Goal: Task Accomplishment & Management: Manage account settings

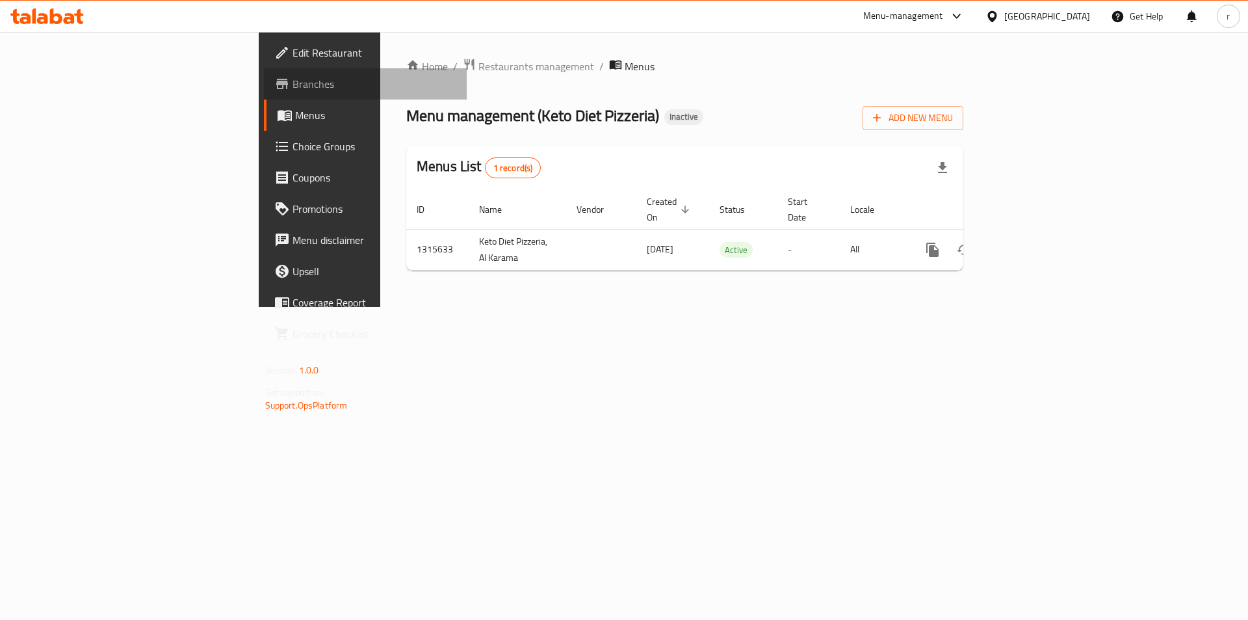
click at [293, 86] on span "Branches" at bounding box center [375, 84] width 164 height 16
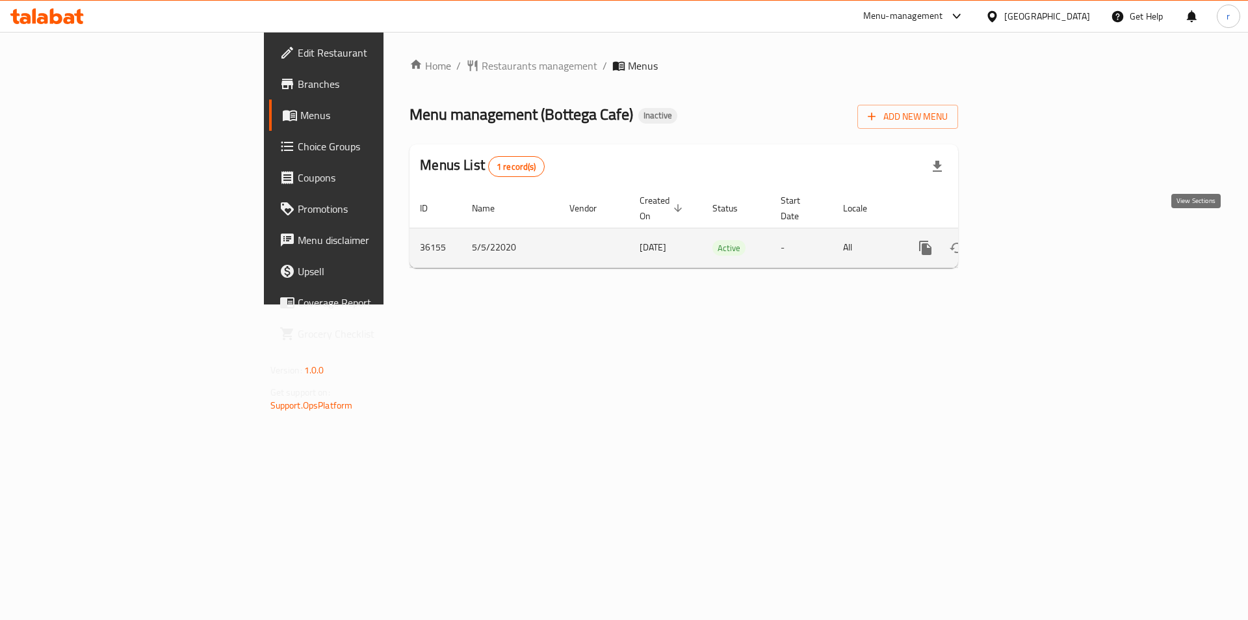
click at [1025, 242] on icon "enhanced table" at bounding box center [1020, 248] width 12 height 12
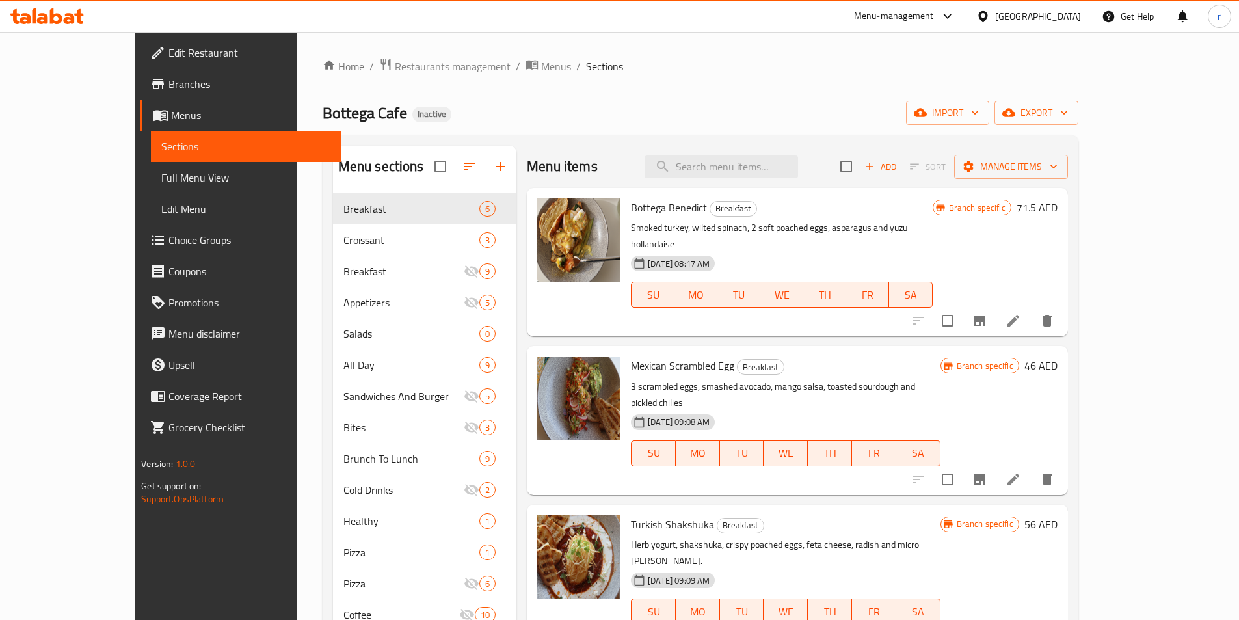
click at [171, 120] on span "Menus" at bounding box center [251, 115] width 160 height 16
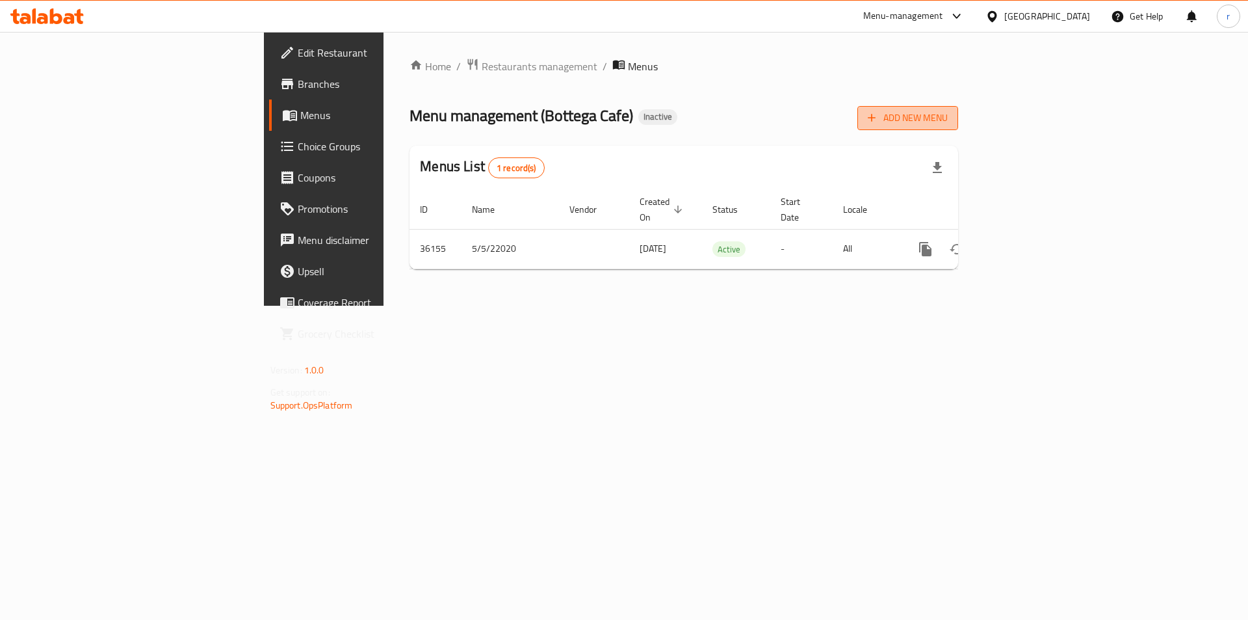
click at [948, 124] on span "Add New Menu" at bounding box center [908, 118] width 80 height 16
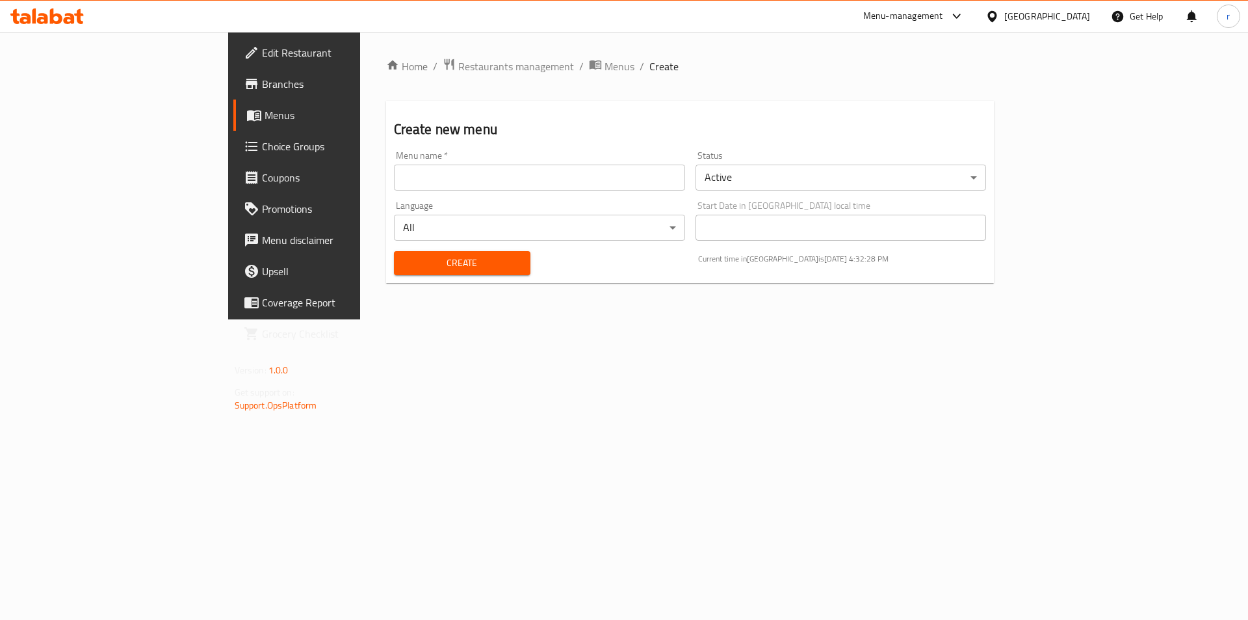
click at [265, 117] on span "Menus" at bounding box center [346, 115] width 162 height 16
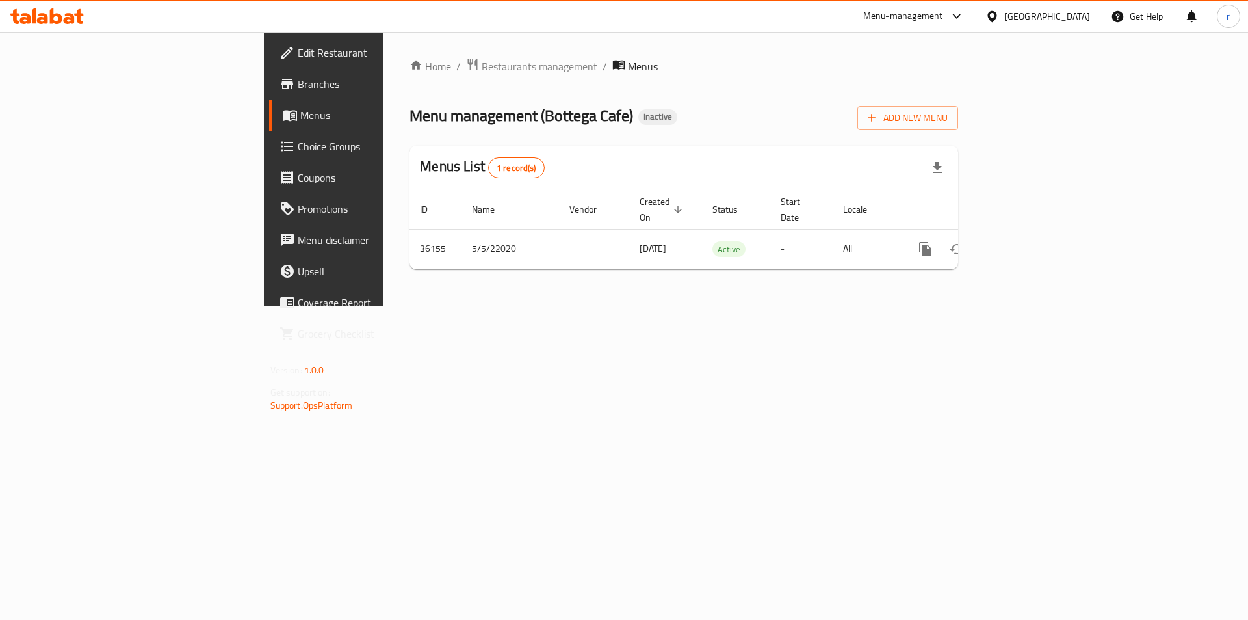
click at [300, 116] on span "Menus" at bounding box center [381, 115] width 162 height 16
click at [948, 122] on span "Add New Menu" at bounding box center [908, 118] width 80 height 16
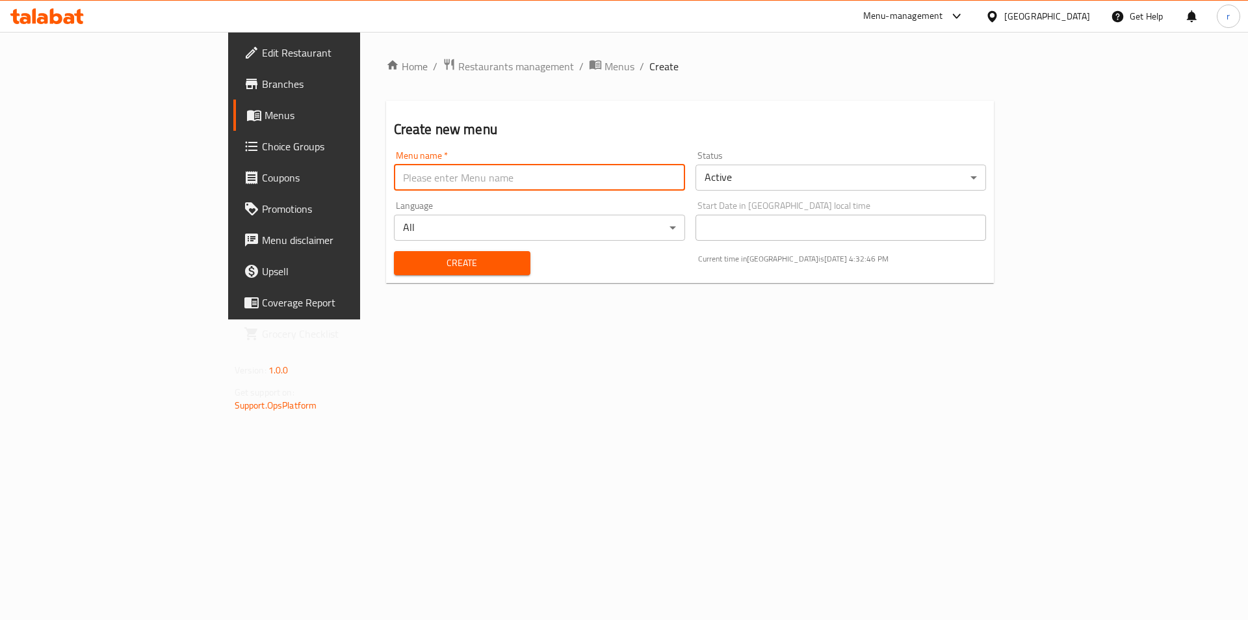
click at [394, 176] on input "text" at bounding box center [539, 177] width 291 height 26
paste input "Bottega Cafe"
type input "Bottega Cafe"
click at [404, 270] on span "Create" at bounding box center [462, 263] width 116 height 16
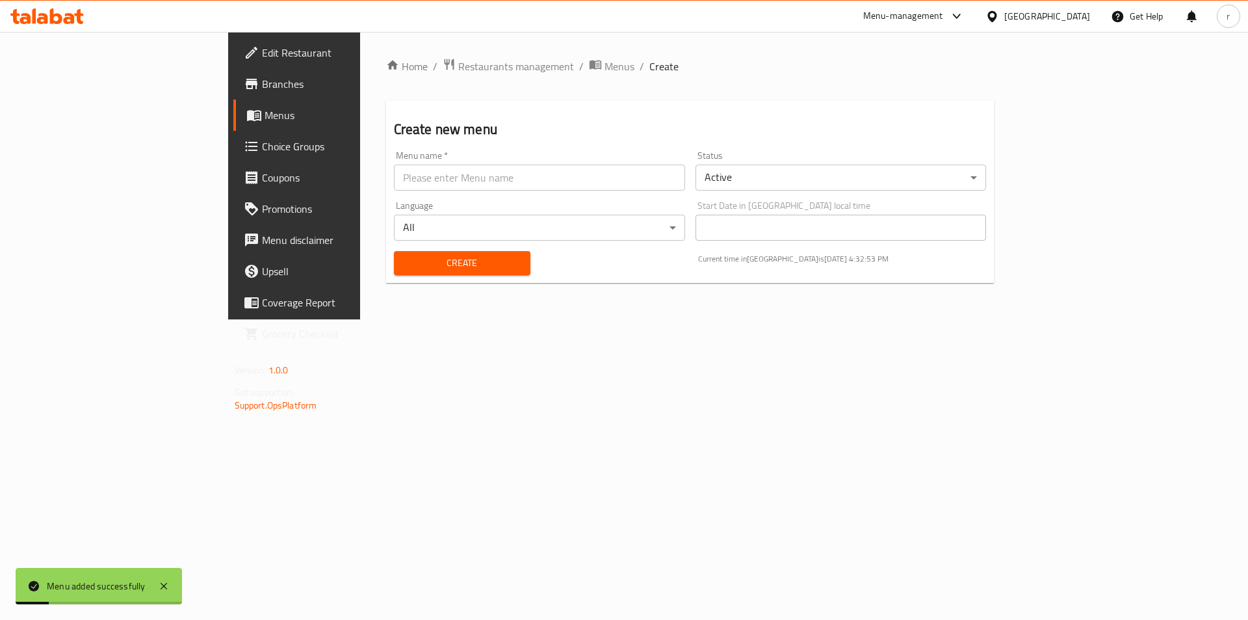
click at [265, 118] on span "Menus" at bounding box center [346, 115] width 162 height 16
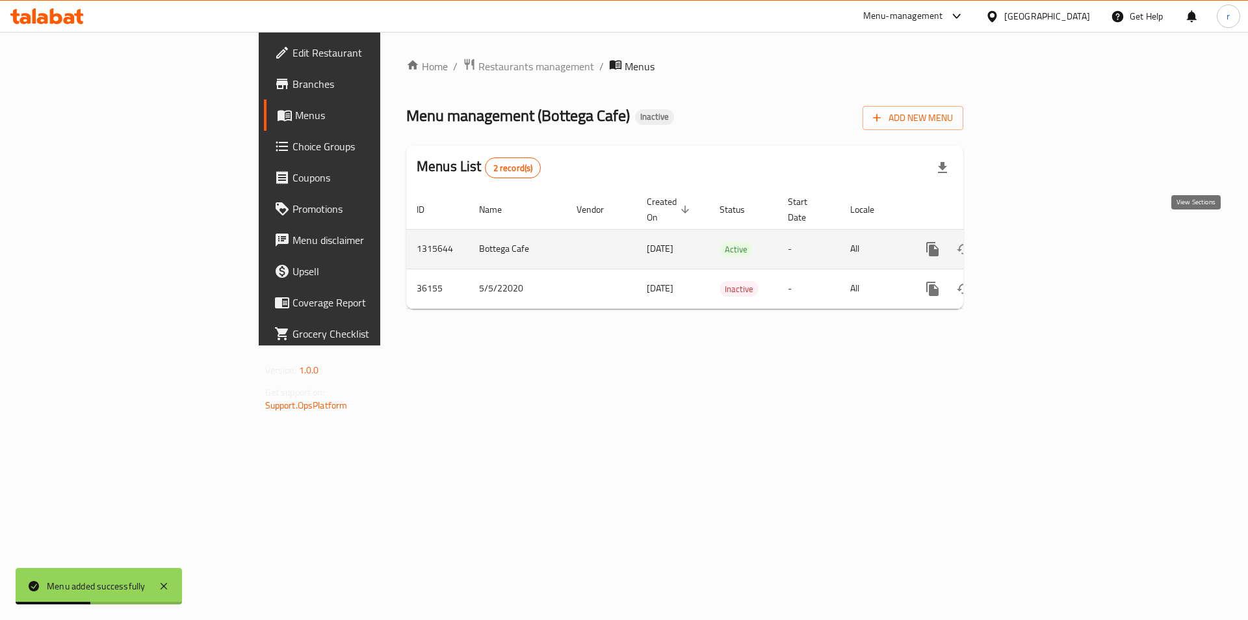
click at [1034, 241] on icon "enhanced table" at bounding box center [1027, 249] width 16 height 16
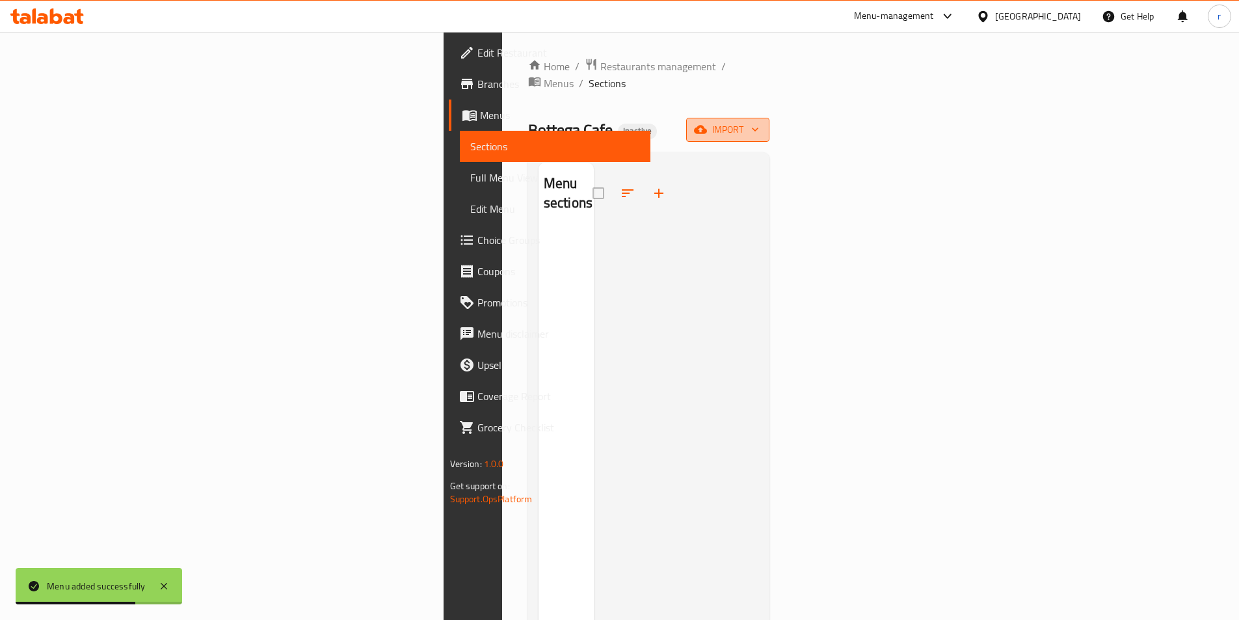
click at [759, 122] on span "import" at bounding box center [727, 130] width 62 height 16
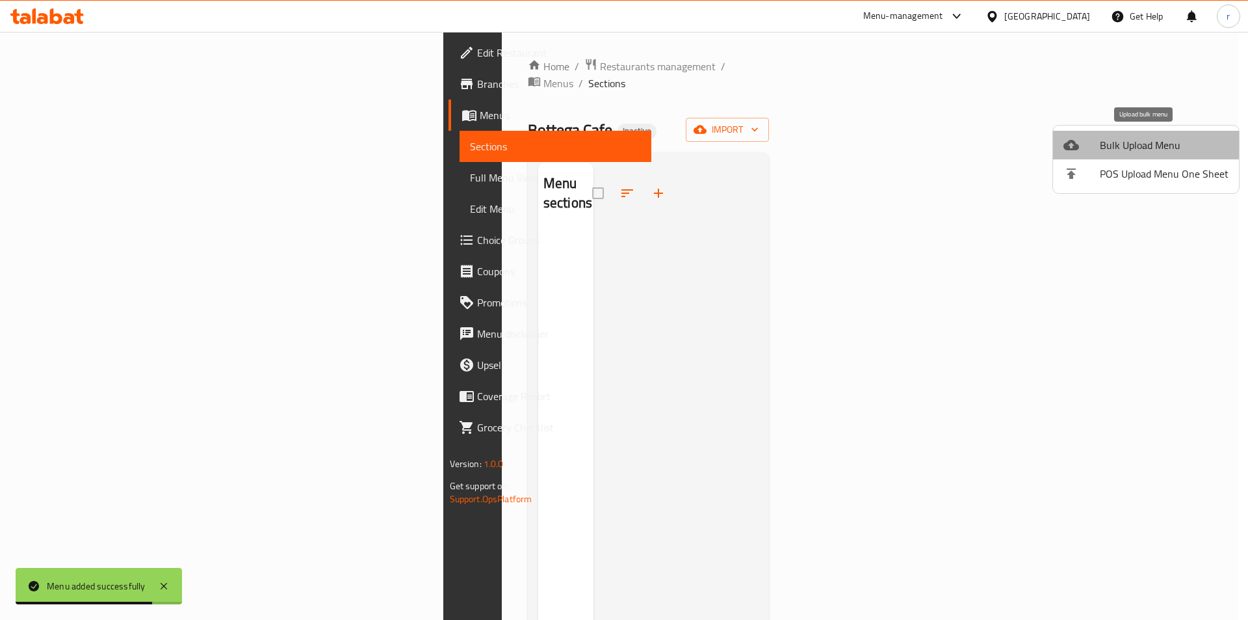
click at [1149, 150] on span "Bulk Upload Menu" at bounding box center [1164, 145] width 129 height 16
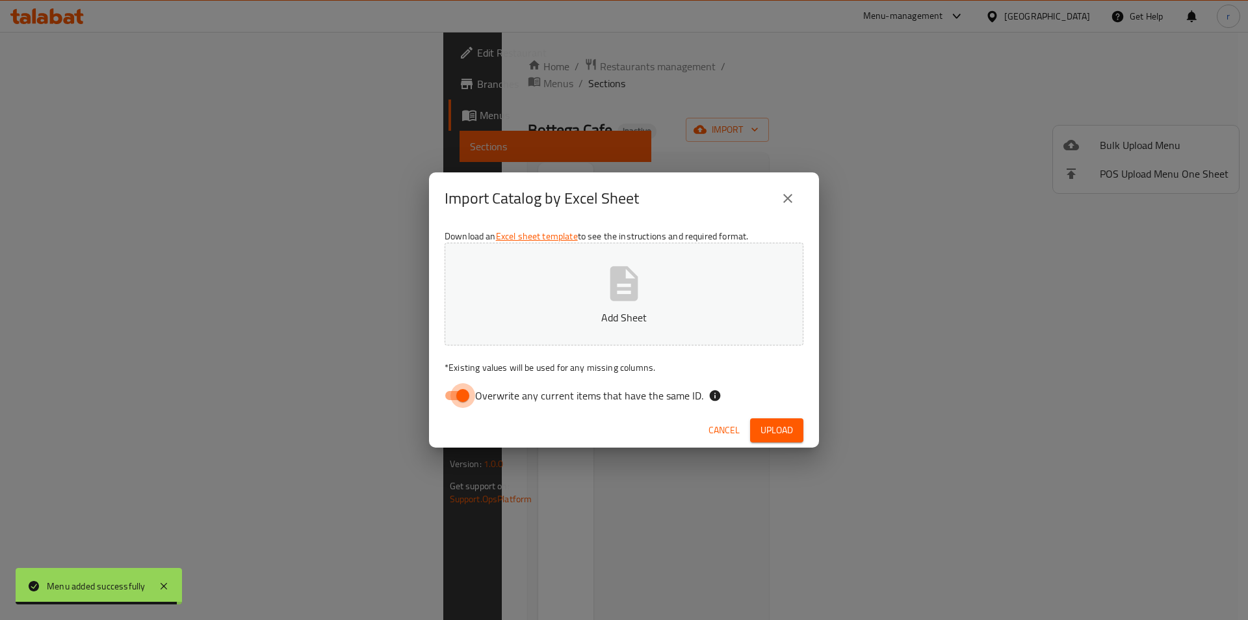
click at [468, 398] on input "Overwrite any current items that have the same ID." at bounding box center [463, 395] width 74 height 25
checkbox input "false"
click at [598, 303] on button "Add Sheet" at bounding box center [624, 294] width 359 height 103
click at [719, 435] on span "Cancel" at bounding box center [724, 430] width 31 height 16
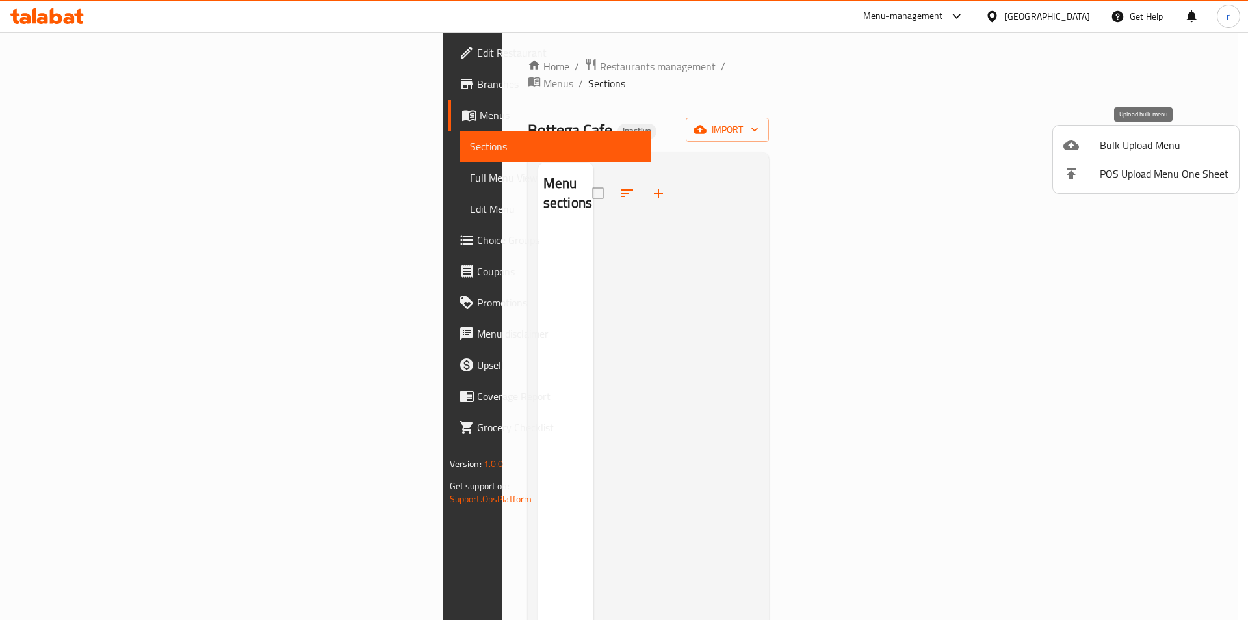
click at [1109, 148] on span "Bulk Upload Menu" at bounding box center [1164, 145] width 129 height 16
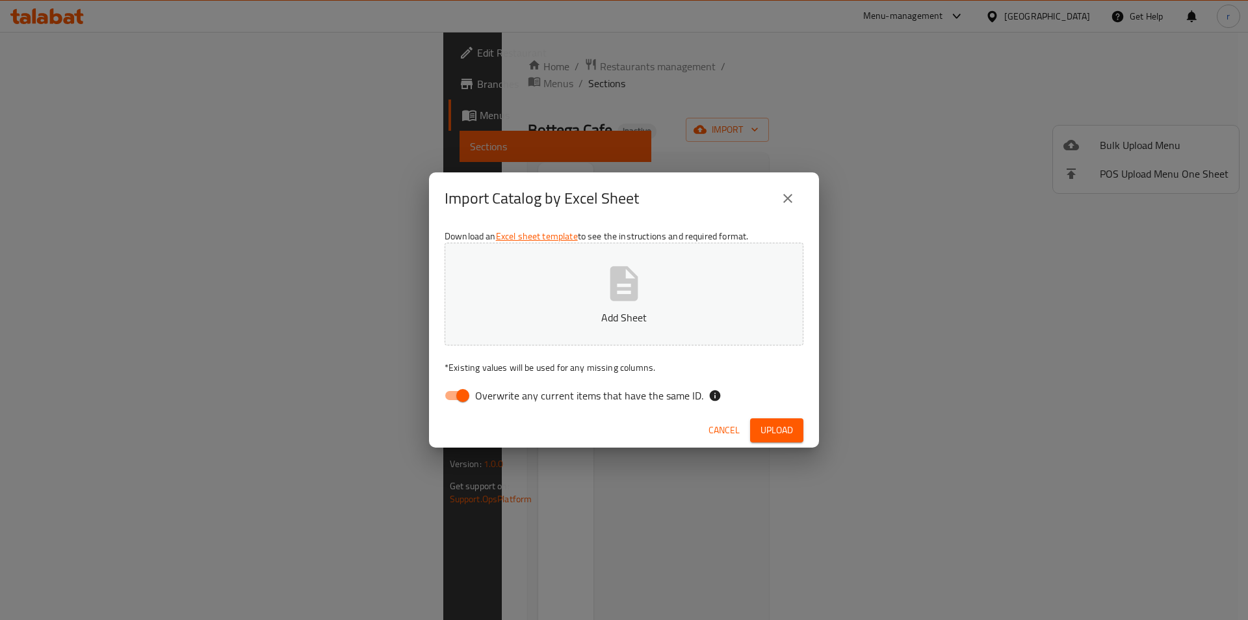
click at [506, 396] on span "Overwrite any current items that have the same ID." at bounding box center [589, 395] width 228 height 16
click at [500, 396] on input "Overwrite any current items that have the same ID." at bounding box center [463, 395] width 74 height 25
checkbox input "false"
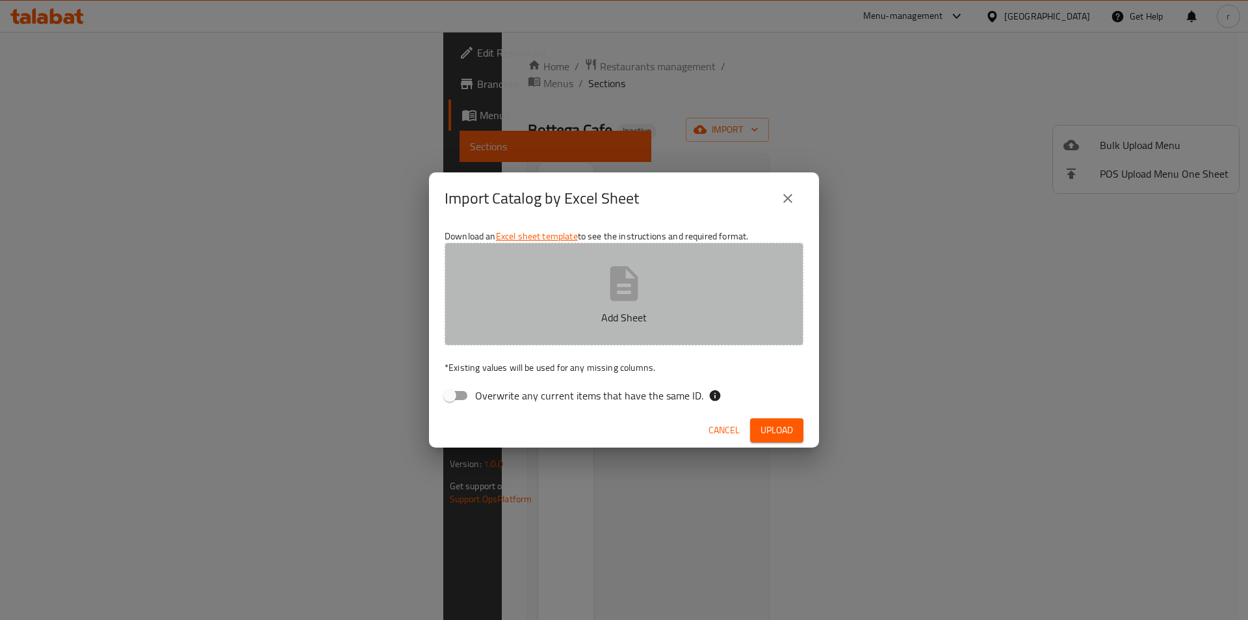
click at [645, 289] on button "Add Sheet" at bounding box center [624, 294] width 359 height 103
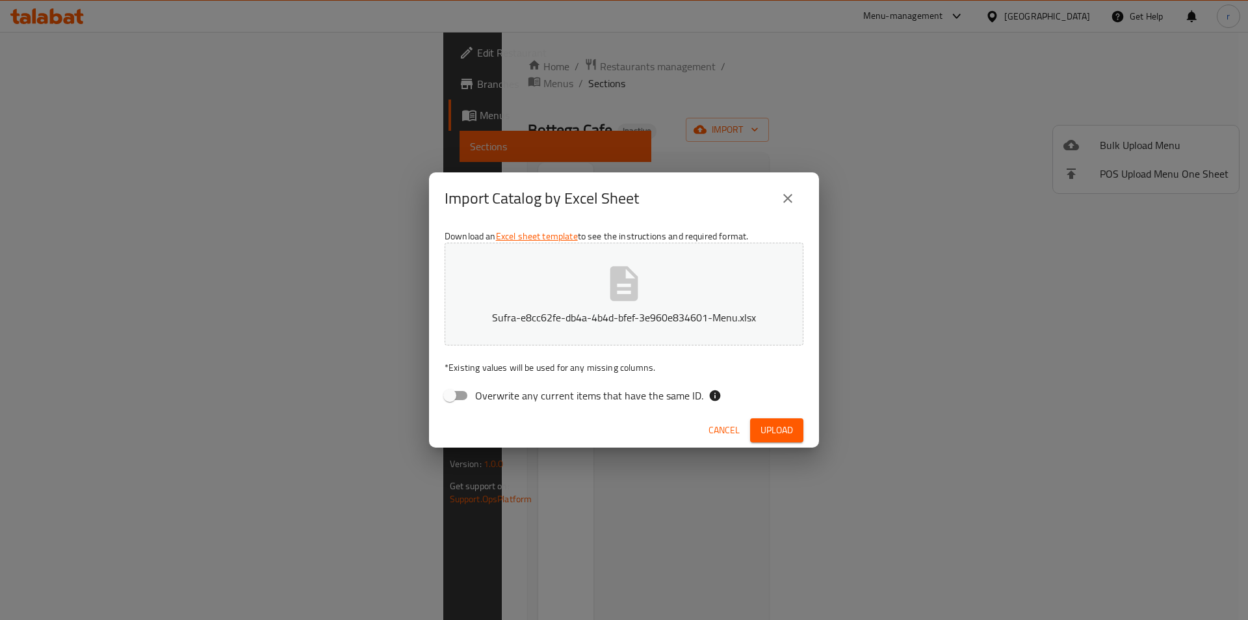
click at [774, 428] on span "Upload" at bounding box center [777, 430] width 33 height 16
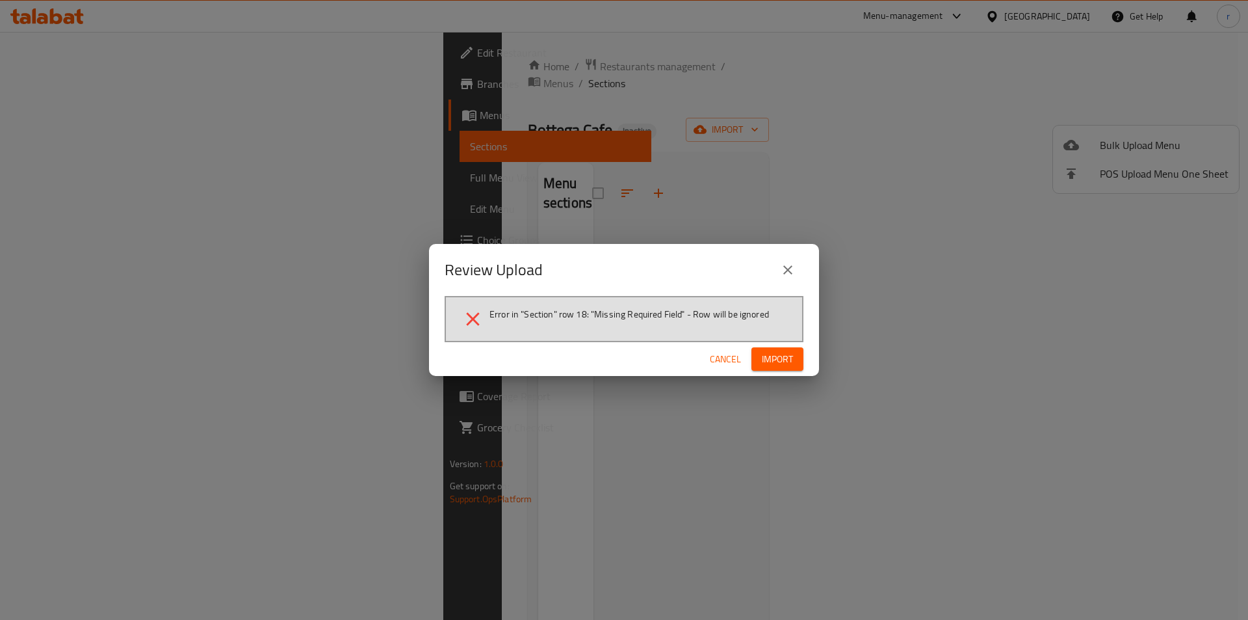
click at [776, 360] on span "Import" at bounding box center [777, 359] width 31 height 16
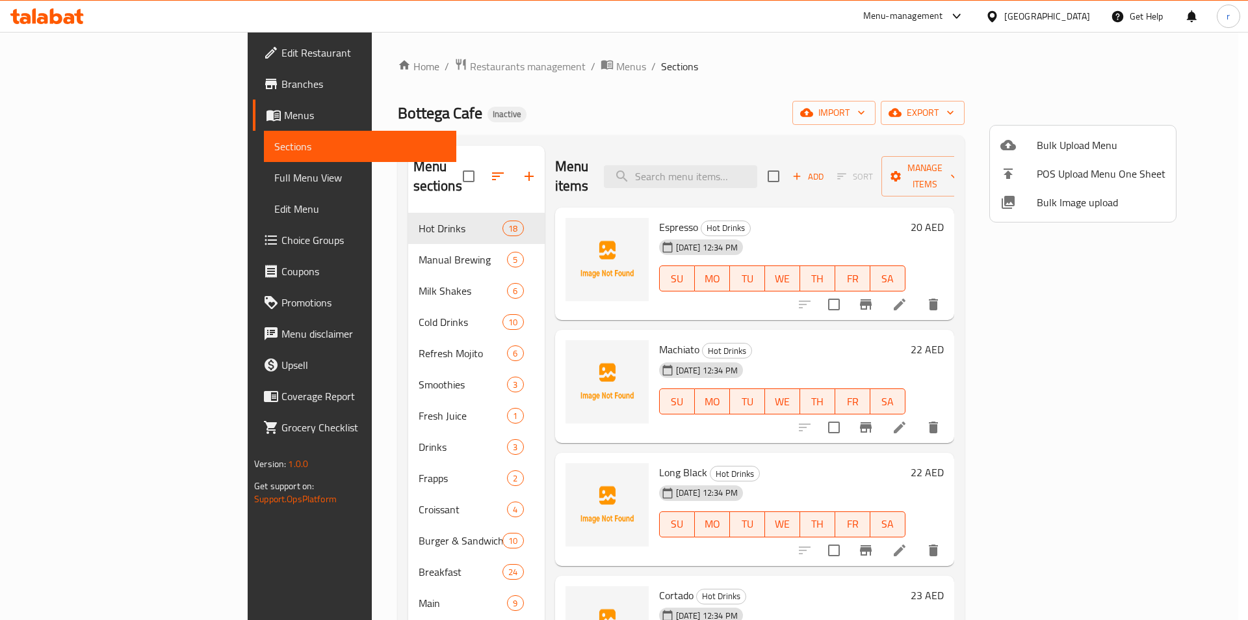
click at [380, 212] on div at bounding box center [624, 310] width 1248 height 620
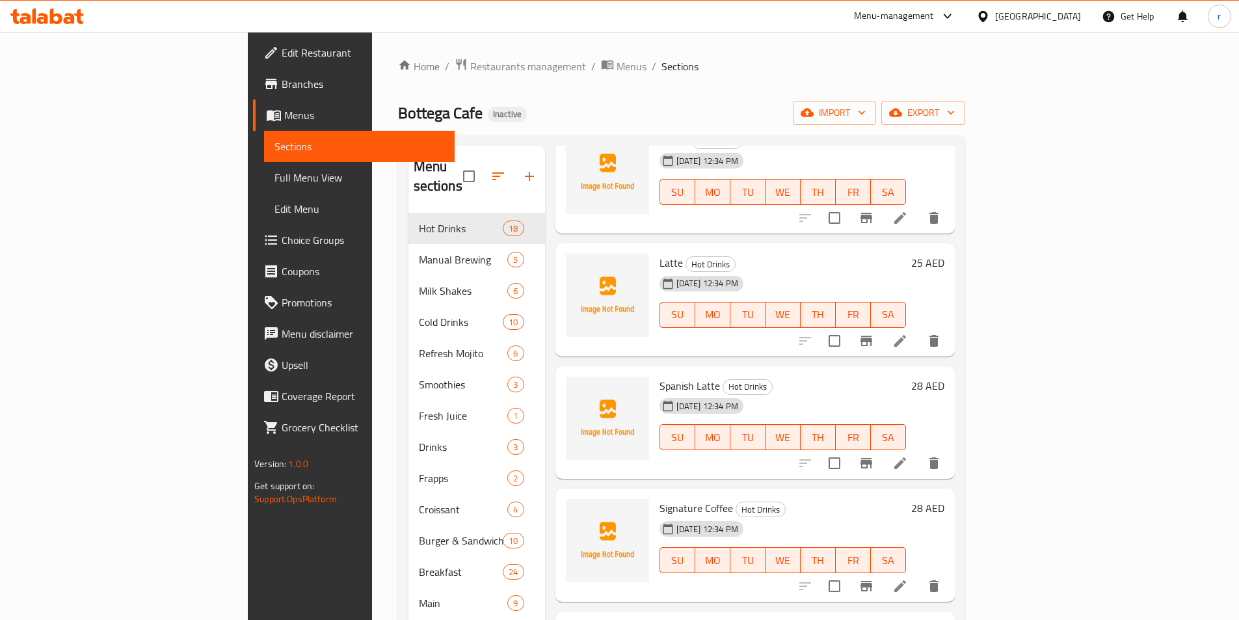
scroll to position [845, 0]
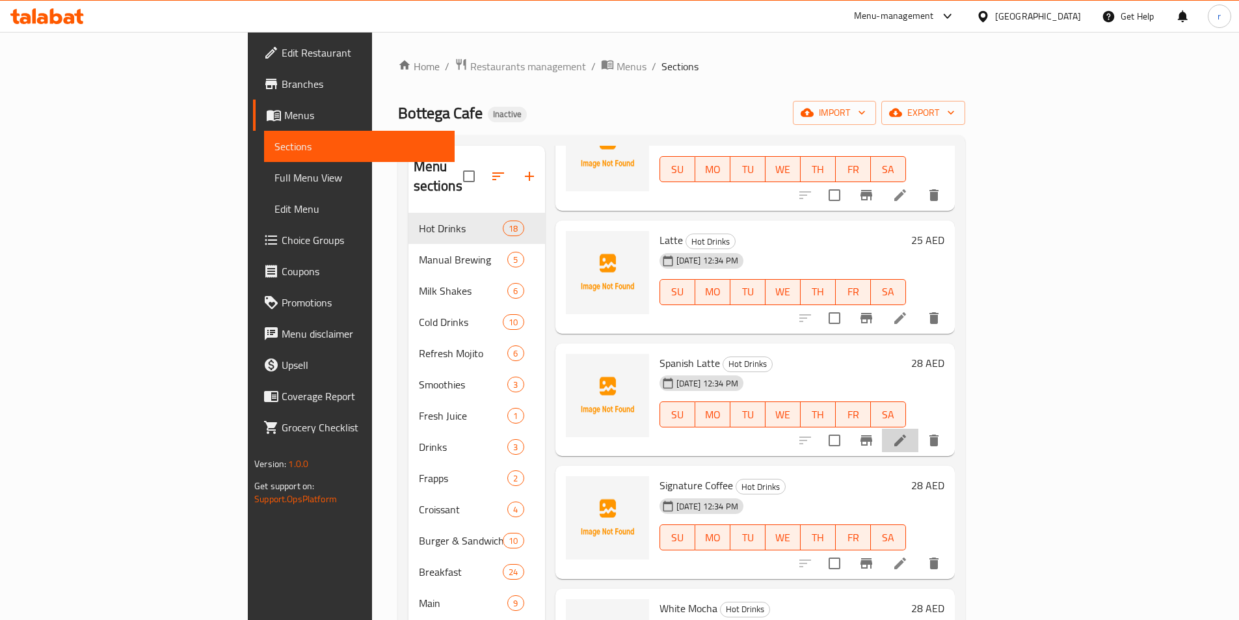
click at [918, 428] on li at bounding box center [900, 439] width 36 height 23
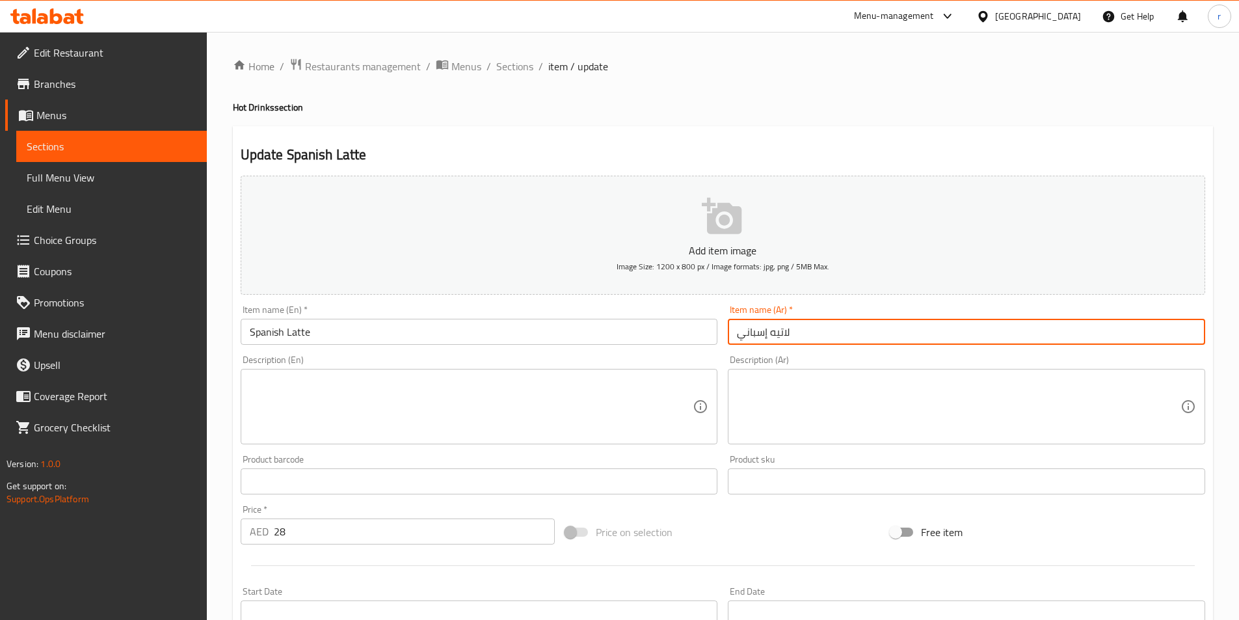
drag, startPoint x: 821, startPoint y: 334, endPoint x: 721, endPoint y: 343, distance: 100.0
click at [721, 343] on div "Add item image Image Size: 1200 x 800 px / Image formats: jpg, png / 5MB Max. I…" at bounding box center [722, 450] width 975 height 560
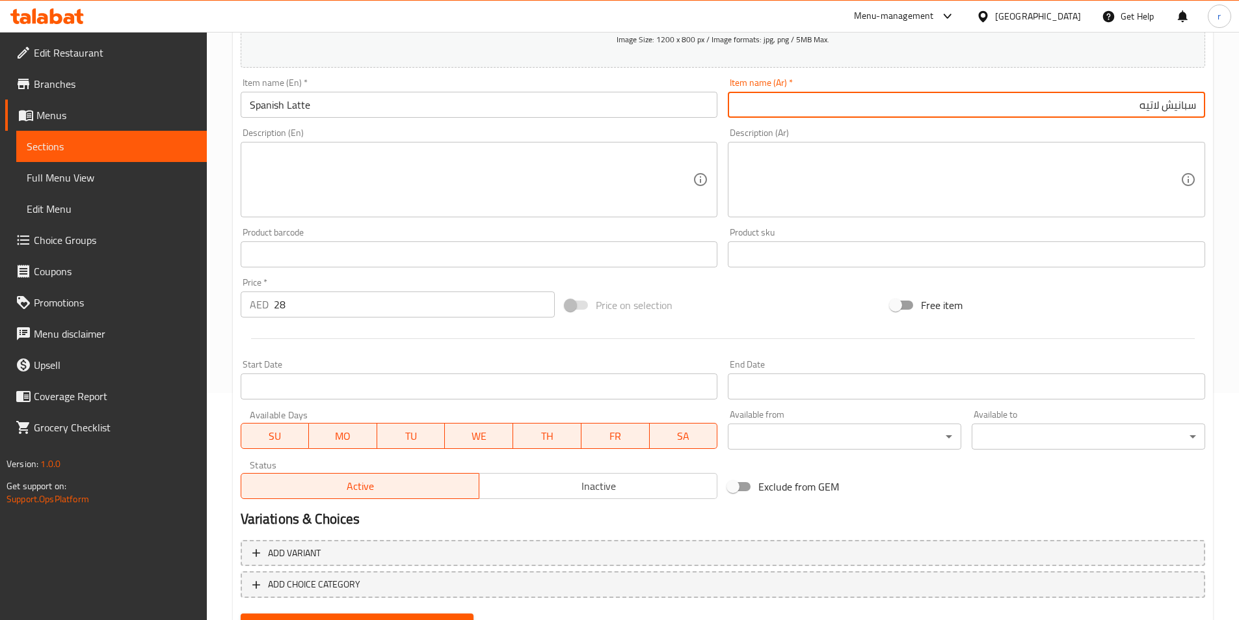
scroll to position [260, 0]
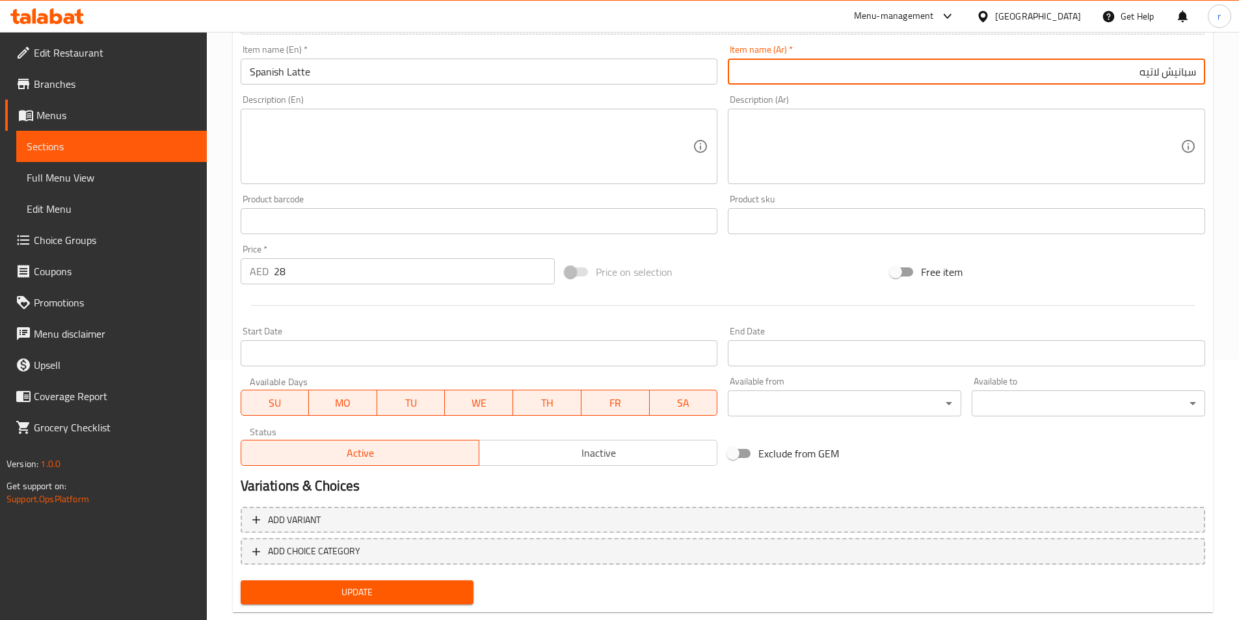
type input "سبانيش لاتيه"
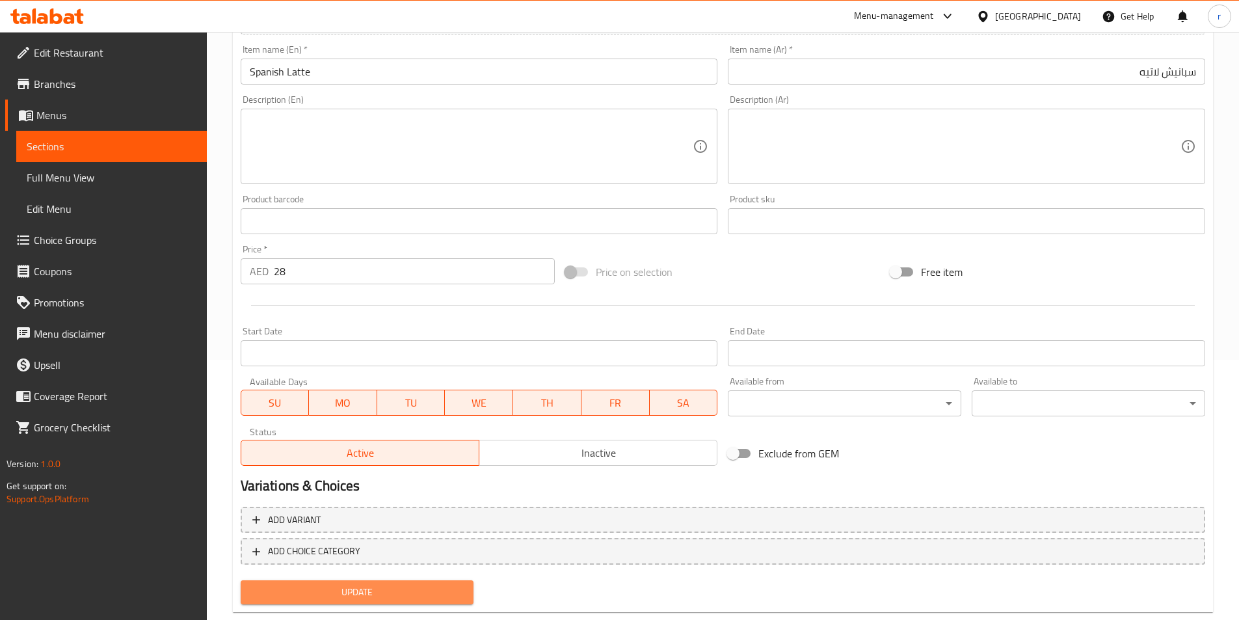
click at [428, 588] on span "Update" at bounding box center [357, 592] width 213 height 16
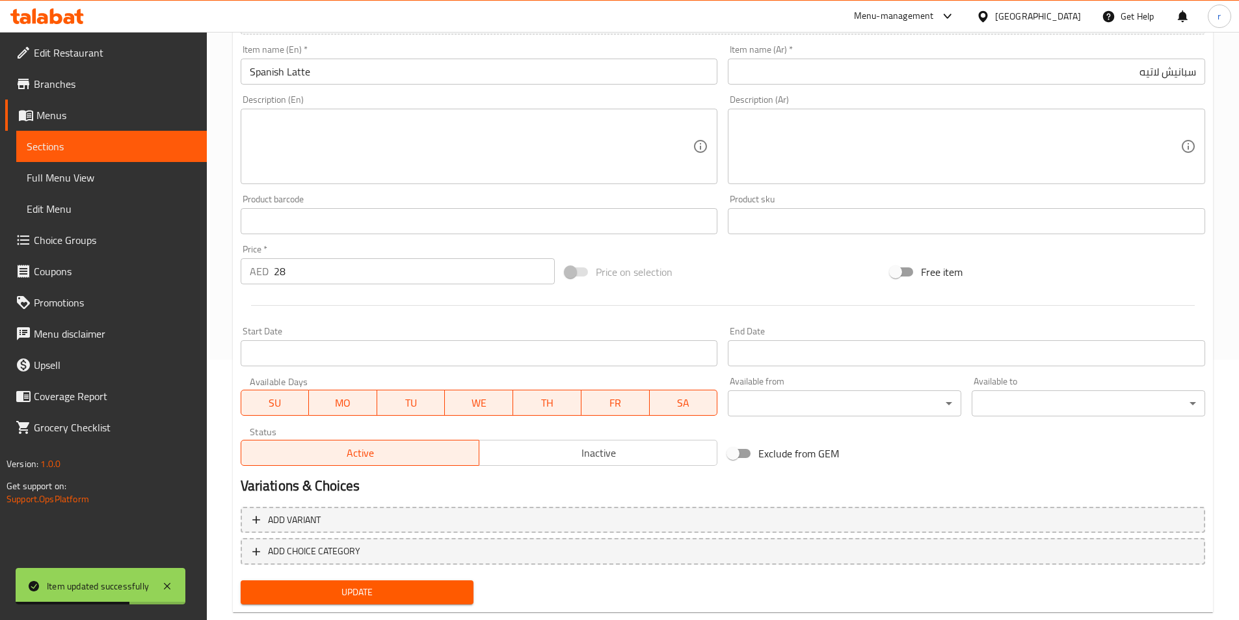
click at [82, 146] on span "Sections" at bounding box center [112, 146] width 170 height 16
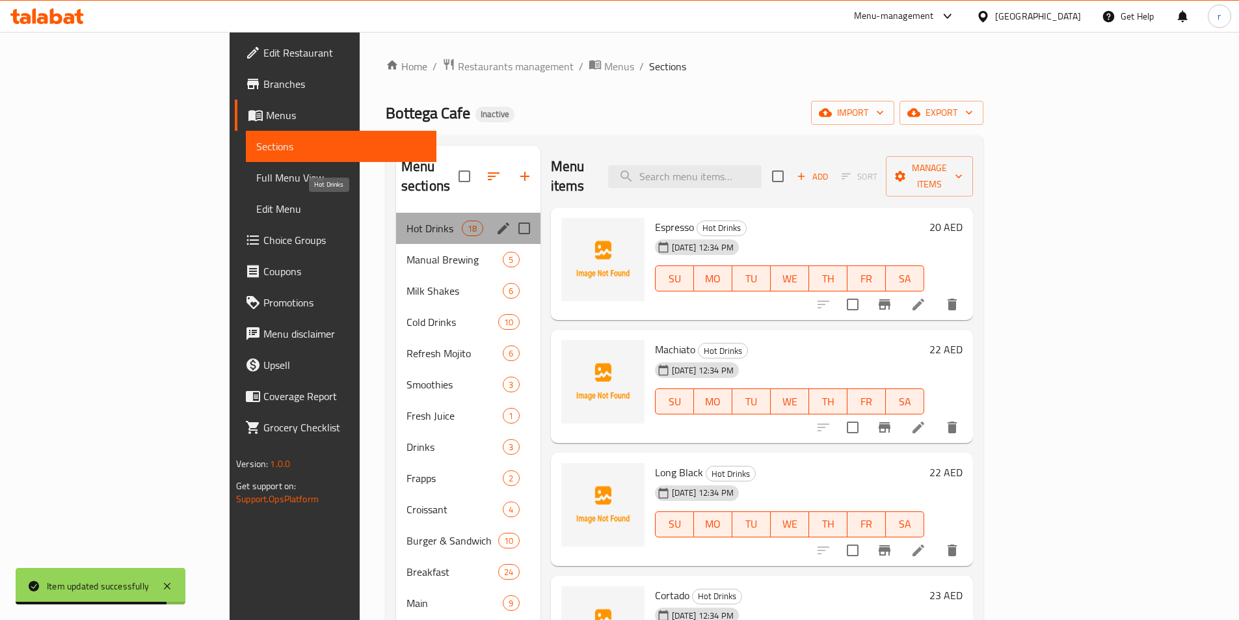
drag, startPoint x: 292, startPoint y: 211, endPoint x: 736, endPoint y: 222, distance: 444.2
click at [406, 220] on span "Hot Drinks" at bounding box center [433, 228] width 55 height 16
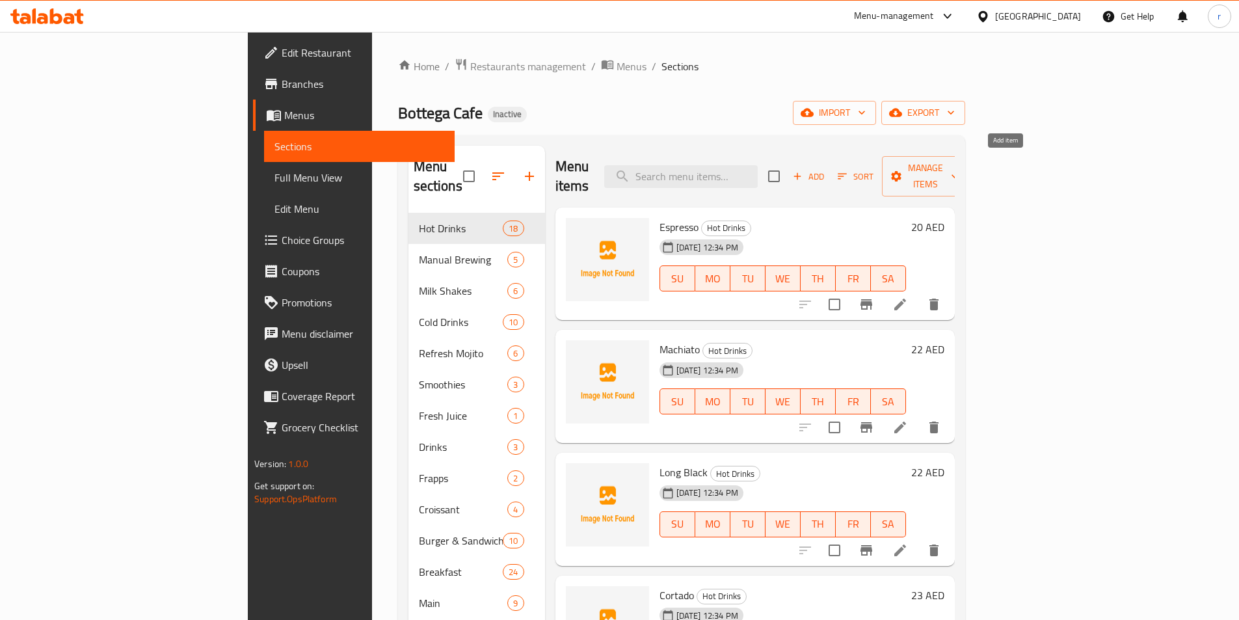
click at [826, 169] on span "Add" at bounding box center [808, 176] width 35 height 15
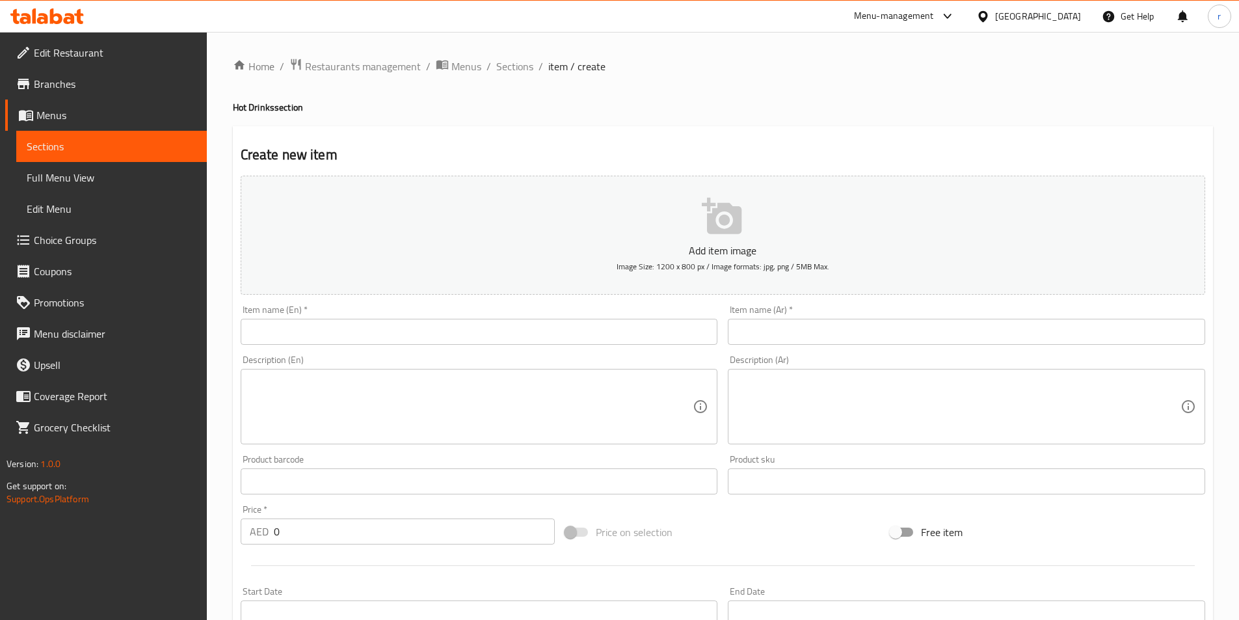
click at [364, 334] on input "text" at bounding box center [479, 332] width 477 height 26
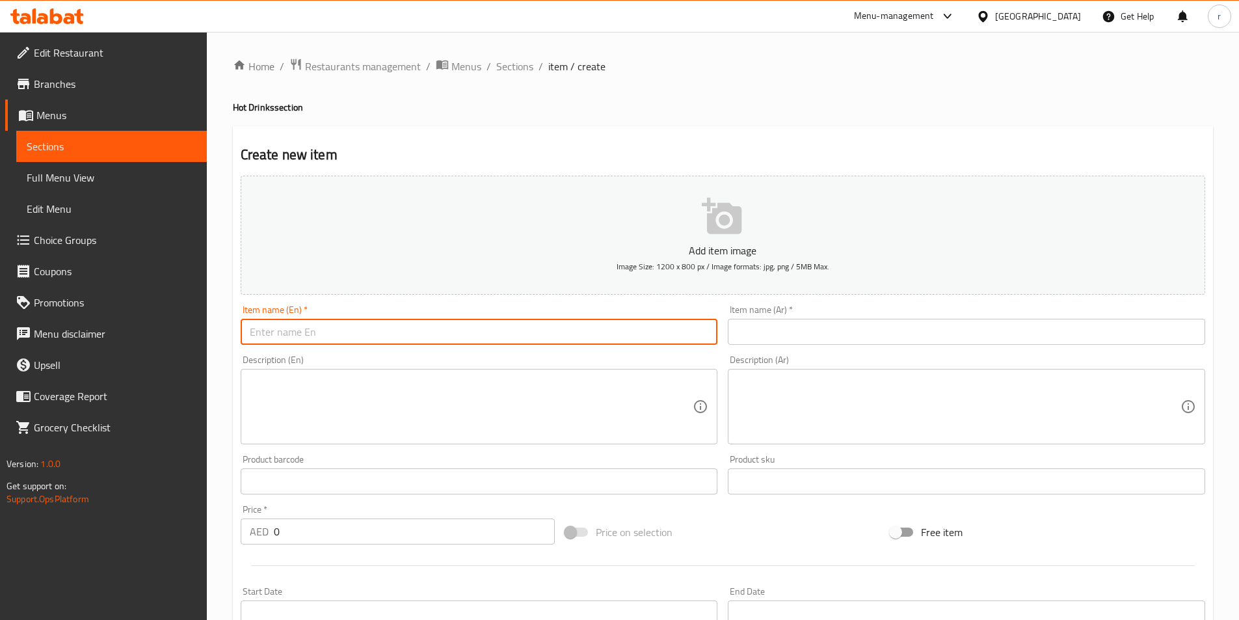
paste input "Pistachio Latte"
type input "Pistachio Latte"
click at [755, 326] on input "text" at bounding box center [966, 332] width 477 height 26
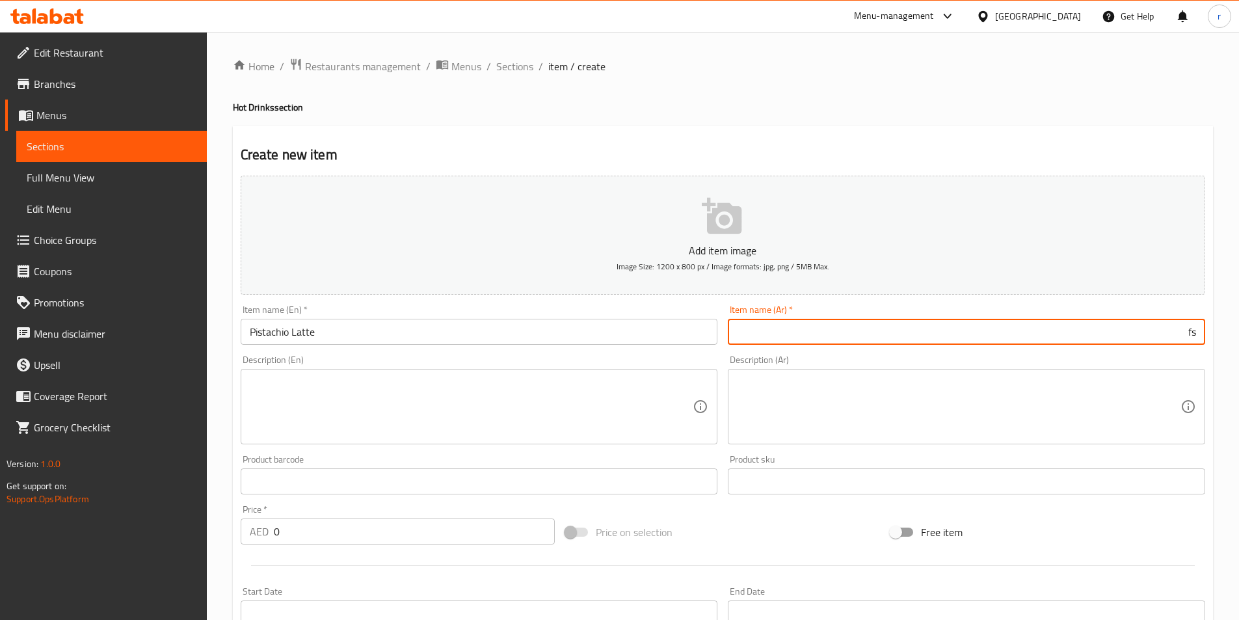
type input "f"
type input "بستاشيو لاتيه"
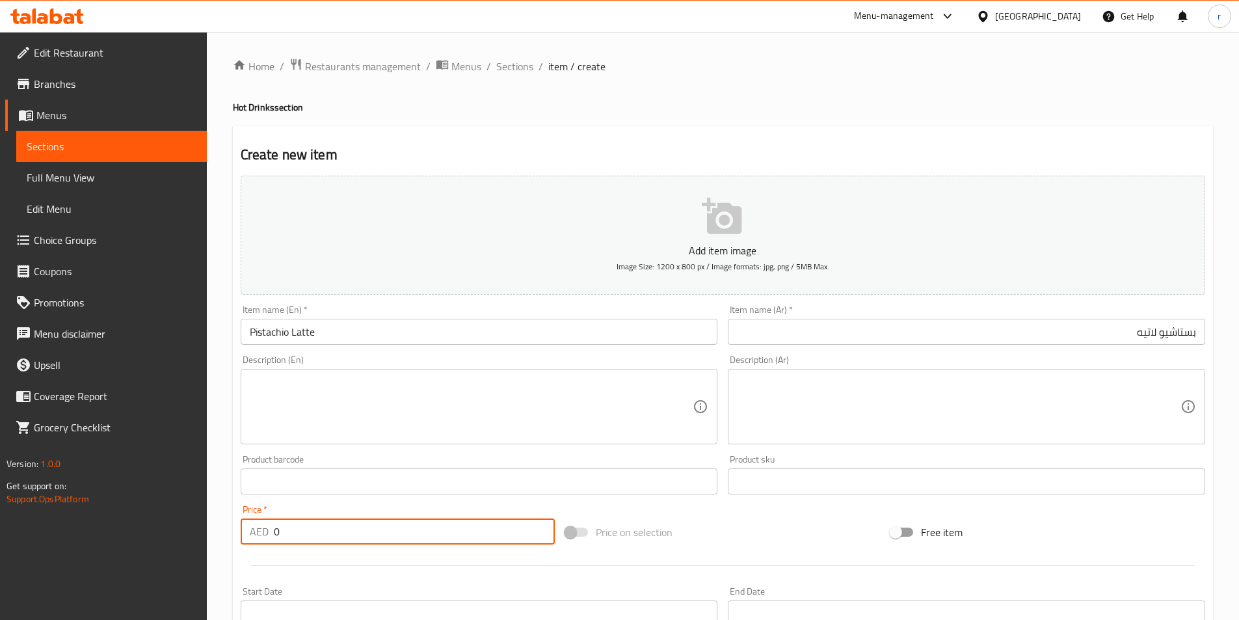
drag, startPoint x: 311, startPoint y: 531, endPoint x: 264, endPoint y: 532, distance: 47.5
click at [264, 532] on div "AED 0 Price *" at bounding box center [398, 531] width 315 height 26
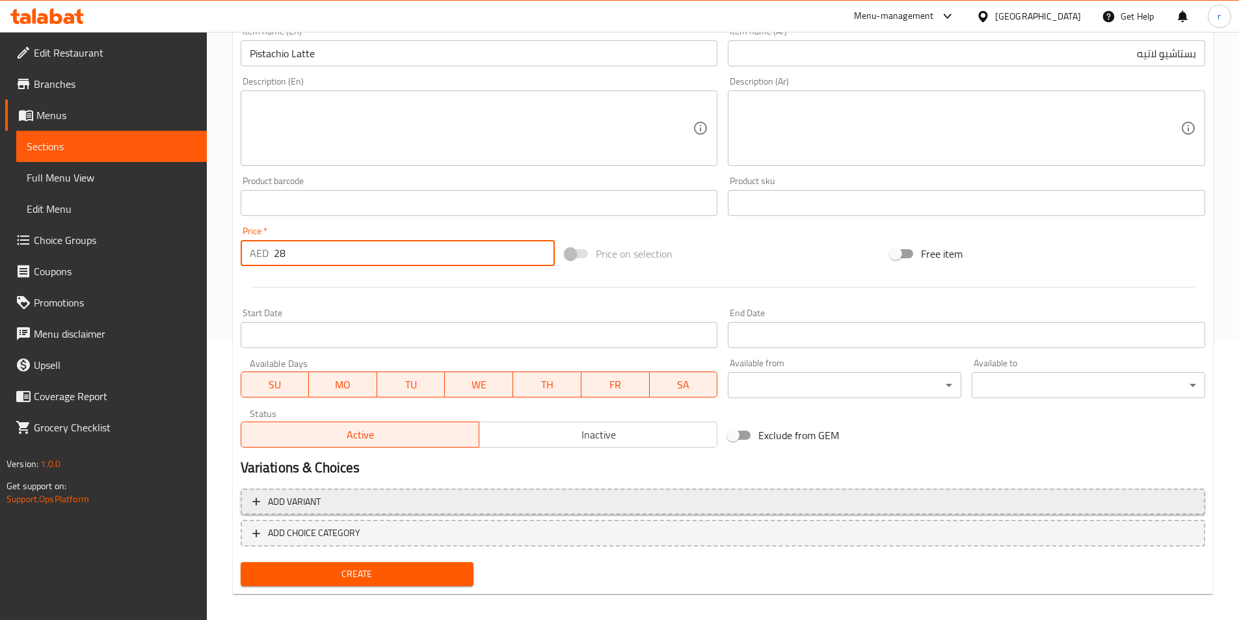
scroll to position [289, 0]
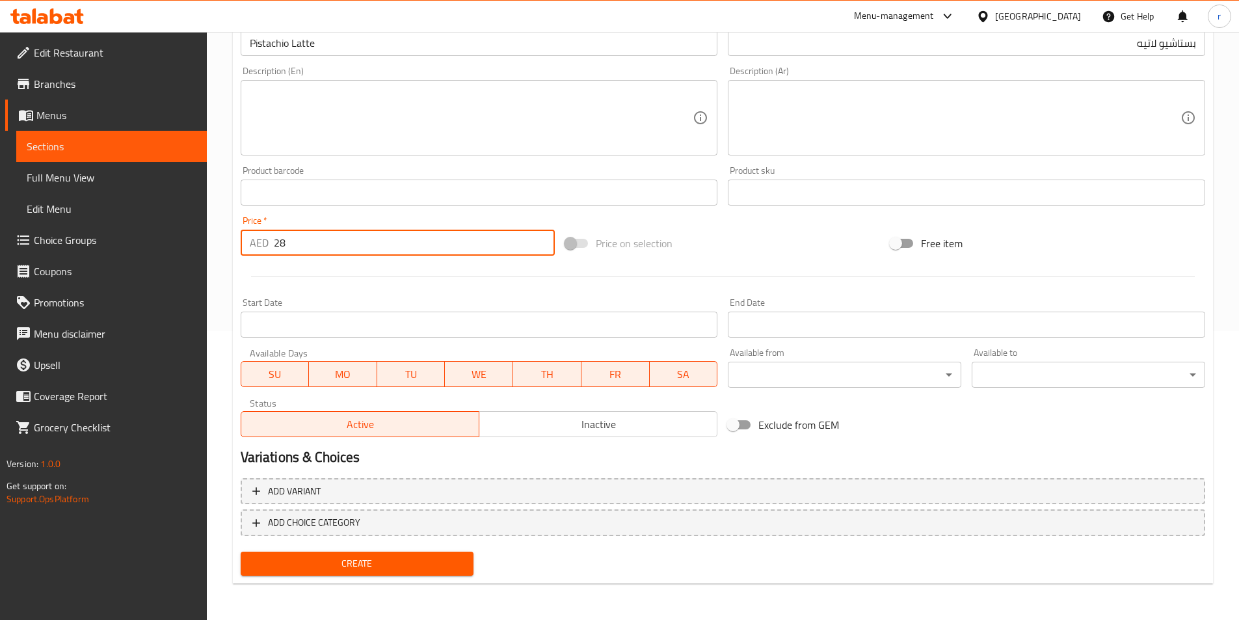
type input "28"
click at [398, 556] on span "Create" at bounding box center [357, 563] width 213 height 16
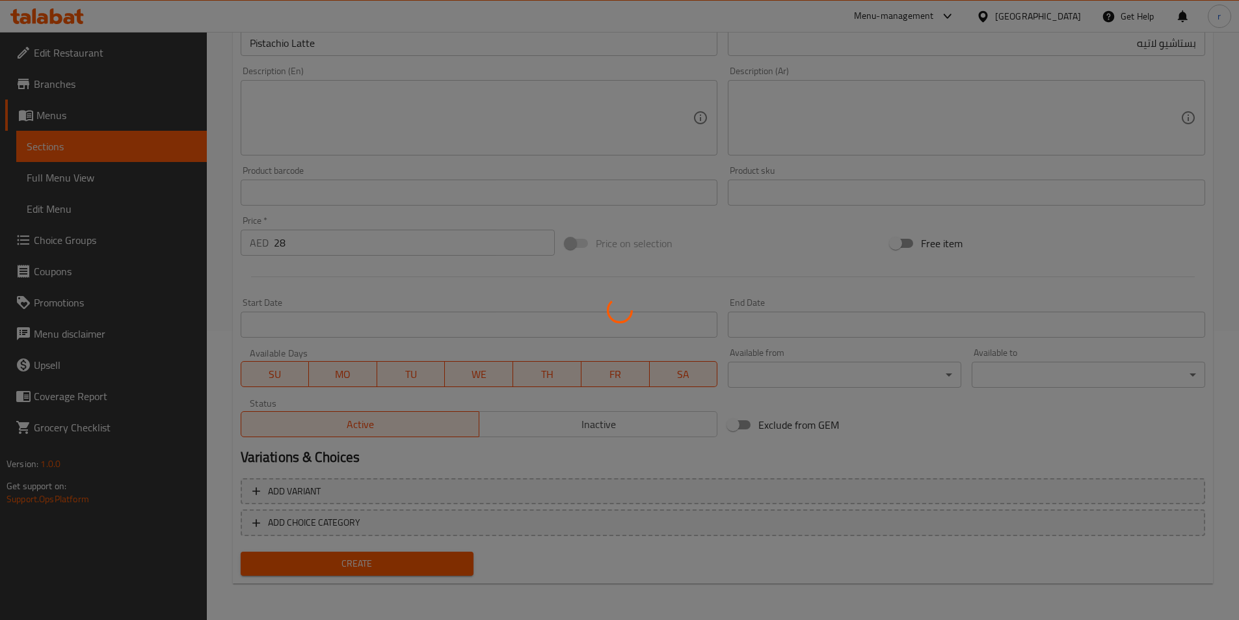
type input "0"
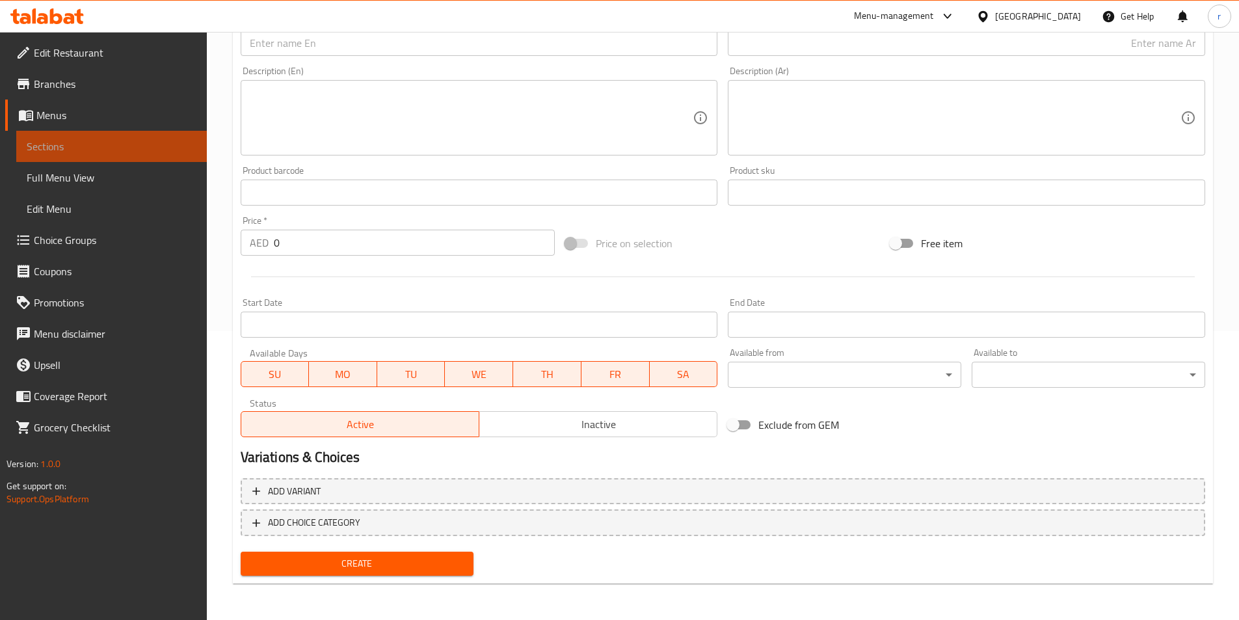
click at [70, 153] on span "Sections" at bounding box center [112, 146] width 170 height 16
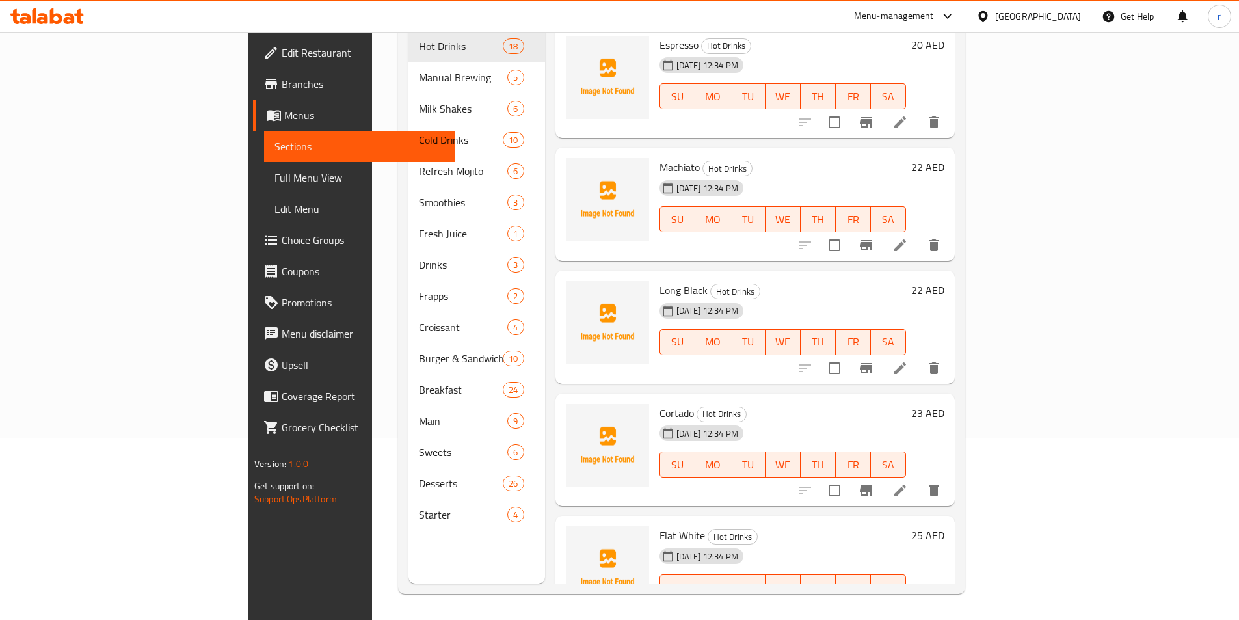
scroll to position [182, 0]
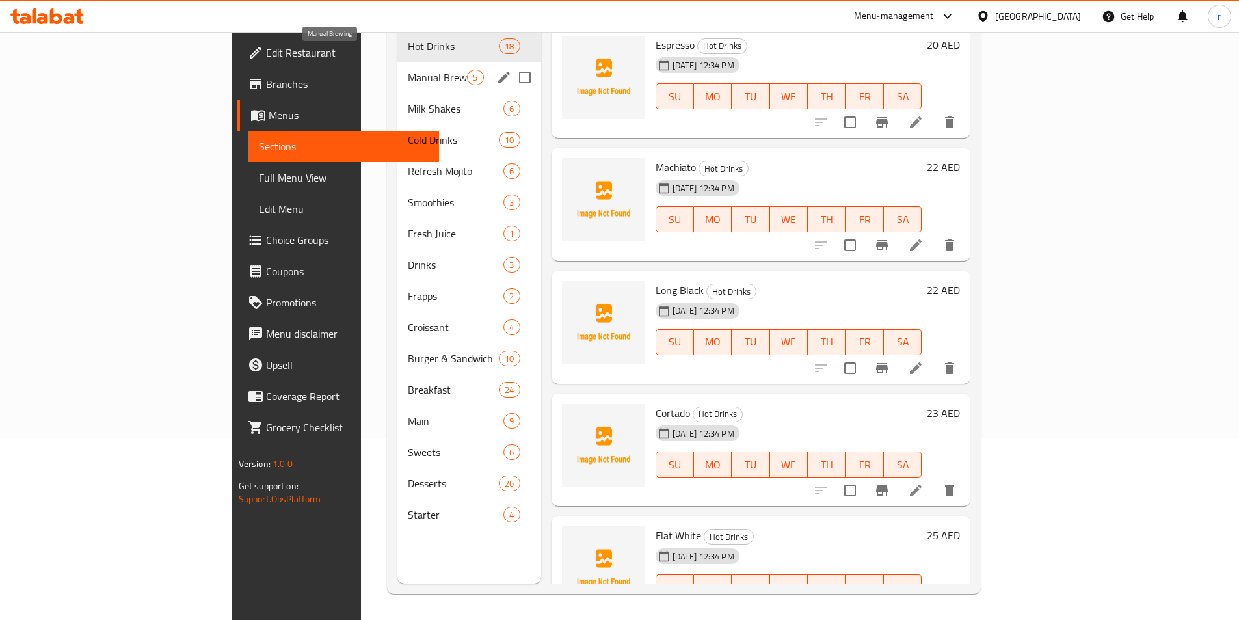
click at [408, 70] on span "Manual Brewing" at bounding box center [437, 78] width 59 height 16
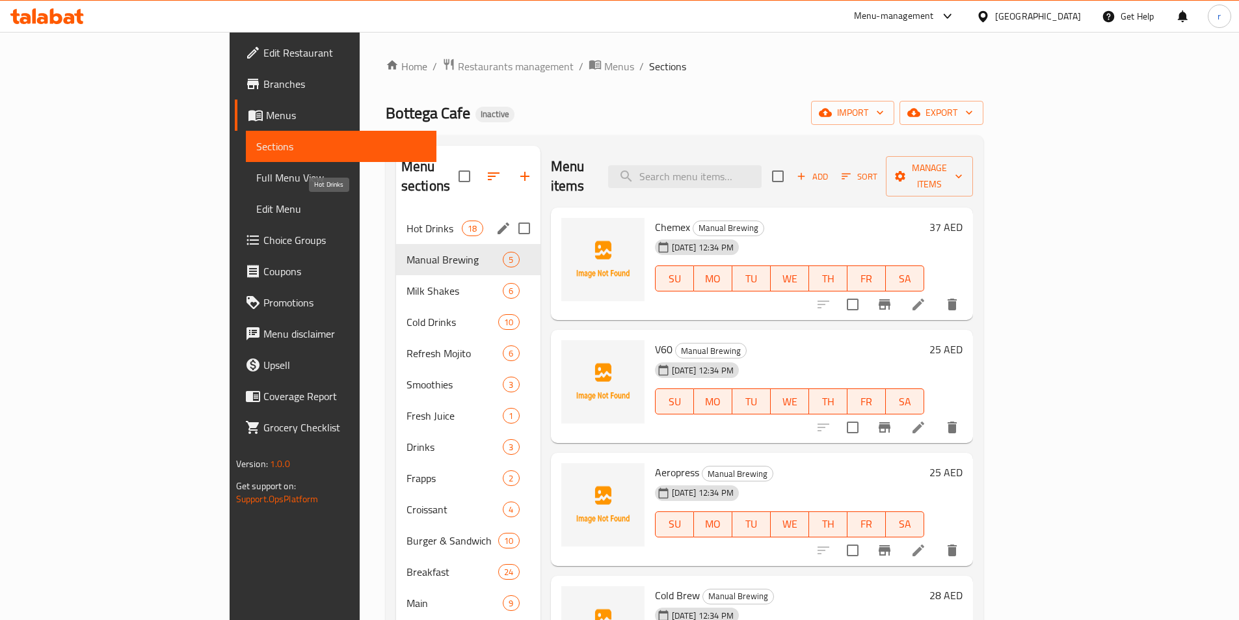
click at [406, 220] on span "Hot Drinks" at bounding box center [433, 228] width 55 height 16
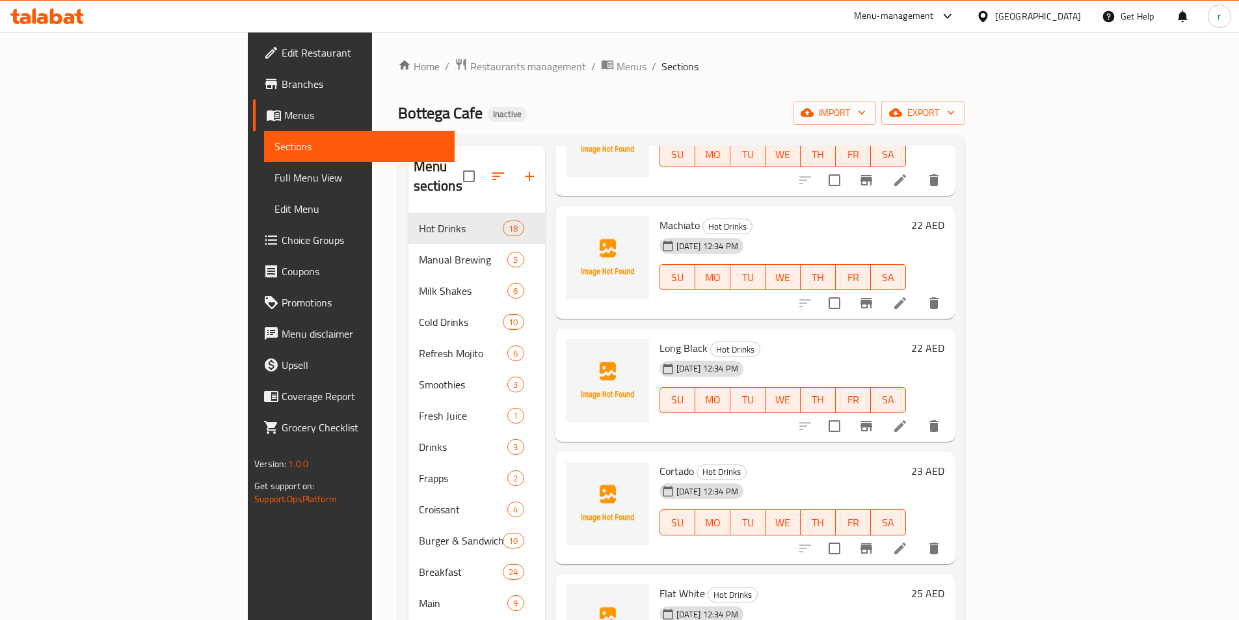
scroll to position [130, 0]
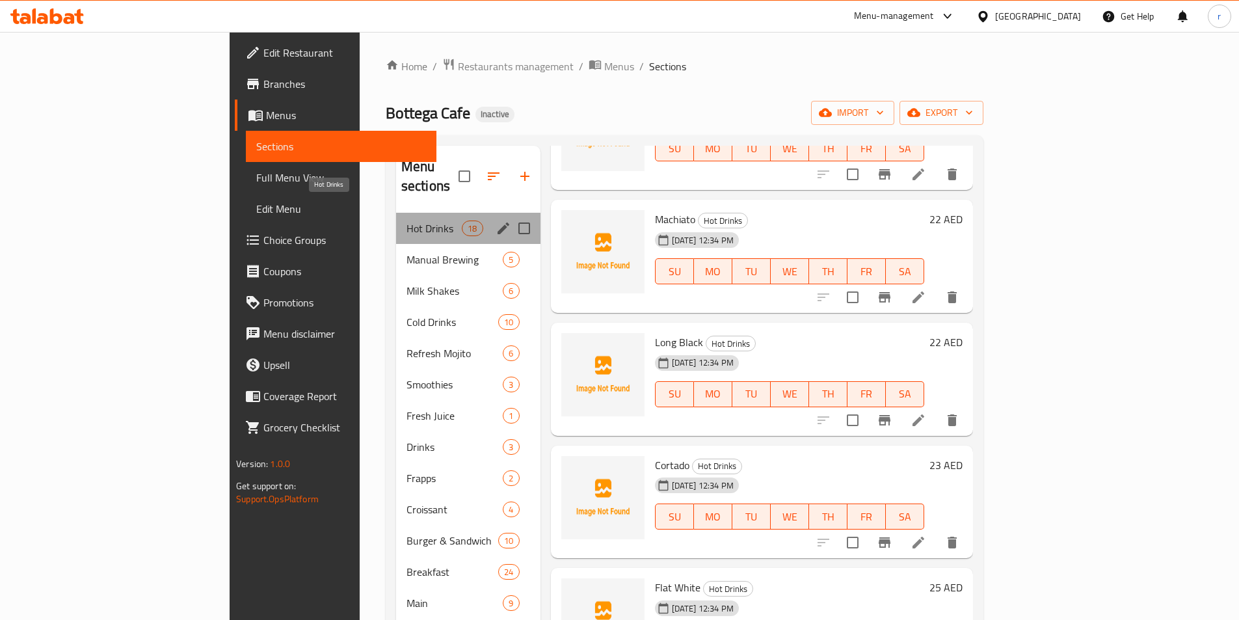
click at [406, 220] on span "Hot Drinks" at bounding box center [433, 228] width 55 height 16
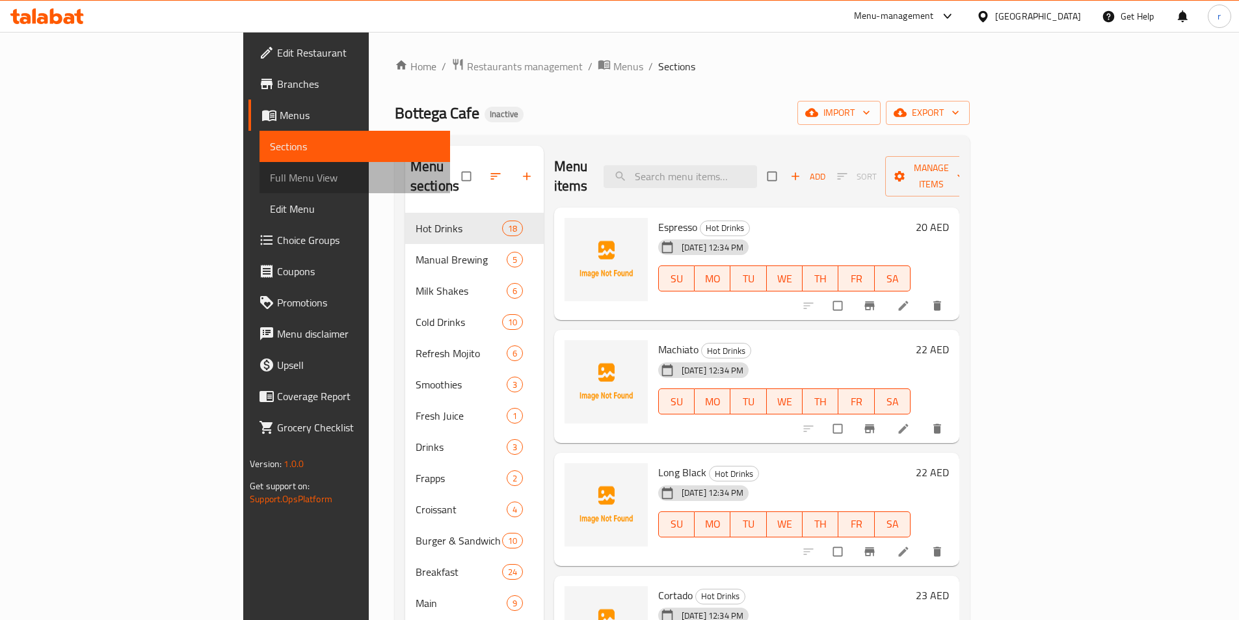
click at [270, 174] on span "Full Menu View" at bounding box center [355, 178] width 170 height 16
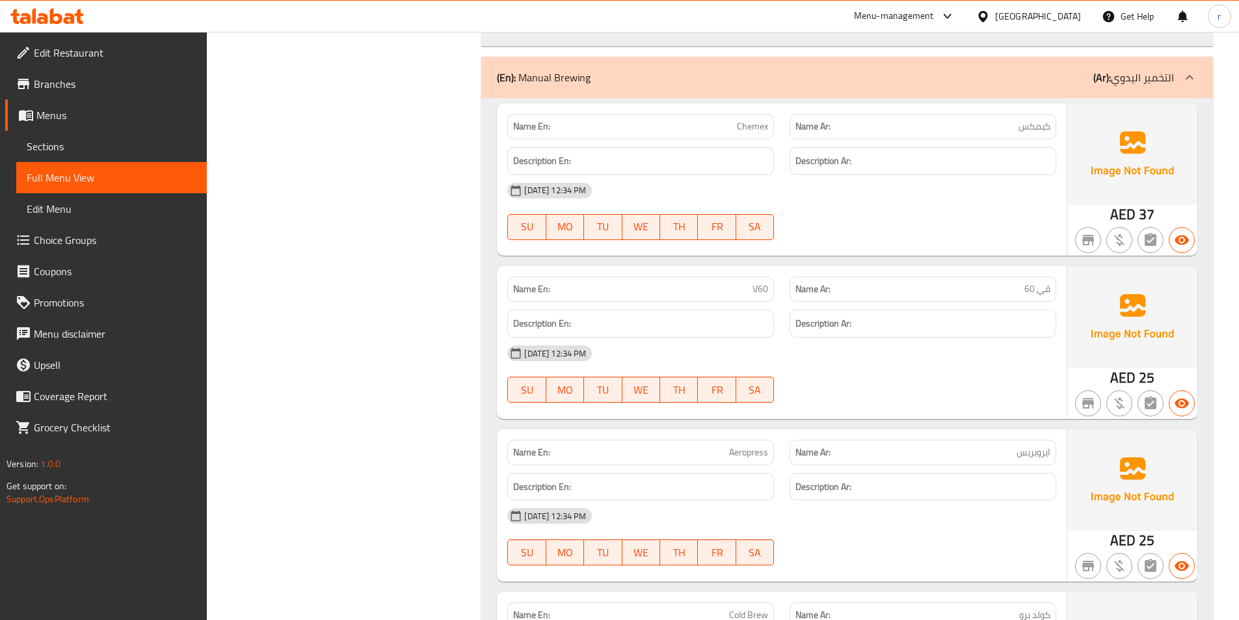
scroll to position [3186, 0]
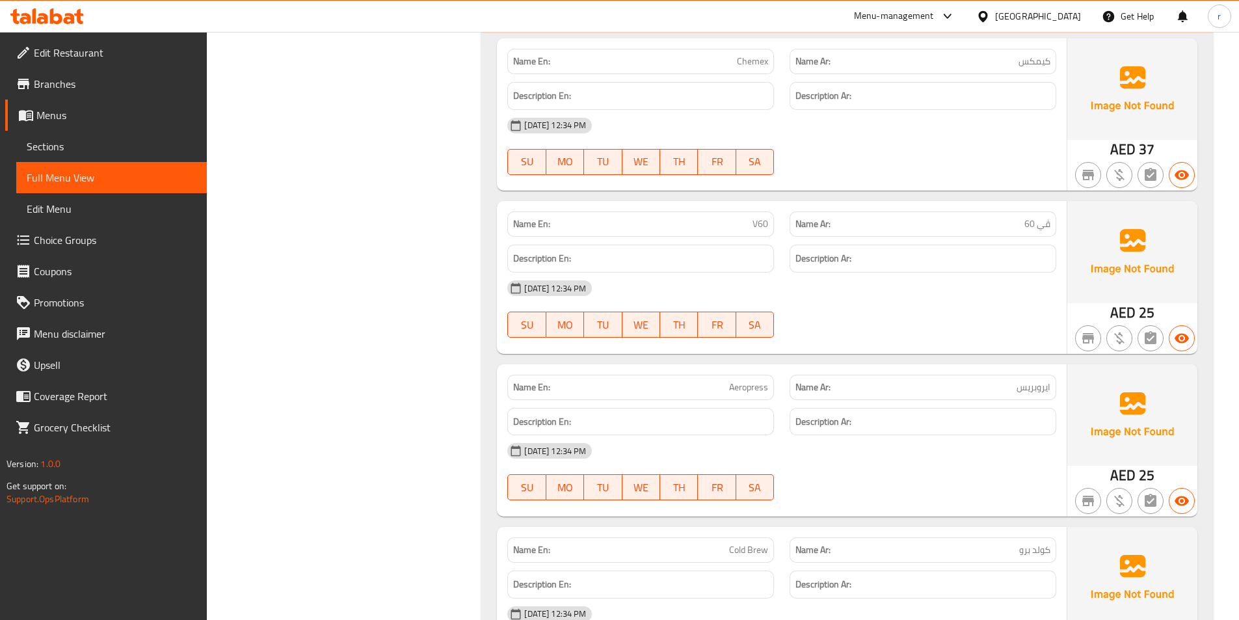
click at [62, 149] on span "Sections" at bounding box center [112, 146] width 170 height 16
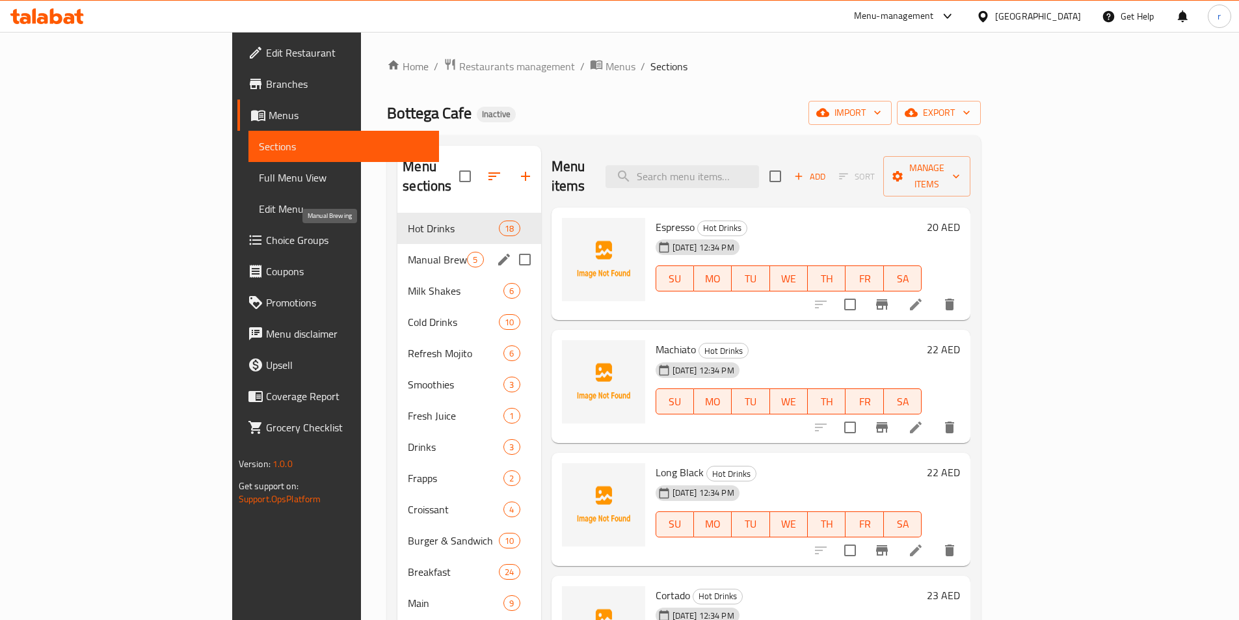
click at [408, 252] on span "Manual Brewing" at bounding box center [437, 260] width 59 height 16
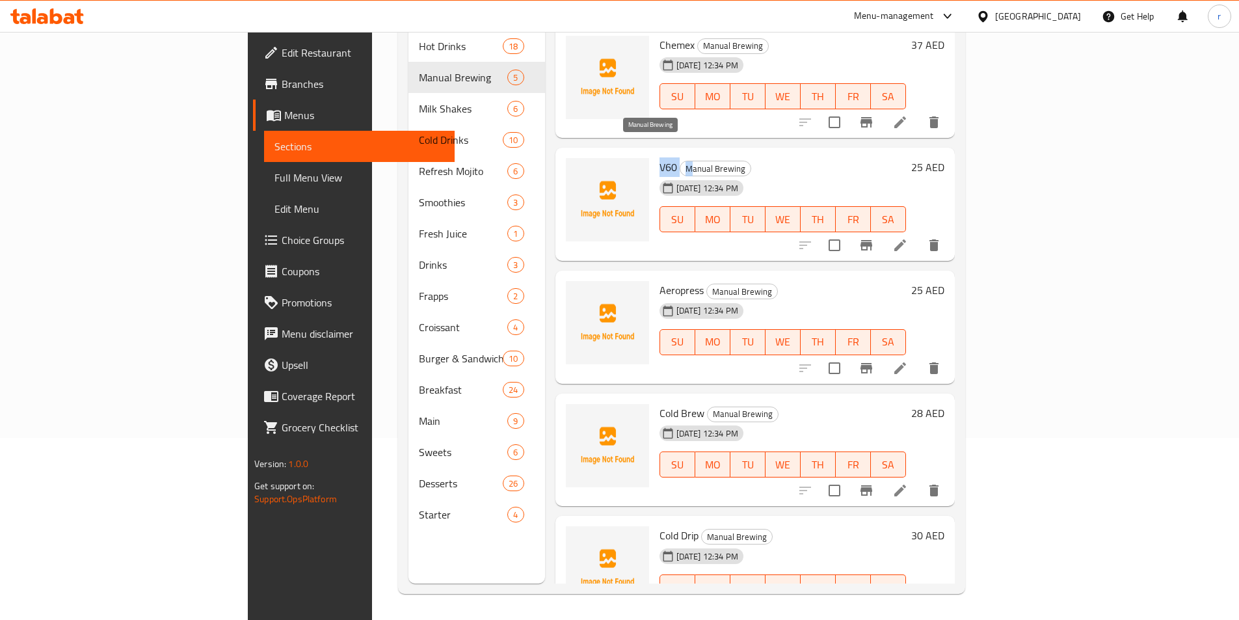
drag, startPoint x: 600, startPoint y: 144, endPoint x: 631, endPoint y: 146, distance: 30.6
click at [659, 158] on h6 "V60 Manual Brewing" at bounding box center [782, 167] width 246 height 18
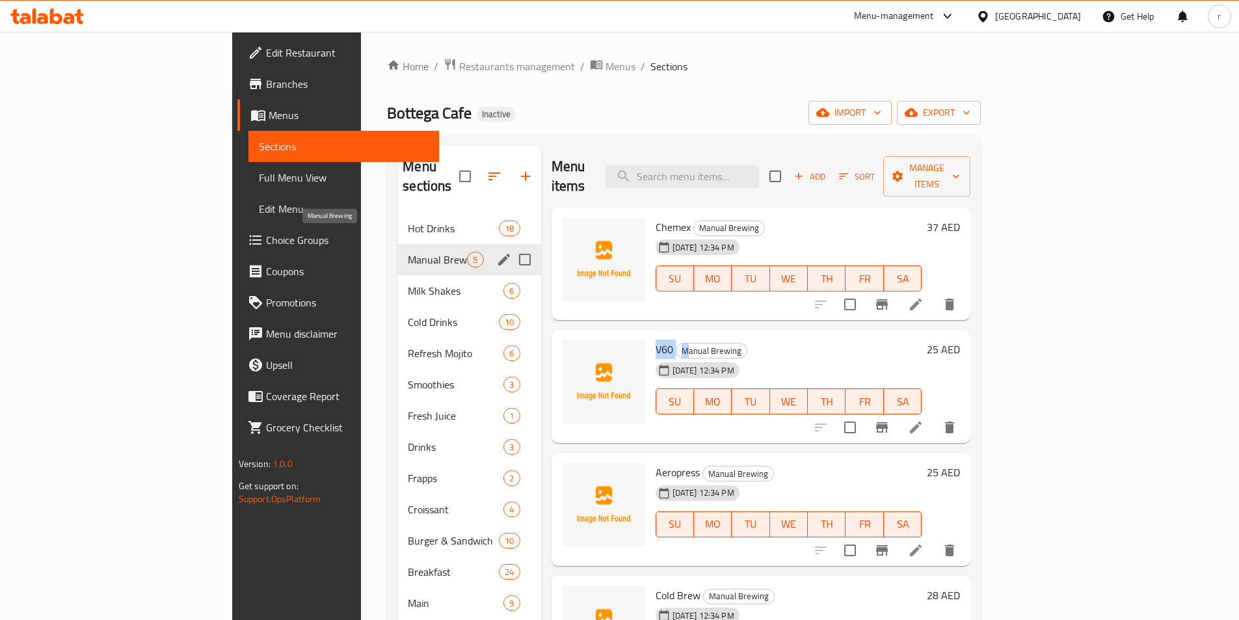
click at [408, 252] on span "Manual Brewing" at bounding box center [437, 260] width 59 height 16
drag, startPoint x: 355, startPoint y: 244, endPoint x: 246, endPoint y: 256, distance: 109.9
click at [397, 256] on div "Hot Drinks 18 Manual Brewing 5 Milk Shakes 6 Cold Drinks 10 Refresh Mojito 6 Sm…" at bounding box center [468, 462] width 143 height 499
click at [494, 250] on button "edit" at bounding box center [504, 260] width 20 height 20
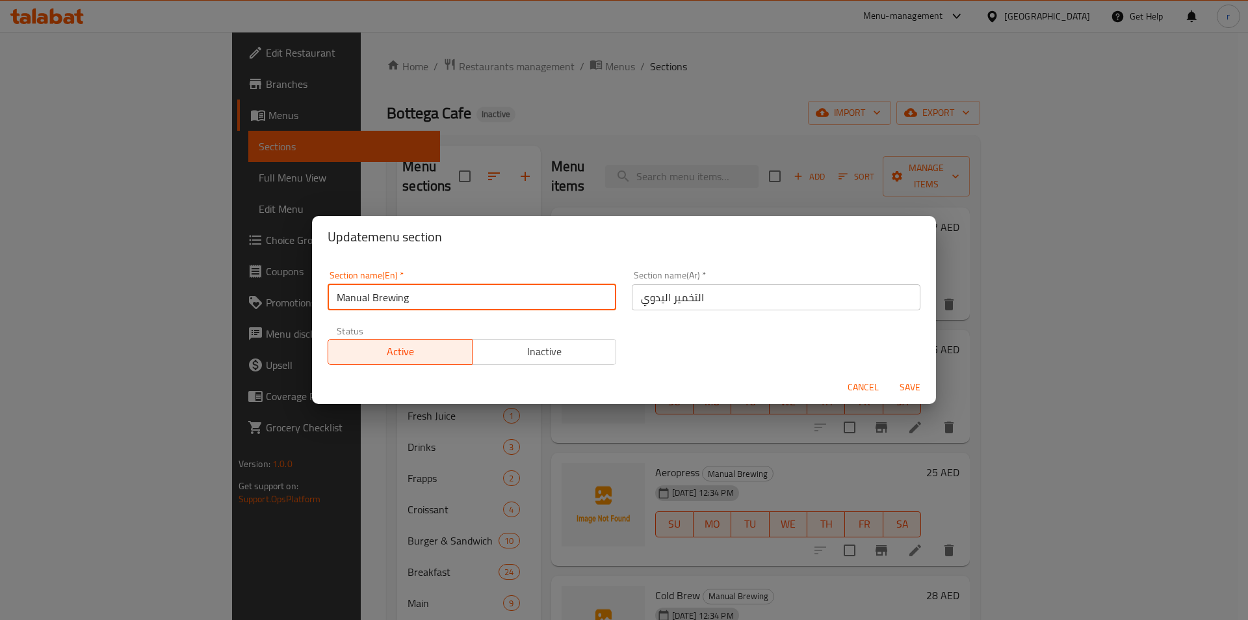
drag, startPoint x: 430, startPoint y: 293, endPoint x: 253, endPoint y: 293, distance: 176.8
click at [253, 293] on div "Update menu section Section name(En)   * Manual Brewing Section name(En) * Sect…" at bounding box center [624, 310] width 1248 height 620
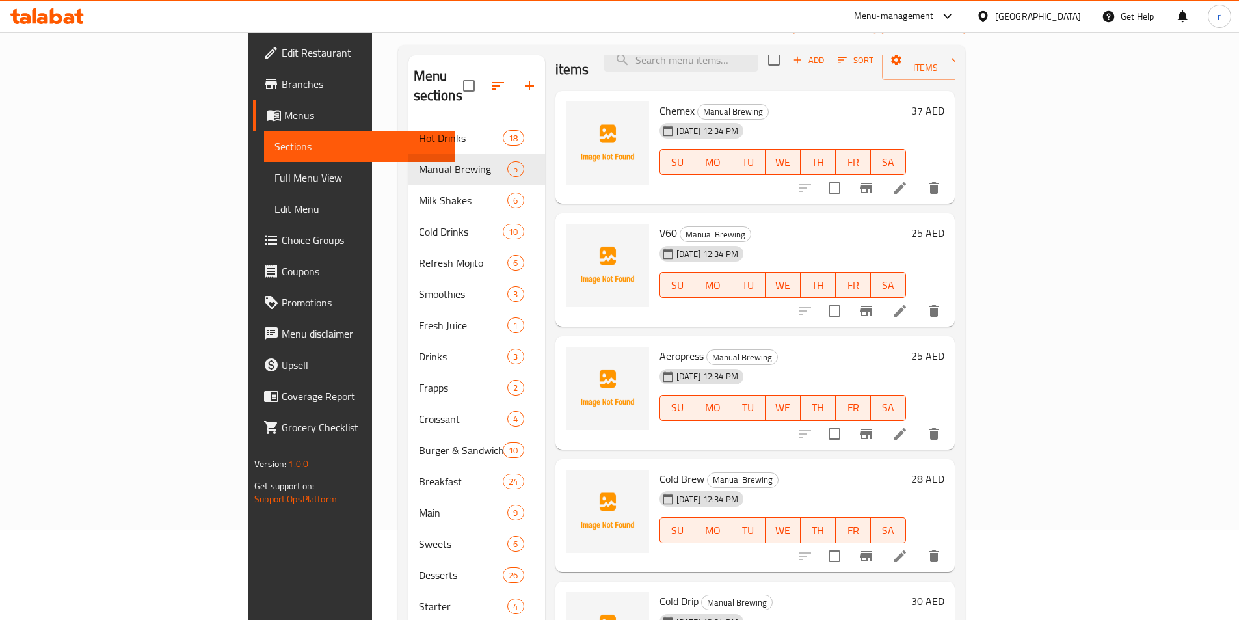
scroll to position [130, 0]
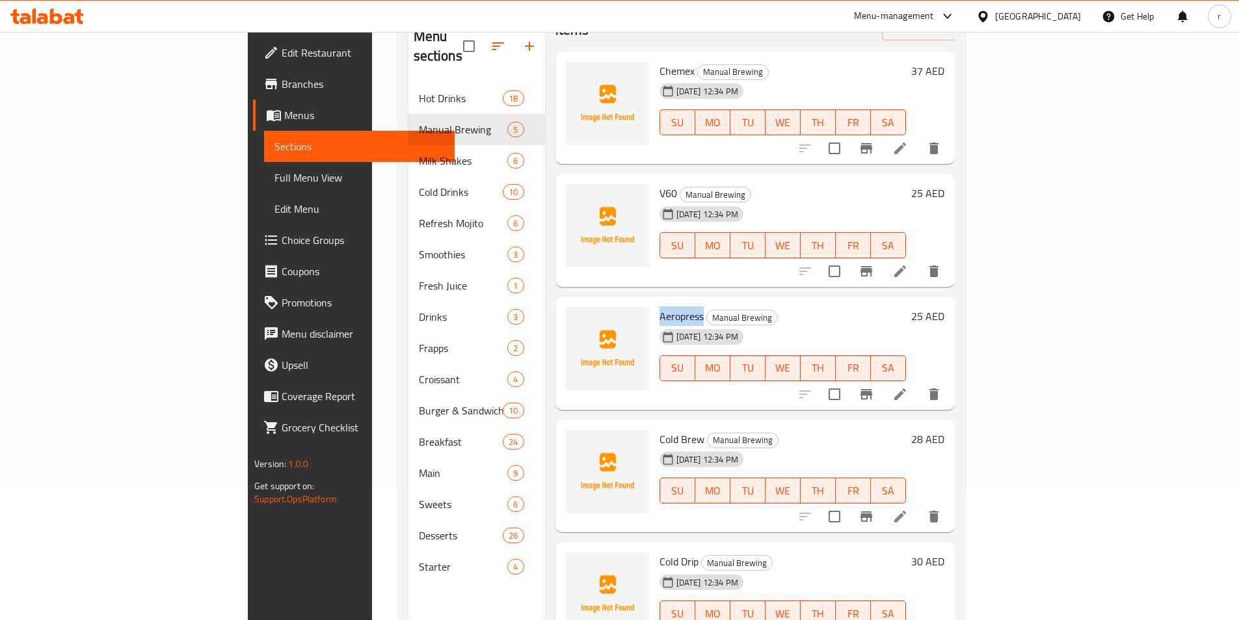
drag, startPoint x: 640, startPoint y: 295, endPoint x: 592, endPoint y: 291, distance: 49.0
click at [654, 302] on div "Aeropress Manual Brewing 03-10-2025 12:34 PM SU MO TU WE TH FR SA" at bounding box center [782, 353] width 257 height 103
copy span "Aeropress"
click at [805, 324] on div "03-10-2025 12:34 PM SU MO TU WE TH FR SA" at bounding box center [782, 359] width 257 height 70
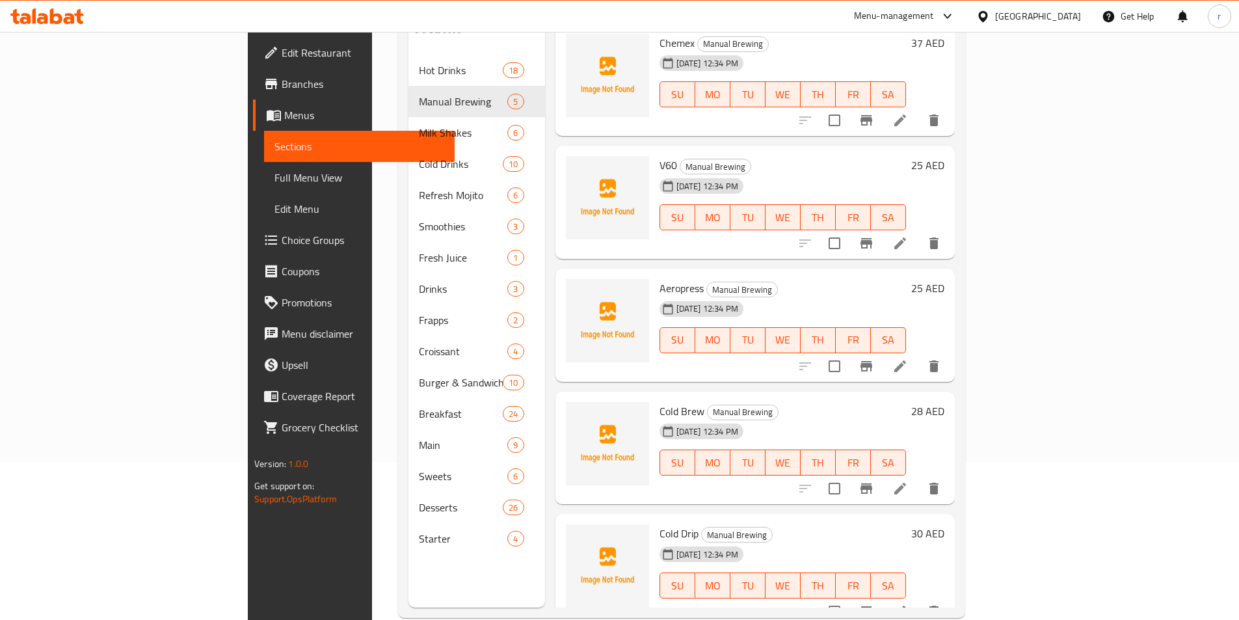
scroll to position [182, 0]
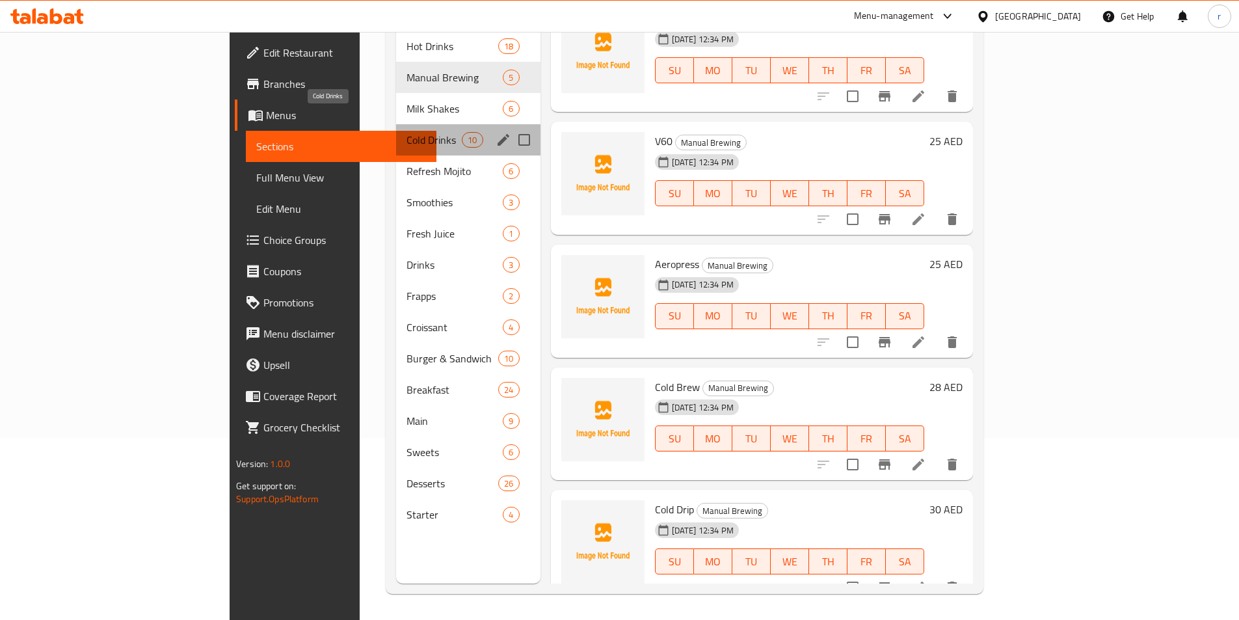
click at [406, 132] on span "Cold Drinks" at bounding box center [433, 140] width 55 height 16
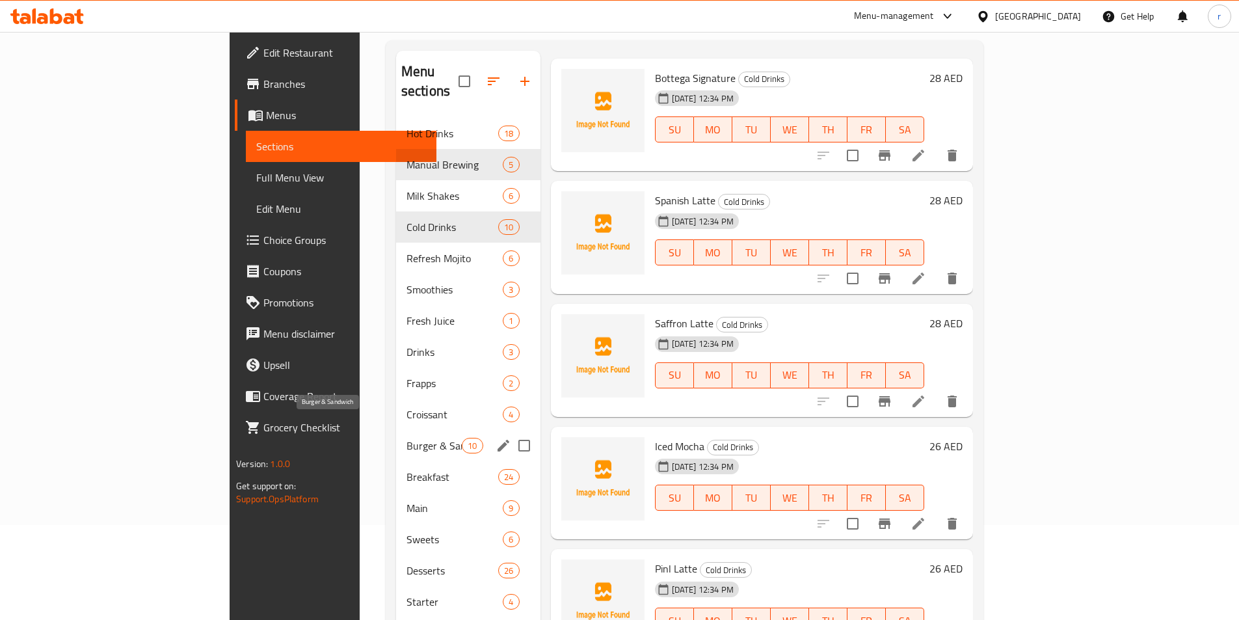
scroll to position [182, 0]
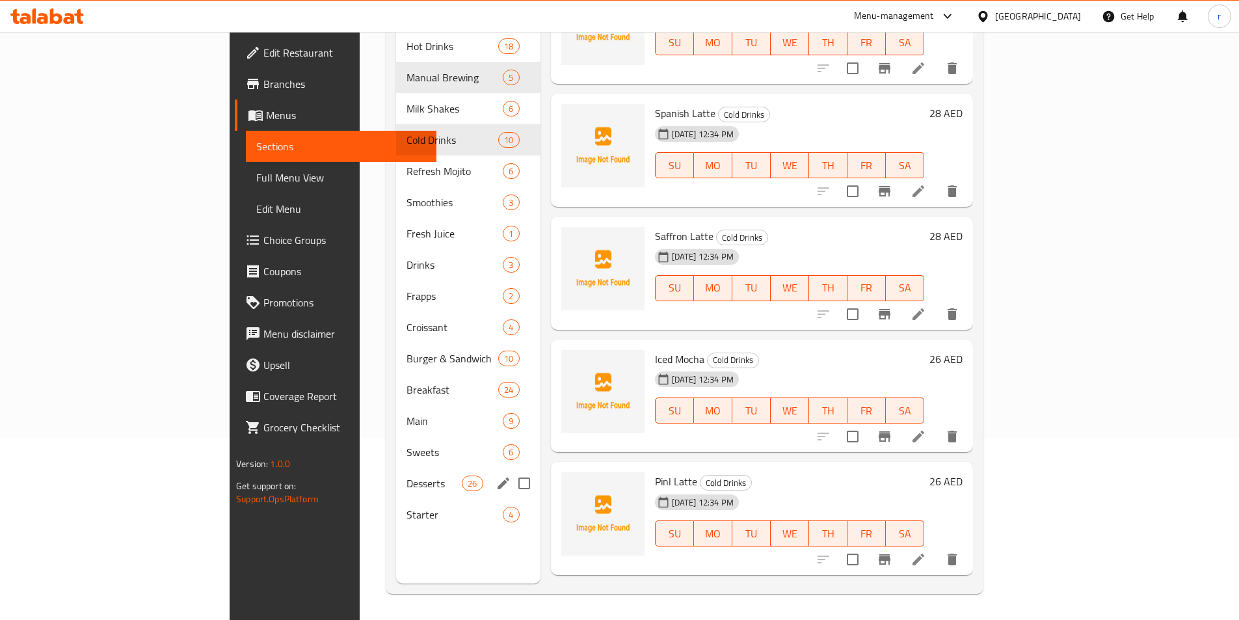
drag, startPoint x: 353, startPoint y: 530, endPoint x: 372, endPoint y: 452, distance: 80.3
click at [396, 452] on div "Menu sections Hot Drinks 18 Manual Brewing 5 Milk Shakes 6 Cold Drinks 10 Refre…" at bounding box center [468, 274] width 144 height 620
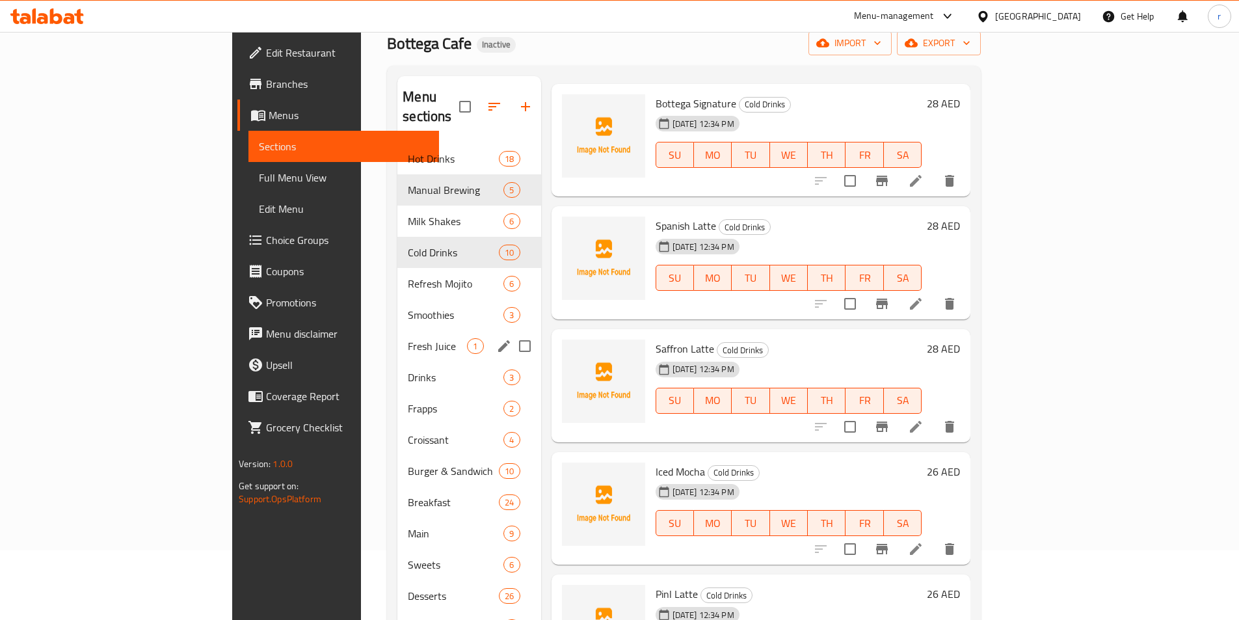
scroll to position [0, 0]
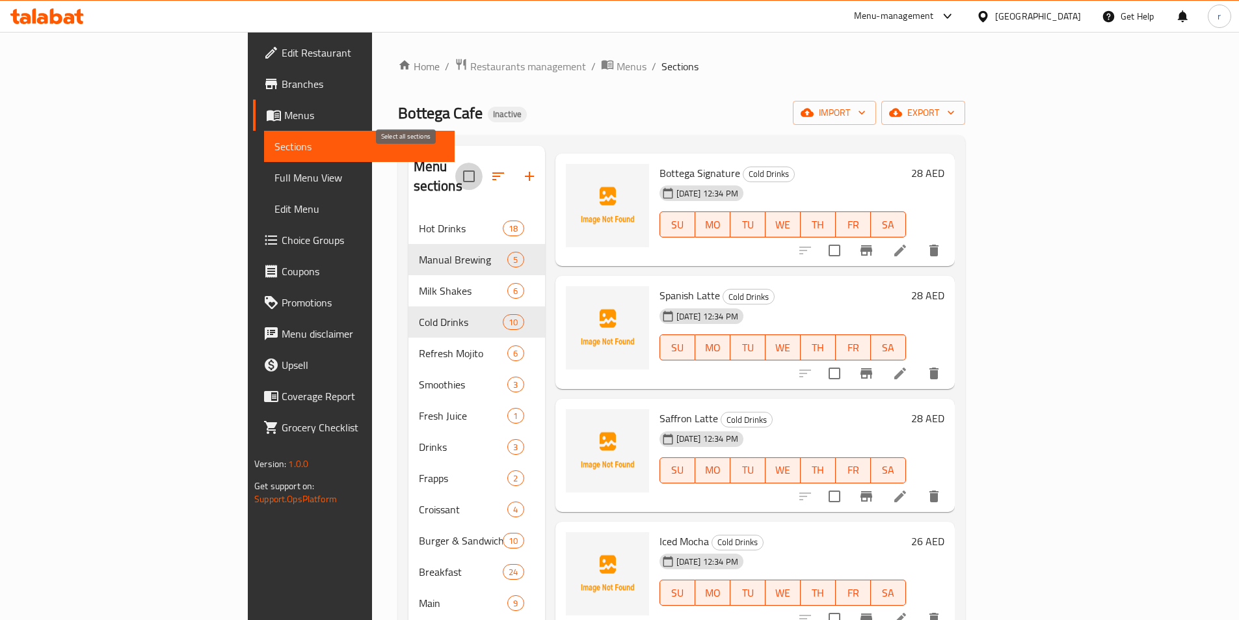
click at [455, 167] on input "checkbox" at bounding box center [468, 176] width 27 height 27
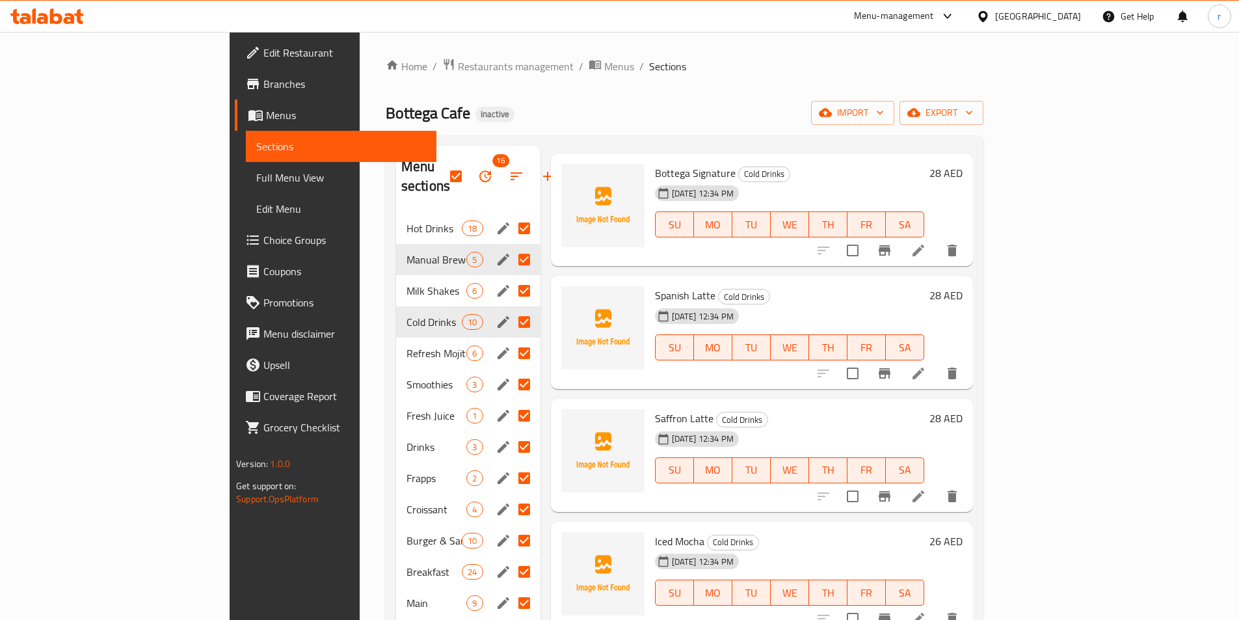
click at [510, 217] on input "Menu sections" at bounding box center [523, 228] width 27 height 27
checkbox input "false"
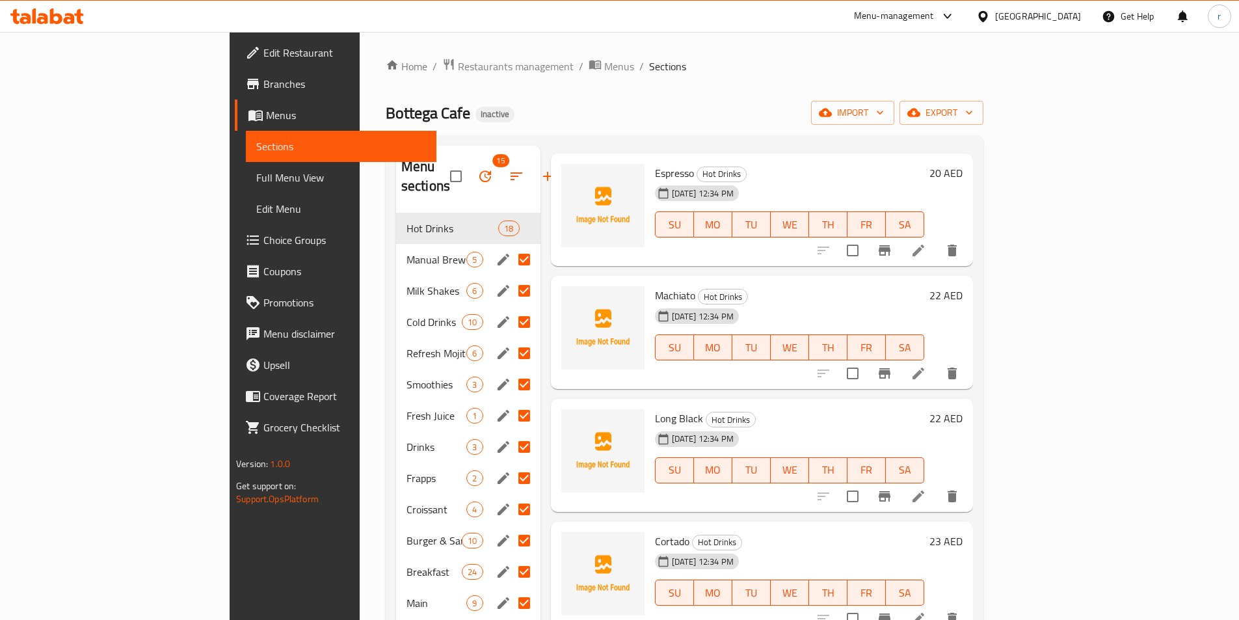
click at [510, 246] on input "Menu sections" at bounding box center [523, 259] width 27 height 27
checkbox input "false"
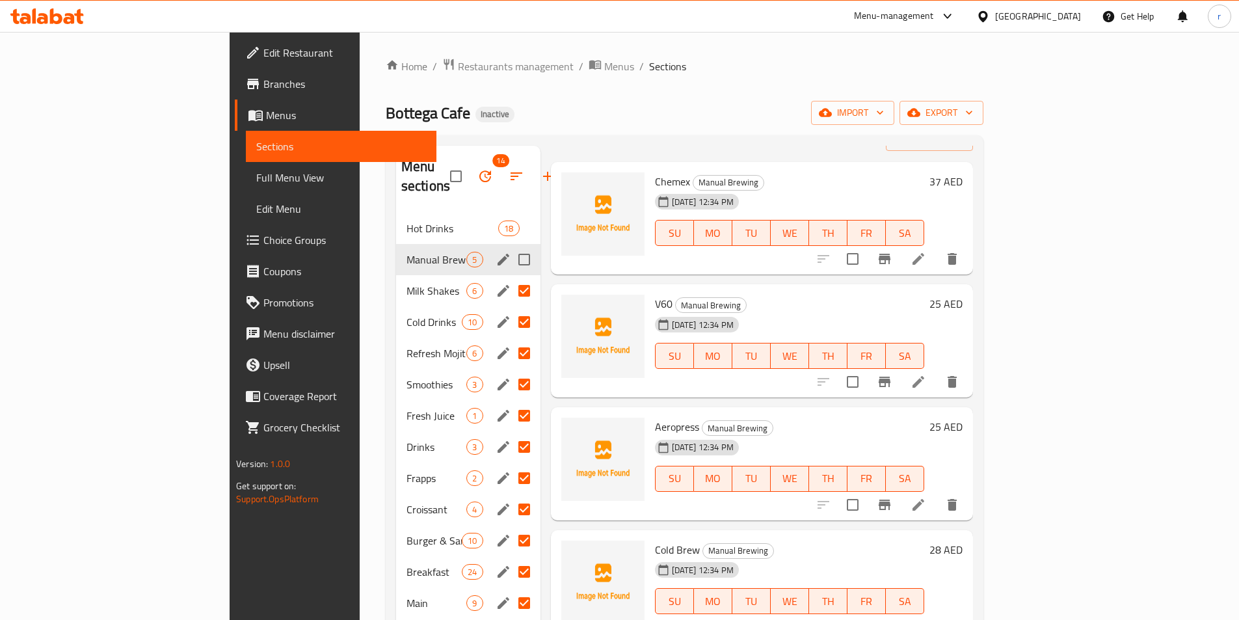
scroll to position [26, 0]
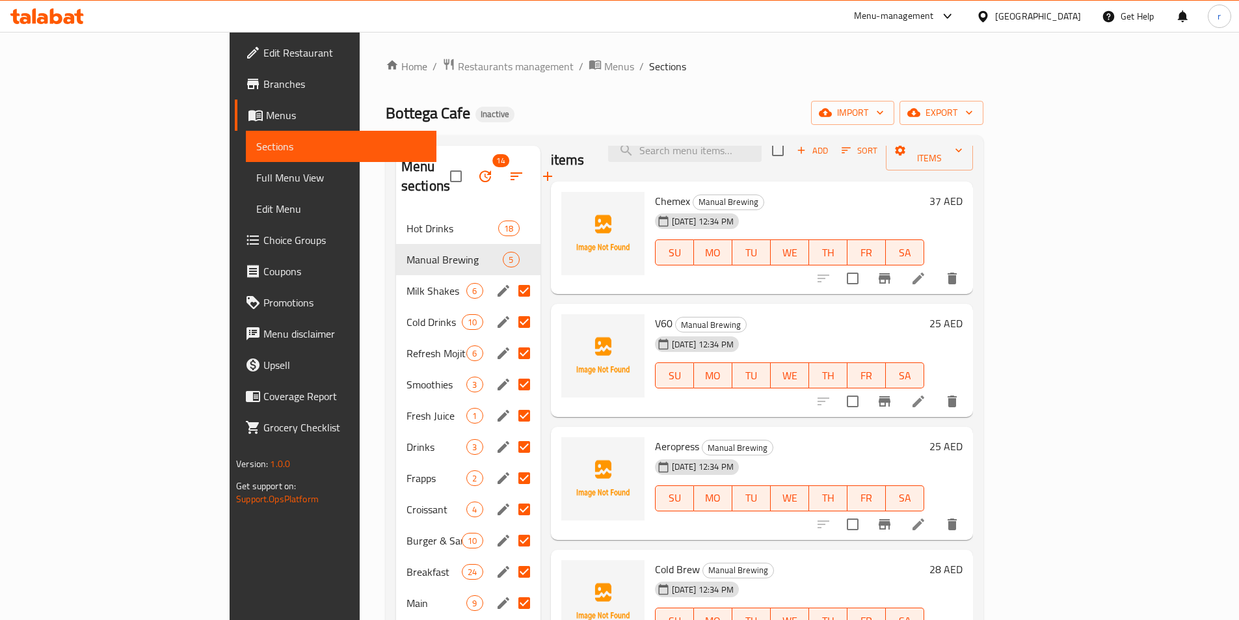
click at [510, 277] on input "Menu sections" at bounding box center [523, 290] width 27 height 27
checkbox input "false"
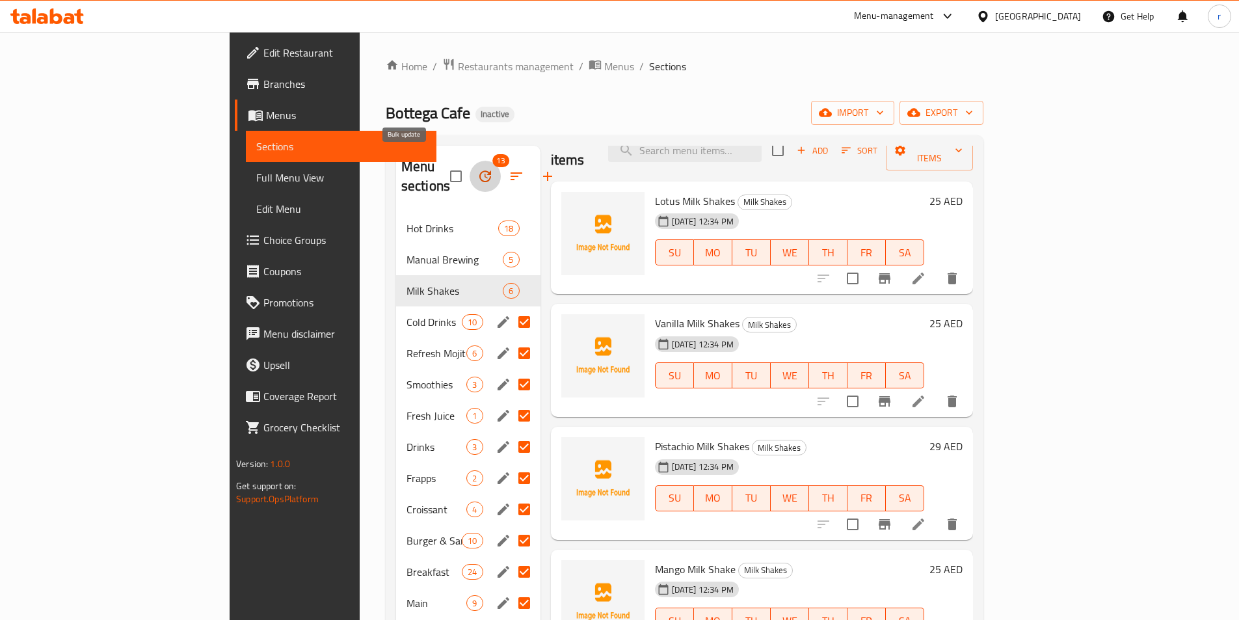
click at [477, 172] on icon "button" at bounding box center [485, 176] width 16 height 16
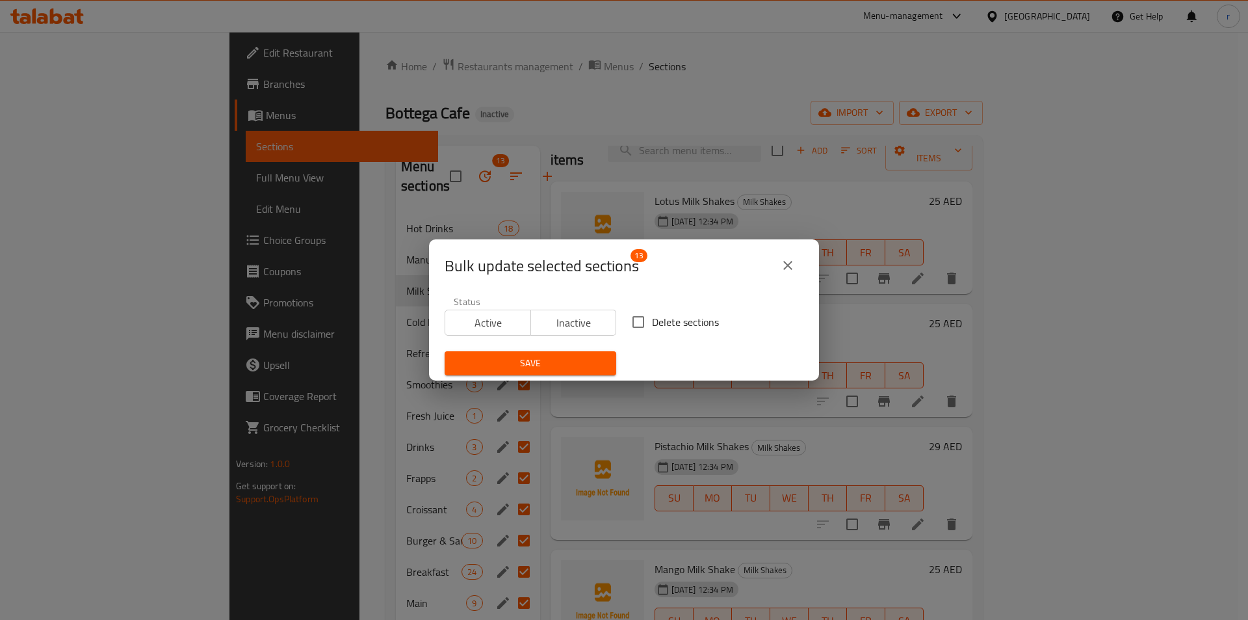
click at [380, 111] on div "Bulk update selected sections 13 Status Active Inactive Delete sections Save" at bounding box center [624, 310] width 1248 height 620
click at [488, 124] on div "Bulk update selected sections 13 Status Active Inactive Delete sections Save" at bounding box center [624, 310] width 1248 height 620
click at [638, 319] on input "Delete sections" at bounding box center [638, 321] width 27 height 27
checkbox input "true"
click at [519, 363] on span "Save" at bounding box center [530, 363] width 151 height 16
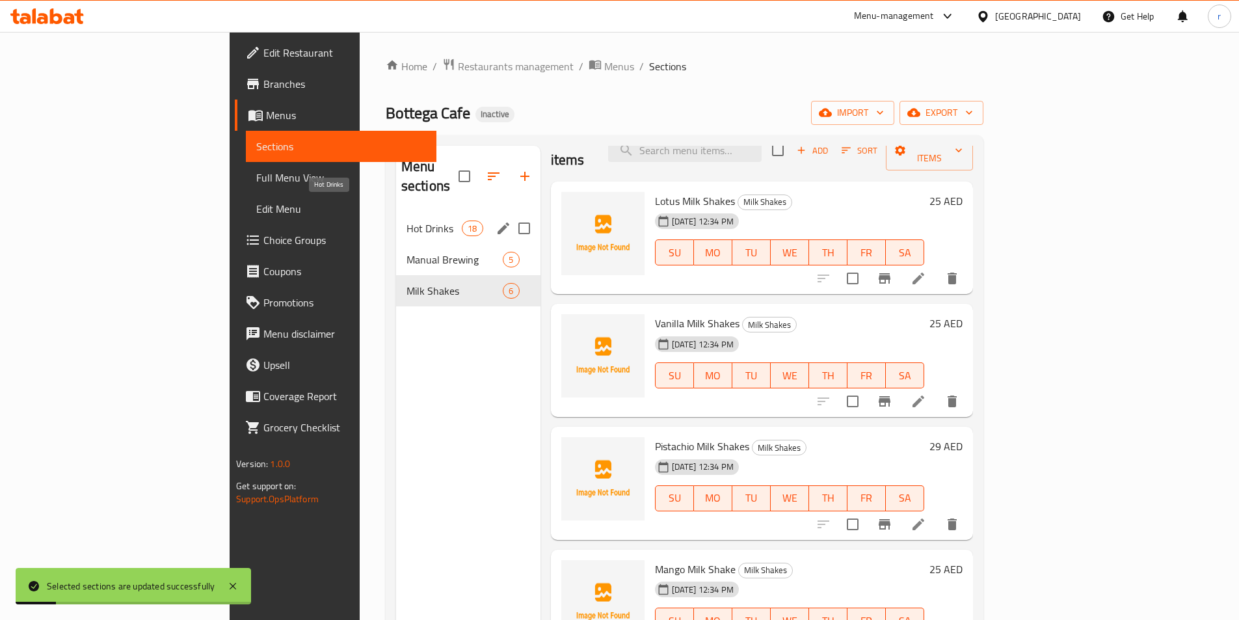
click at [406, 220] on span "Hot Drinks" at bounding box center [433, 228] width 55 height 16
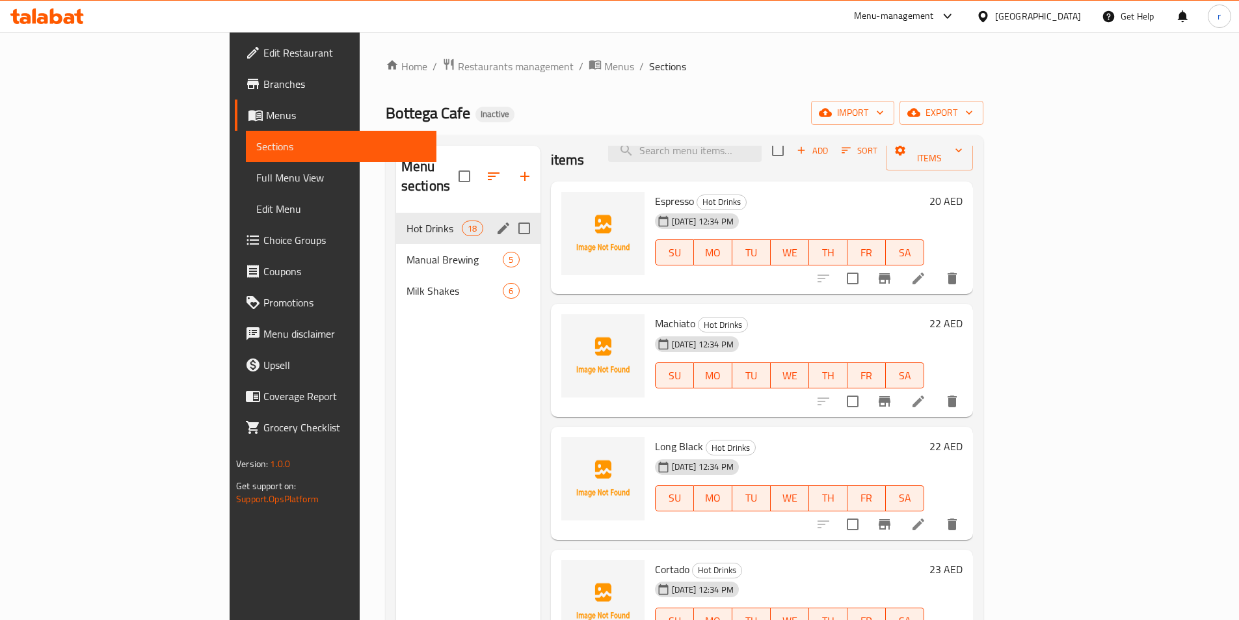
click at [396, 218] on div "Hot Drinks 18" at bounding box center [468, 228] width 144 height 31
click at [497, 222] on icon "edit" at bounding box center [503, 228] width 12 height 12
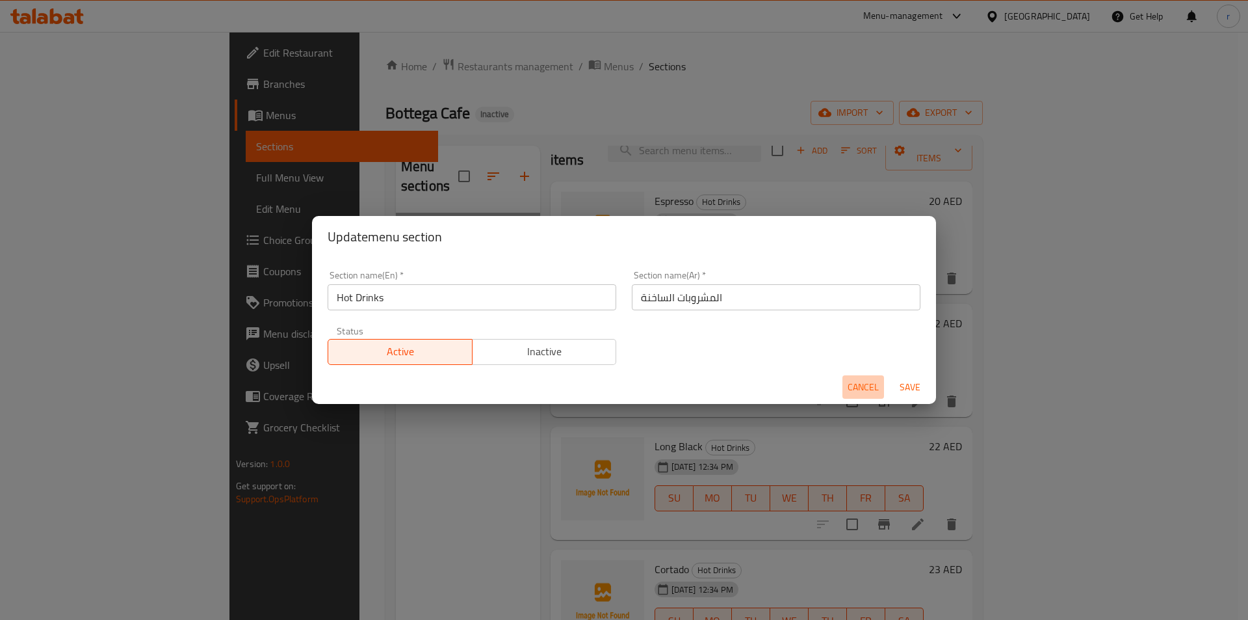
click at [864, 391] on span "Cancel" at bounding box center [863, 387] width 31 height 16
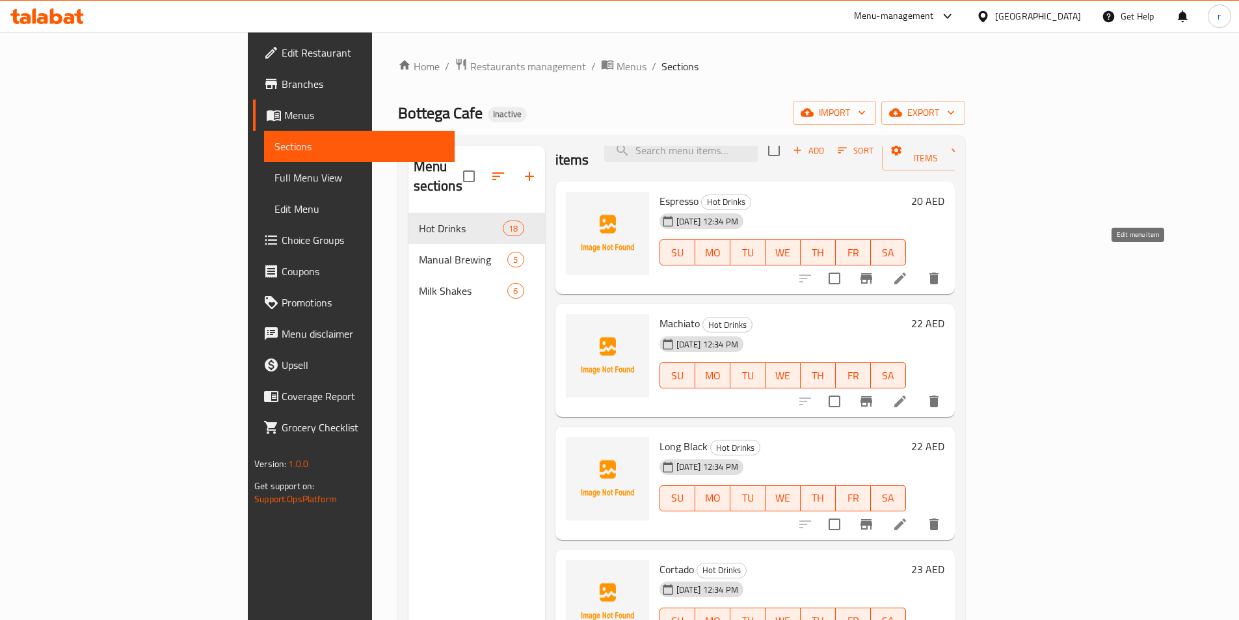
click at [908, 270] on icon at bounding box center [900, 278] width 16 height 16
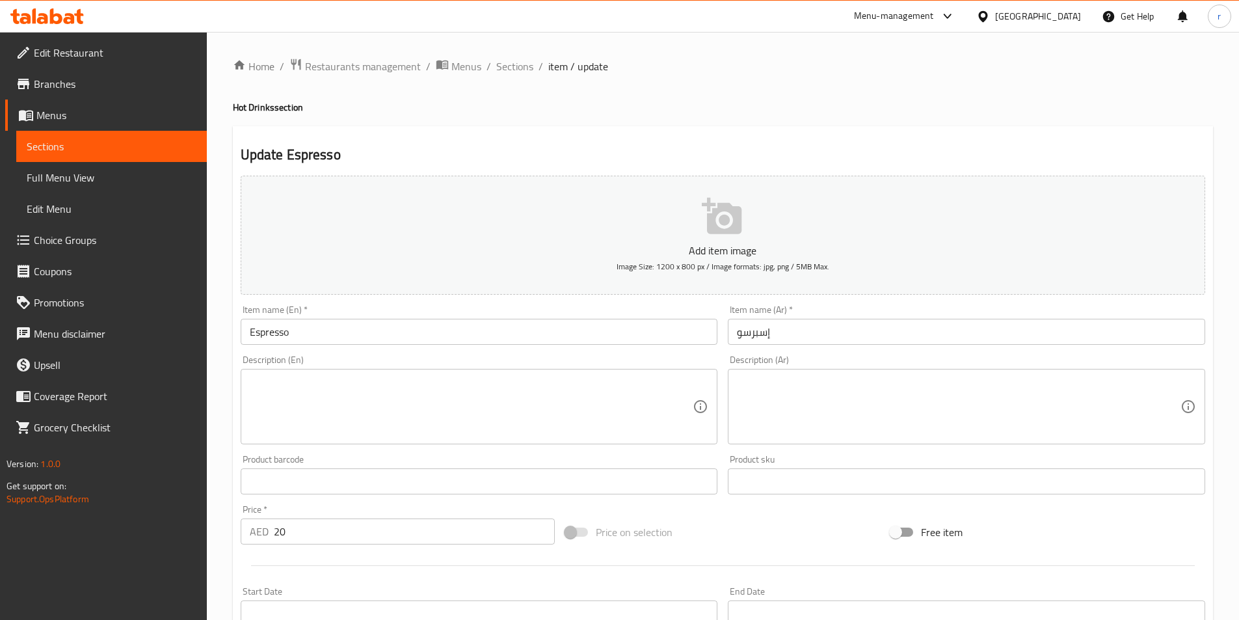
click at [425, 415] on textarea at bounding box center [471, 407] width 443 height 62
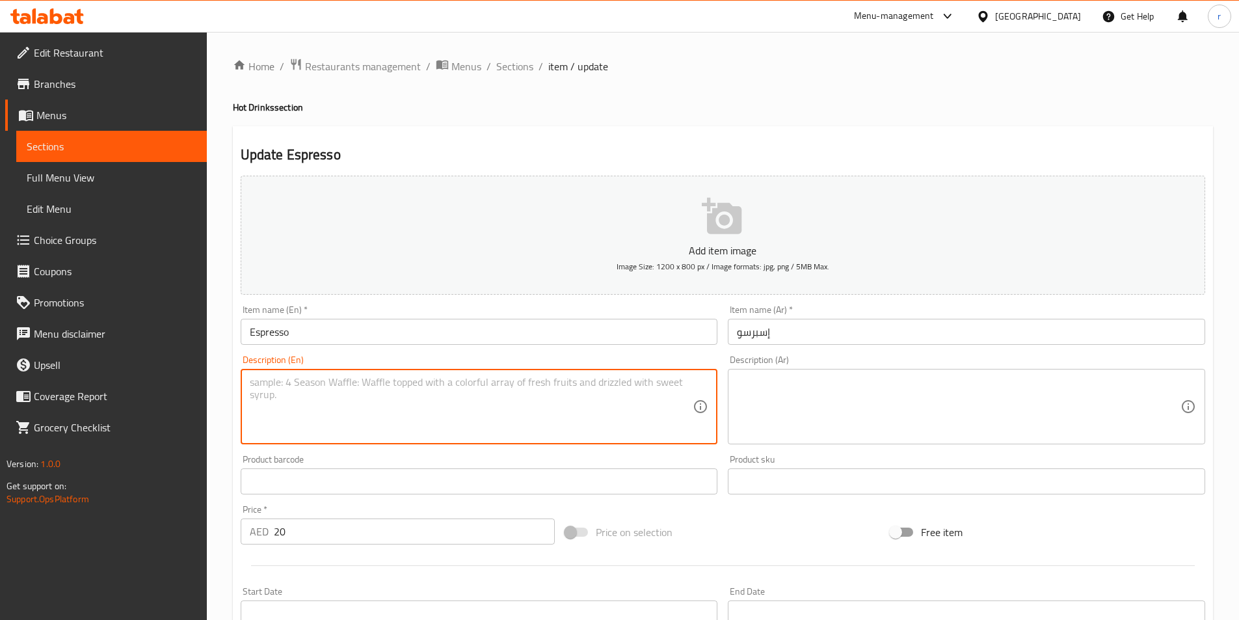
paste textarea "Strong, rich Italian-style single shot of coffee with bold flavor and creamy te…"
type textarea "Strong, rich Italian-style single shot of coffee with bold flavor and creamy te…"
click at [854, 386] on textarea at bounding box center [958, 407] width 443 height 62
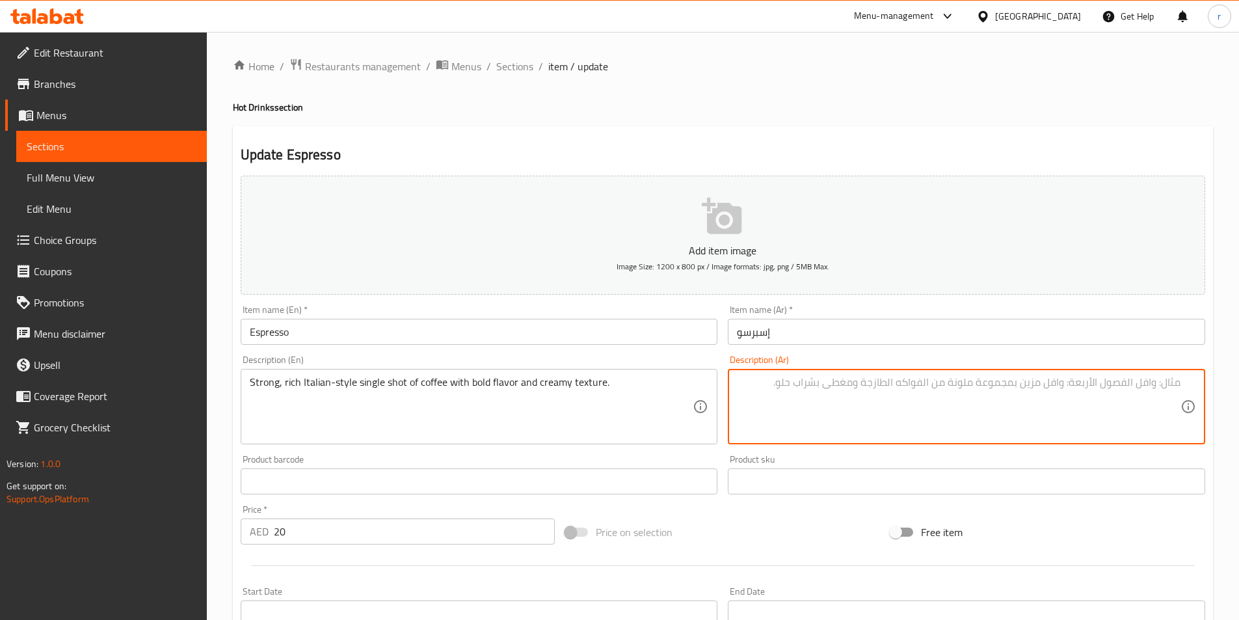
click at [873, 408] on textarea at bounding box center [958, 407] width 443 height 62
paste textarea "جرعة واحدة قوية وغنية من القهوة على الطريقة الإيطالية مع نكهة جريئة وملمس كريمي."
drag, startPoint x: 1129, startPoint y: 383, endPoint x: 1190, endPoint y: 387, distance: 60.6
click at [1190, 387] on div "جرعة واحدة قوية وغنية من القهوة على الطريقة الإيطالية مع نكهة جريئة وملمس كريمي…" at bounding box center [966, 406] width 477 height 75
type textarea "سنجل شوت قوية وغنية من القهوة على الطريقة الإيطالية مع نكهة جريئة وملمس كريمي."
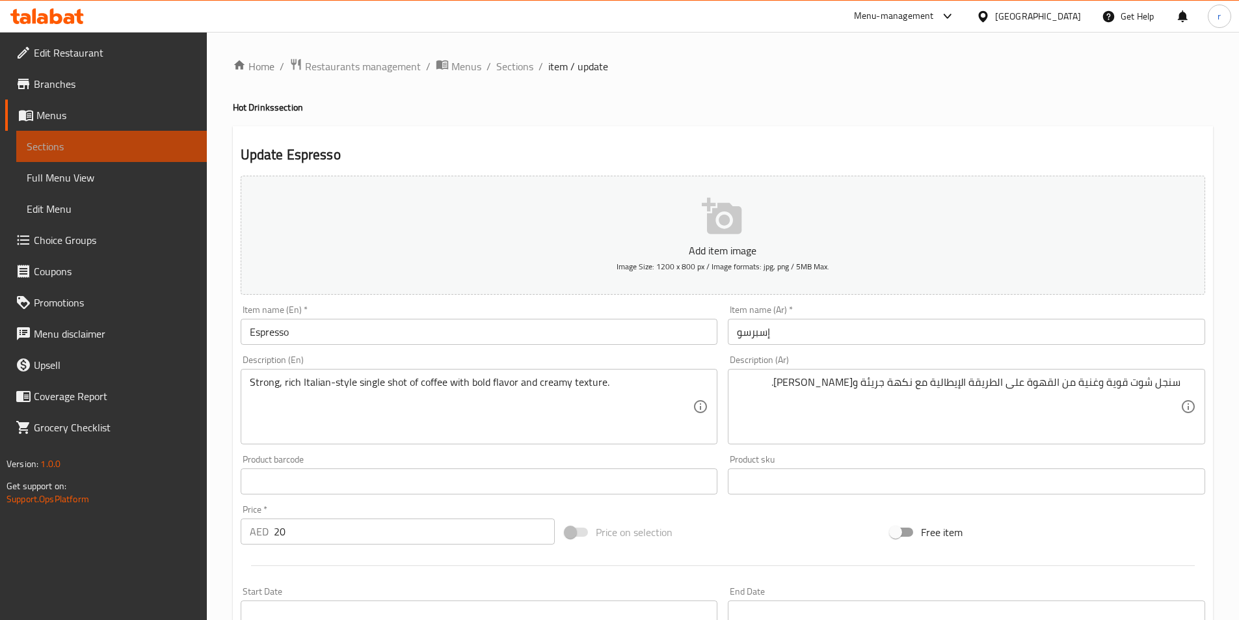
click at [55, 148] on span "Sections" at bounding box center [112, 146] width 170 height 16
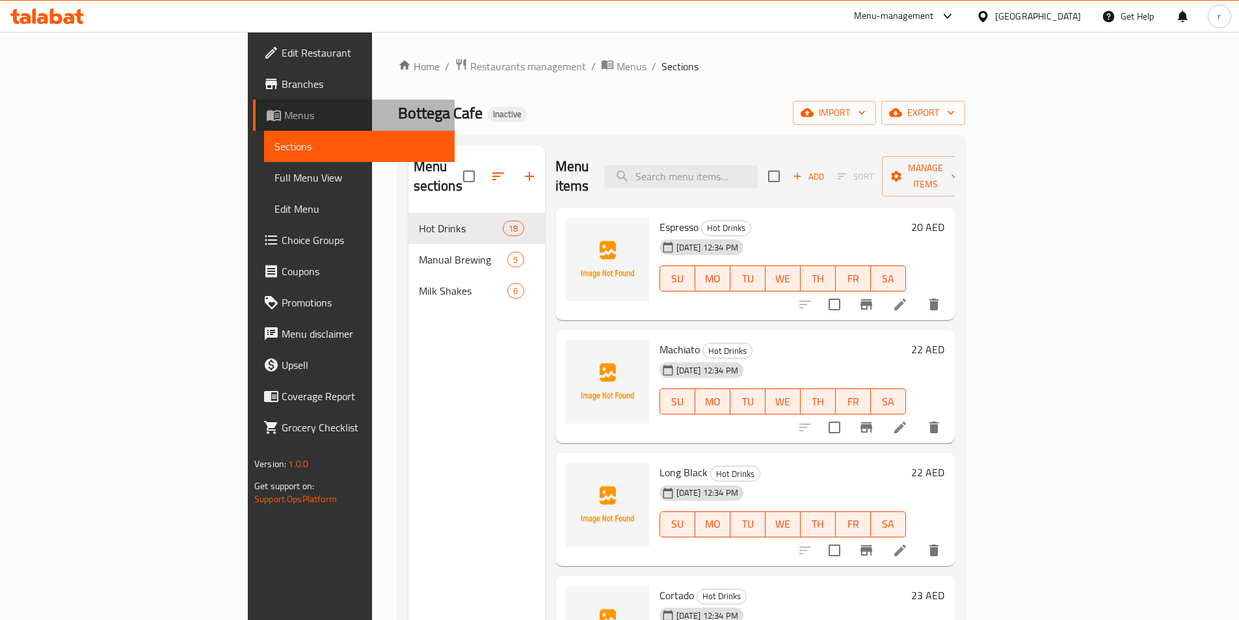
click at [284, 121] on span "Menus" at bounding box center [364, 115] width 160 height 16
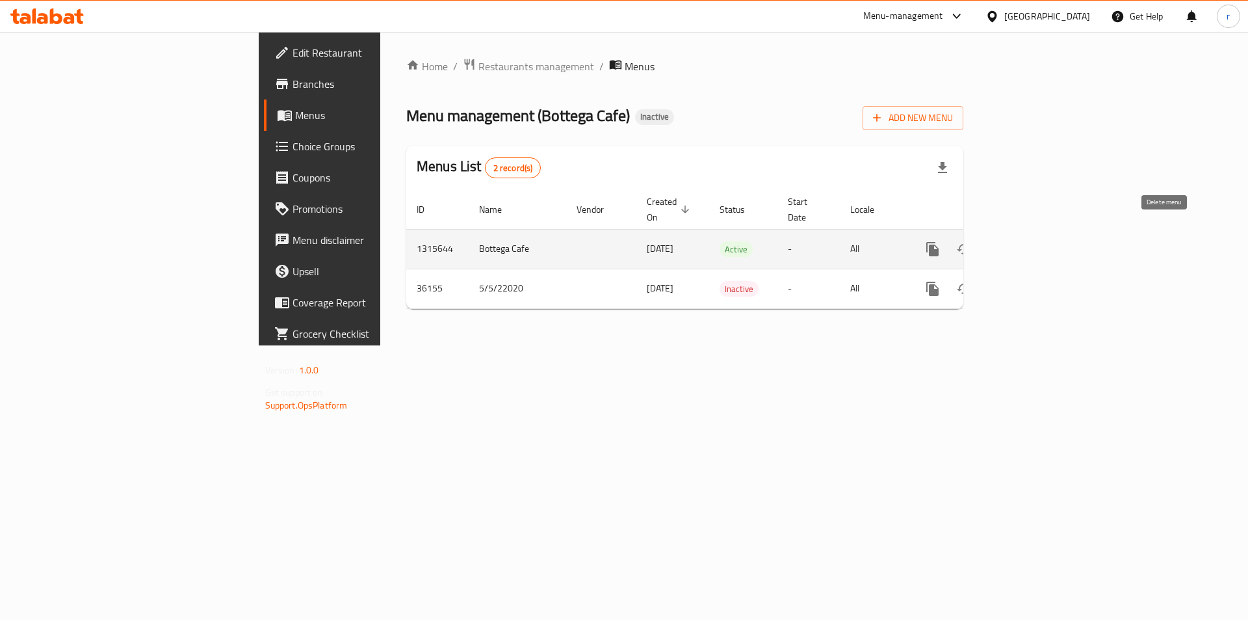
click at [1000, 243] on icon "enhanced table" at bounding box center [995, 249] width 9 height 12
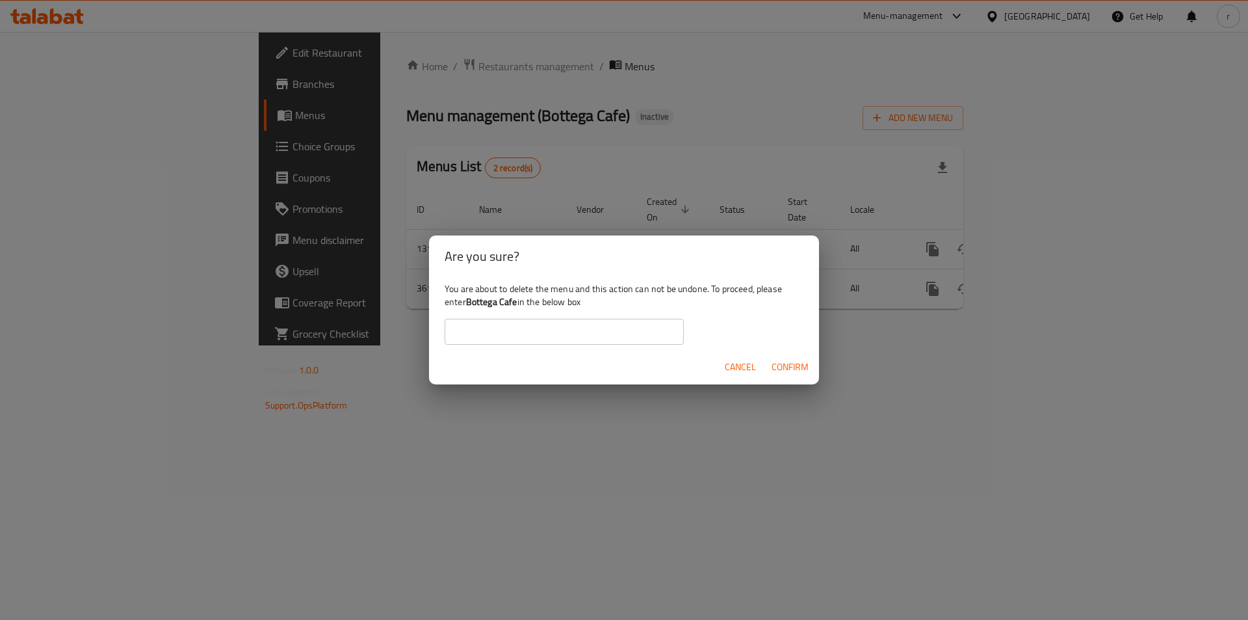
click at [796, 367] on span "Confirm" at bounding box center [790, 367] width 37 height 16
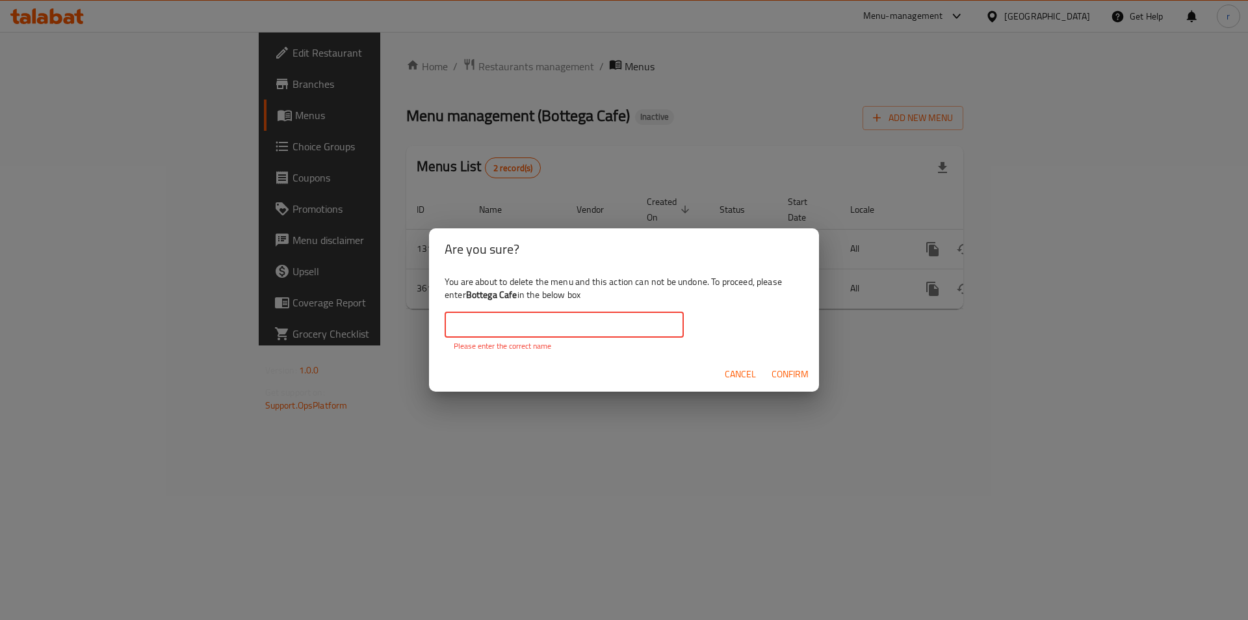
click at [563, 331] on input "text" at bounding box center [564, 324] width 239 height 26
drag, startPoint x: 896, startPoint y: 456, endPoint x: 1010, endPoint y: 376, distance: 139.1
click at [902, 455] on div "Are you sure? You are about to delete the menu and this action can not be undon…" at bounding box center [624, 310] width 1248 height 620
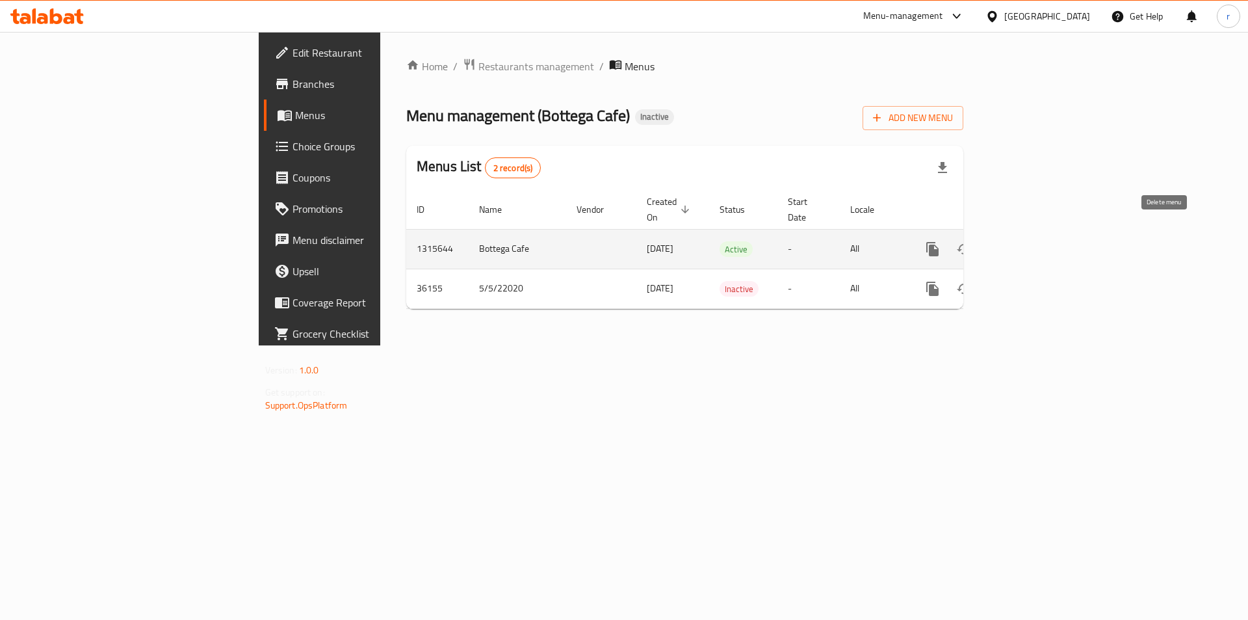
click at [1003, 241] on icon "enhanced table" at bounding box center [996, 249] width 16 height 16
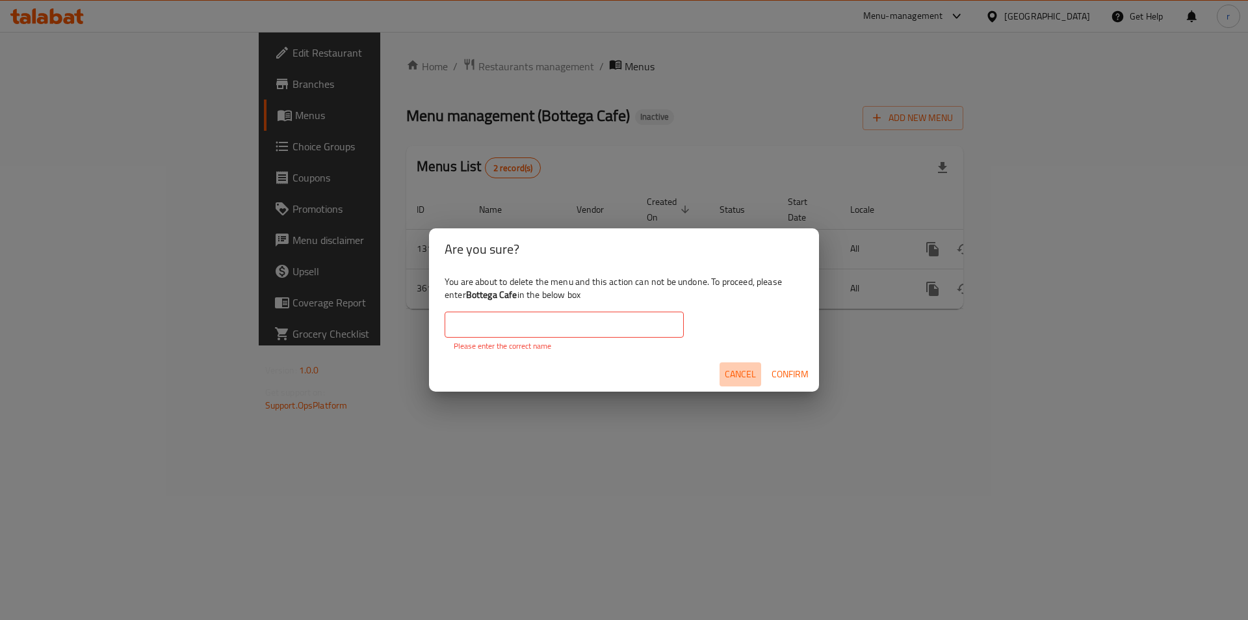
click at [744, 373] on span "Cancel" at bounding box center [740, 374] width 31 height 16
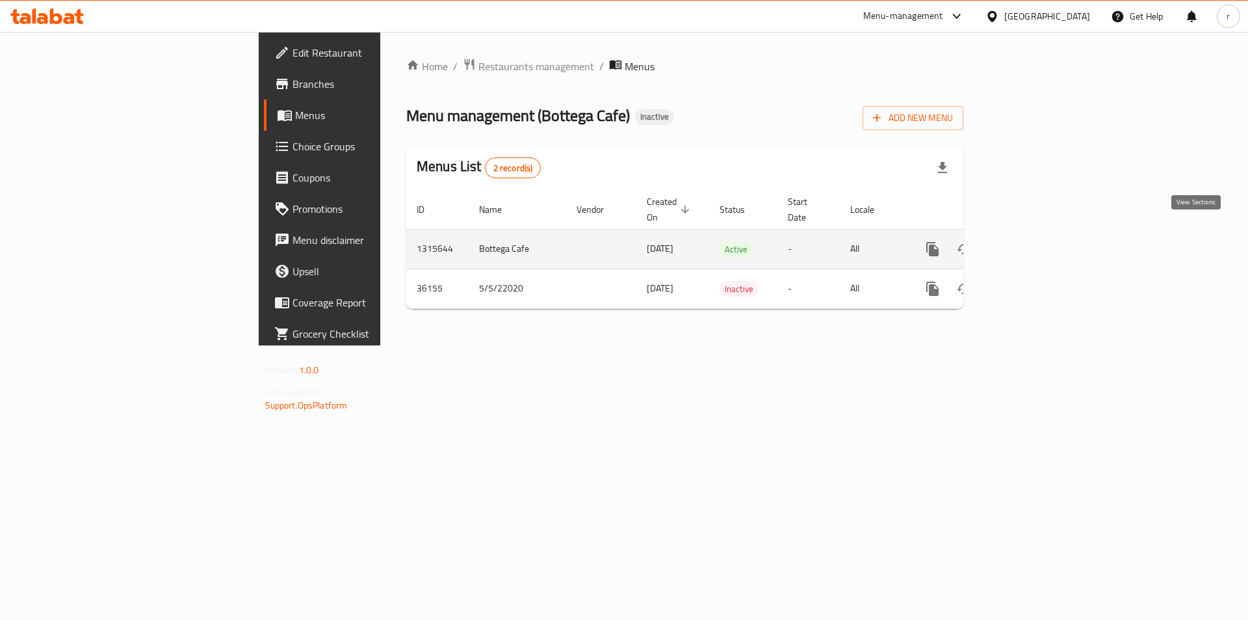
click at [1032, 243] on icon "enhanced table" at bounding box center [1027, 249] width 12 height 12
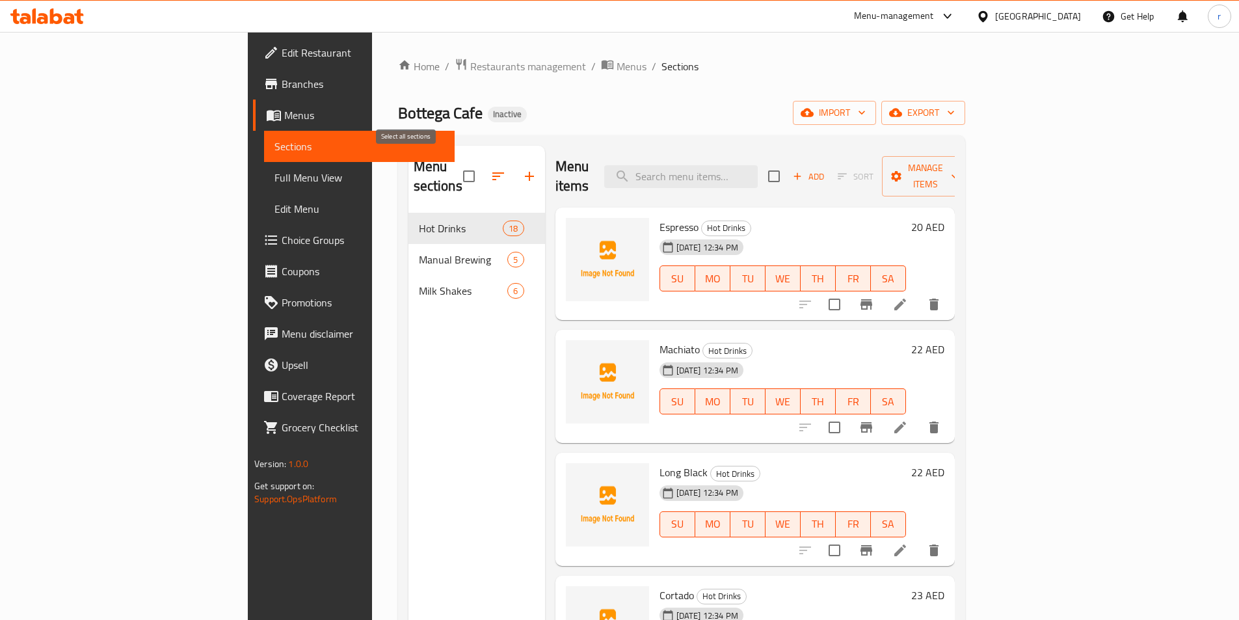
click at [455, 175] on input "checkbox" at bounding box center [468, 176] width 27 height 27
checkbox input "true"
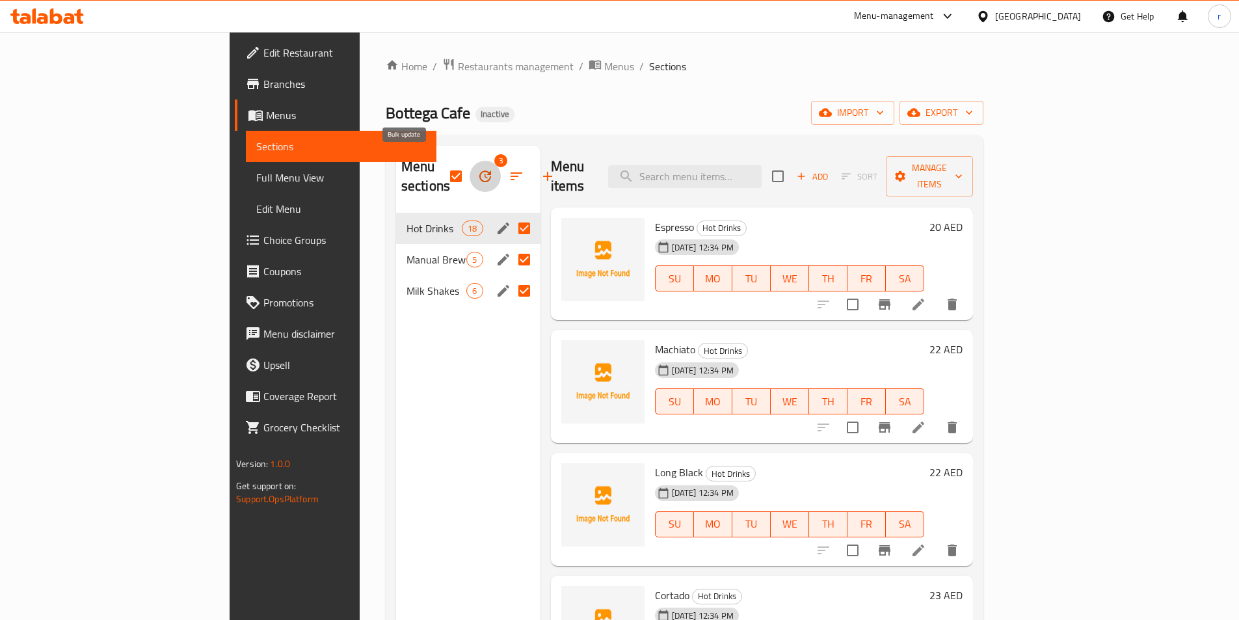
click at [469, 166] on button "button" at bounding box center [484, 176] width 31 height 31
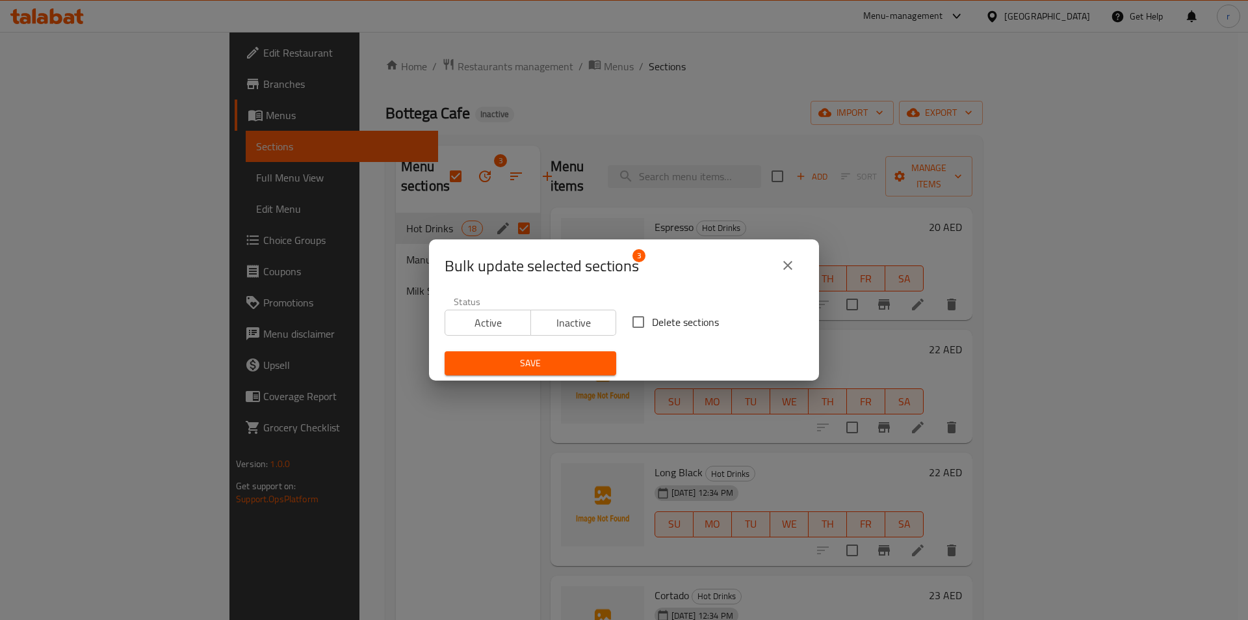
click at [636, 323] on input "Delete sections" at bounding box center [638, 321] width 27 height 27
checkbox input "true"
click at [500, 359] on span "Save" at bounding box center [530, 363] width 151 height 16
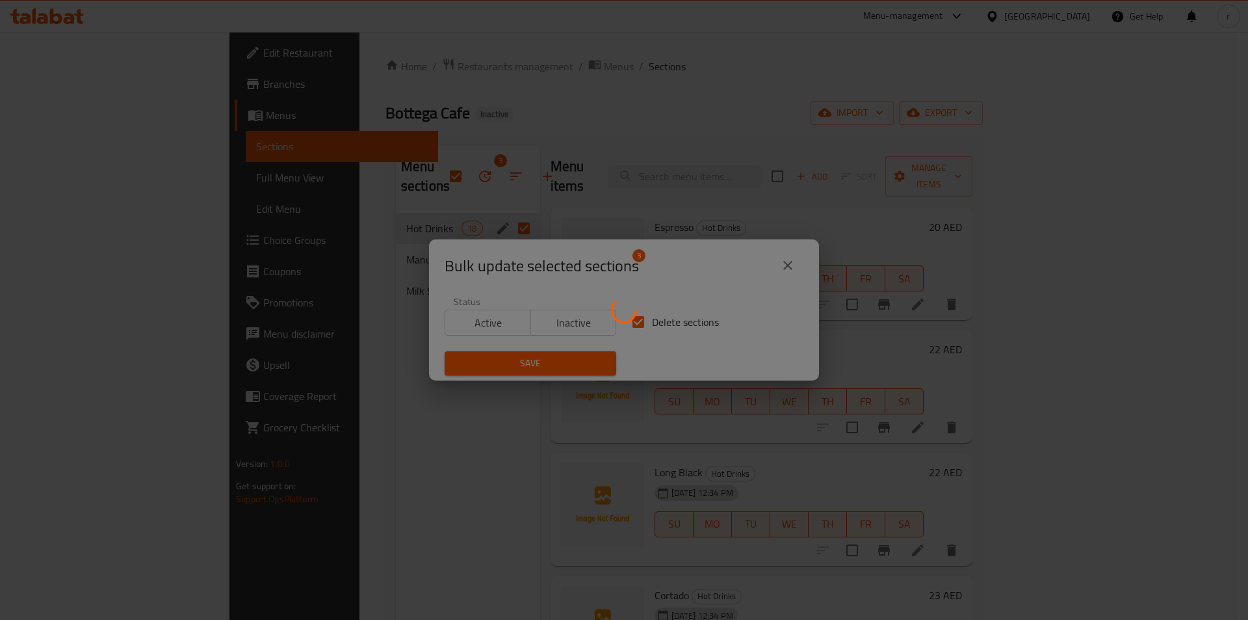
checkbox input "false"
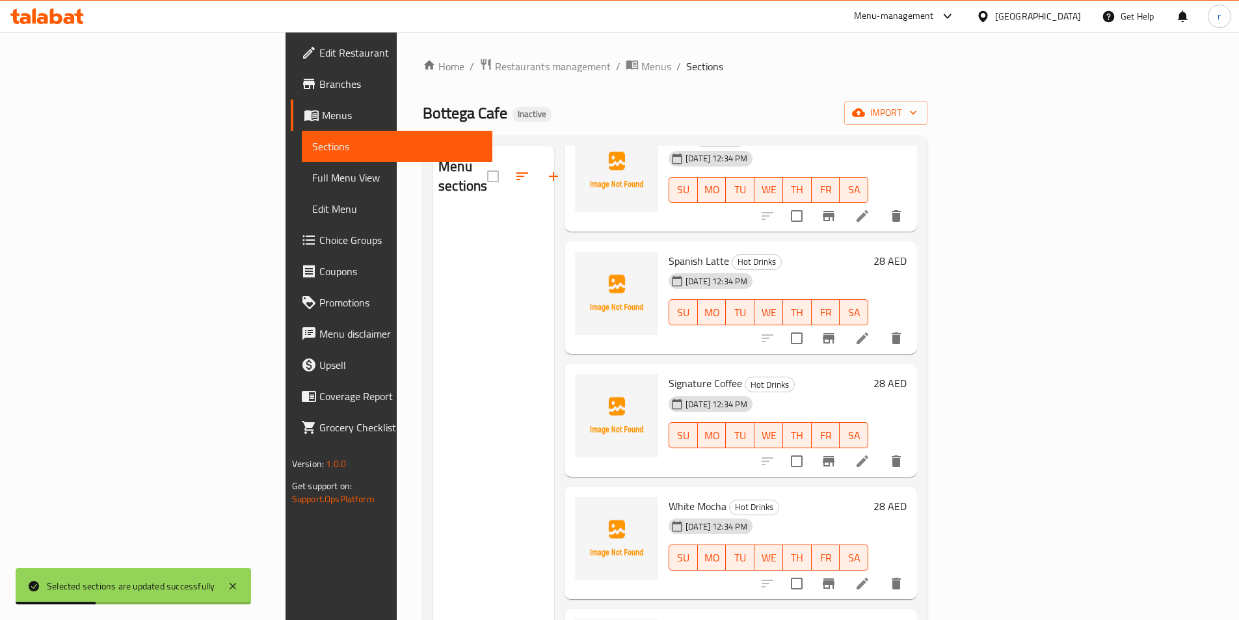
scroll to position [1040, 0]
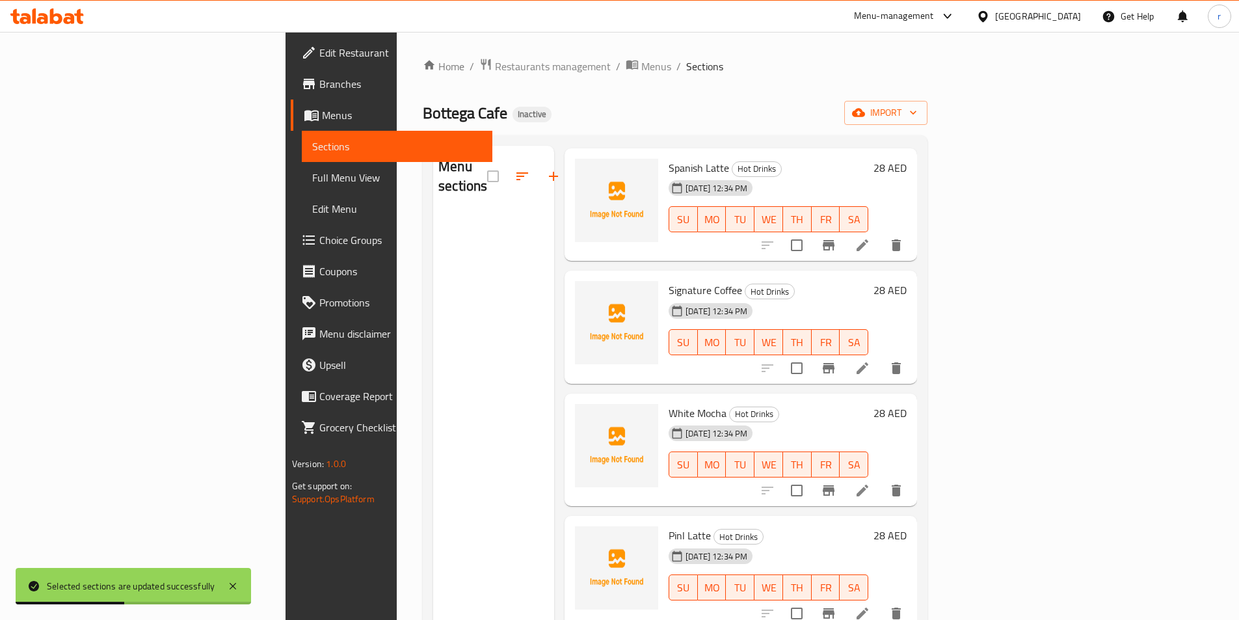
click at [438, 172] on h2 "Menu sections" at bounding box center [462, 176] width 49 height 39
click at [312, 142] on span "Sections" at bounding box center [397, 146] width 170 height 16
click at [312, 172] on span "Full Menu View" at bounding box center [397, 178] width 170 height 16
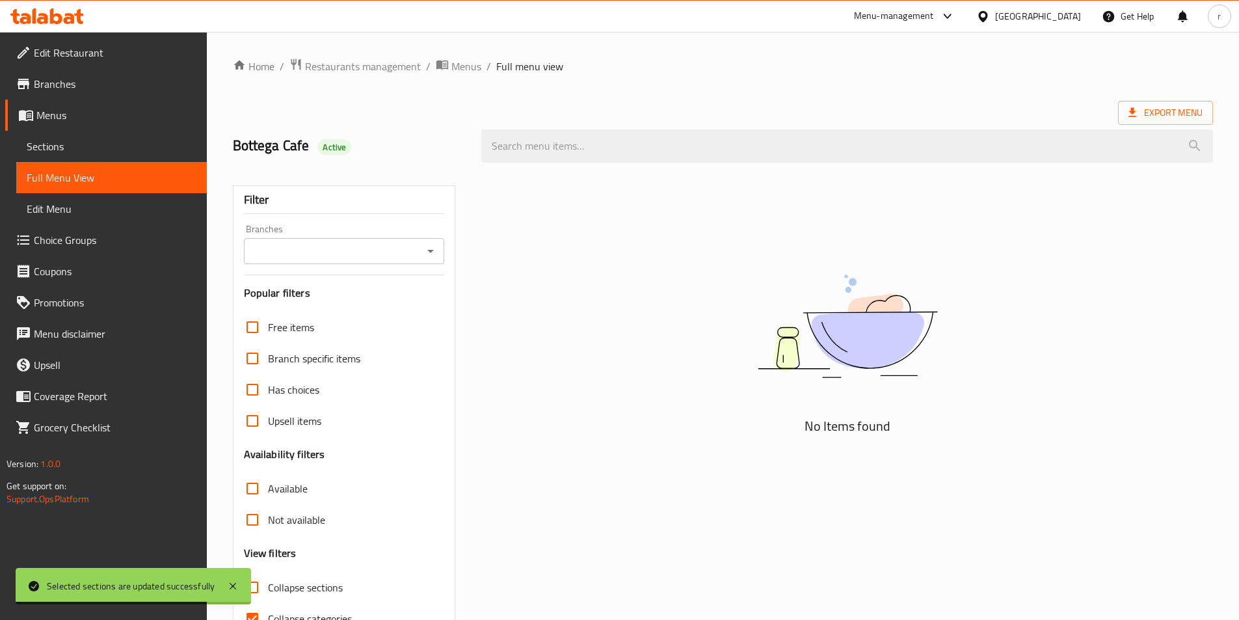
click at [57, 145] on span "Sections" at bounding box center [112, 146] width 170 height 16
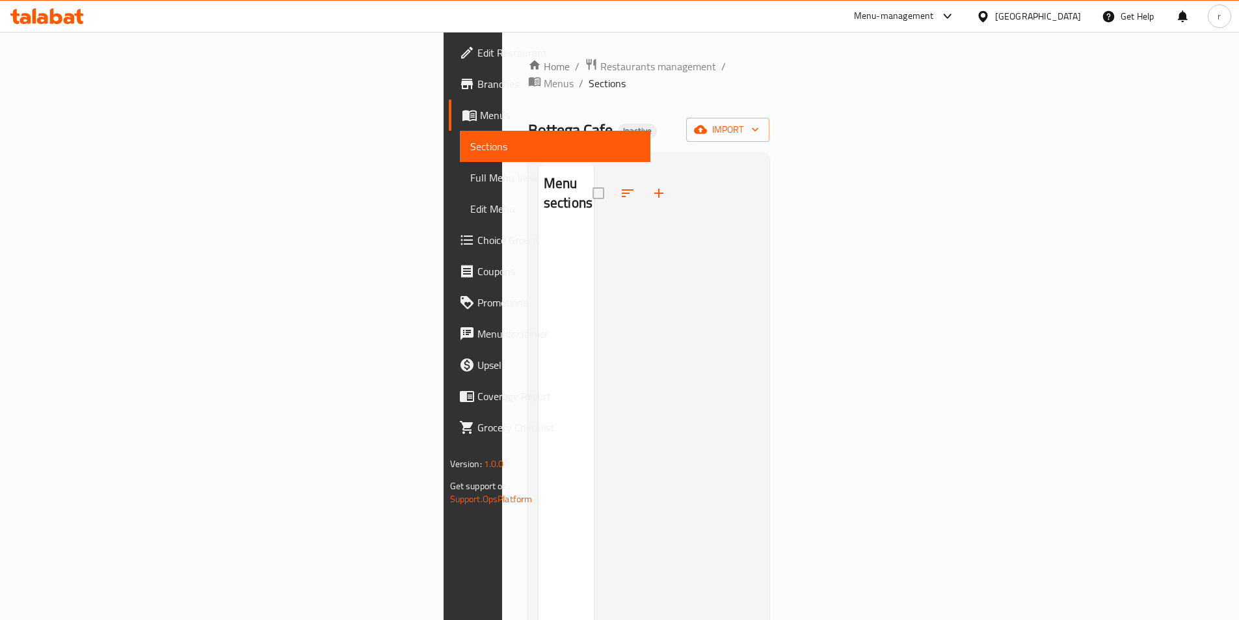
click at [592, 177] on div at bounding box center [633, 192] width 82 height 31
click at [643, 177] on button "button" at bounding box center [658, 192] width 31 height 31
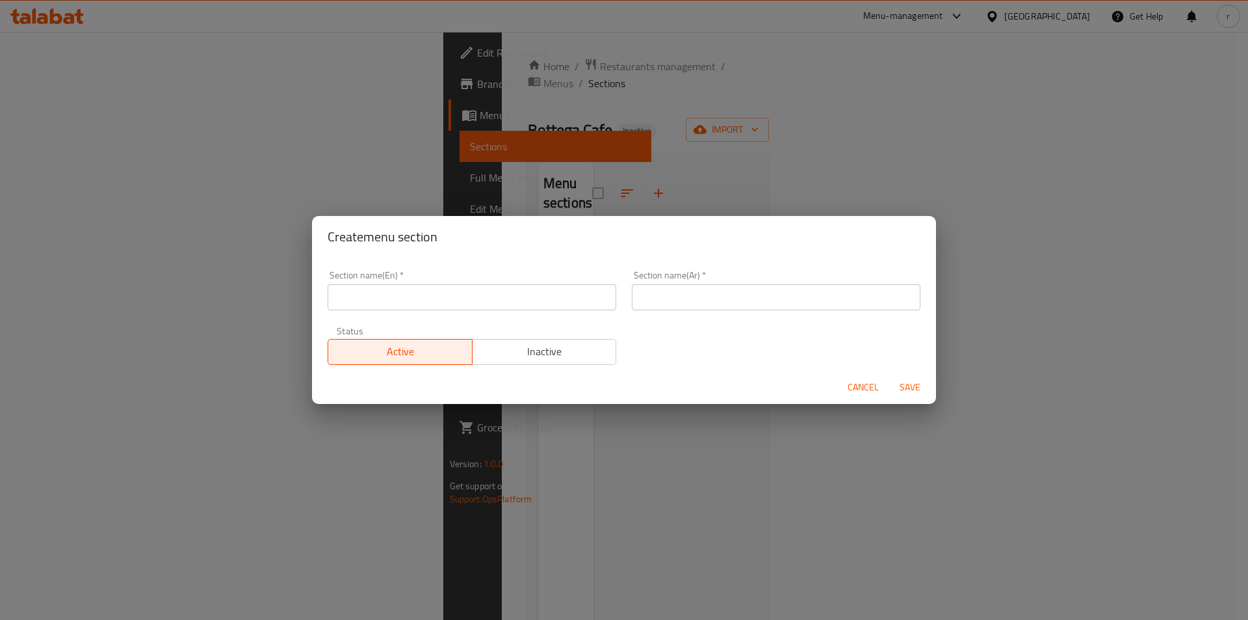
click at [415, 298] on input "text" at bounding box center [472, 297] width 289 height 26
paste input "Hot Drinks"
type input "Hot Drinks"
click at [652, 298] on input "text" at bounding box center [776, 297] width 289 height 26
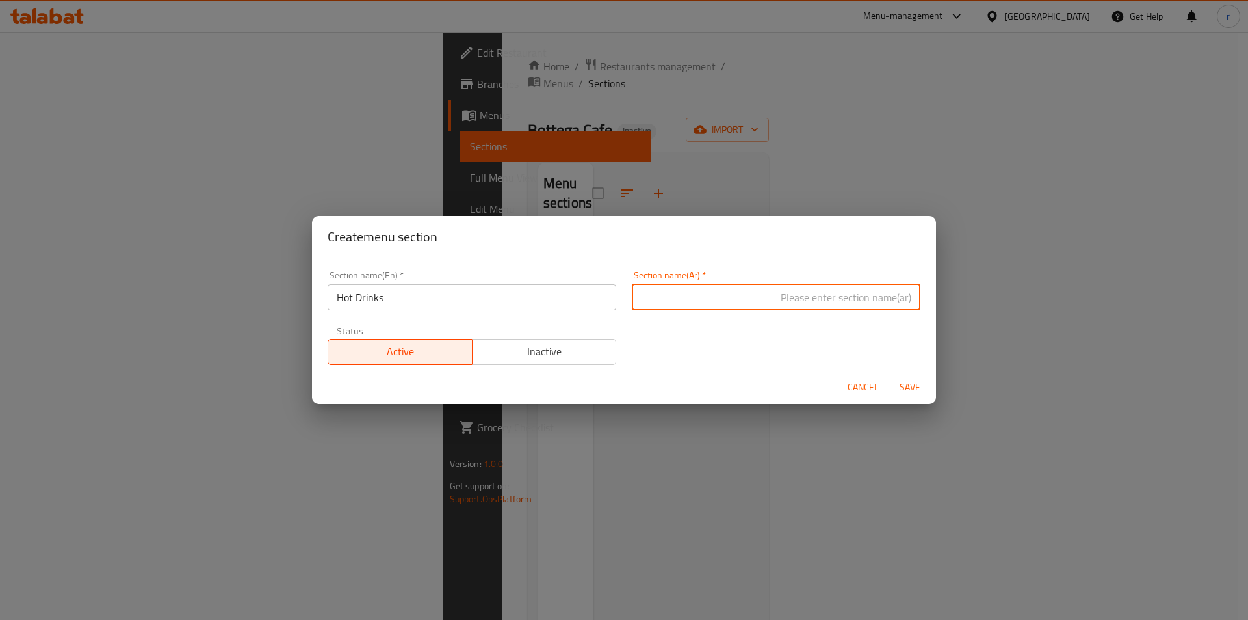
click at [649, 298] on input "text" at bounding box center [776, 297] width 289 height 26
type input "مشروبات ساخنة"
click at [905, 387] on span "Save" at bounding box center [910, 387] width 31 height 16
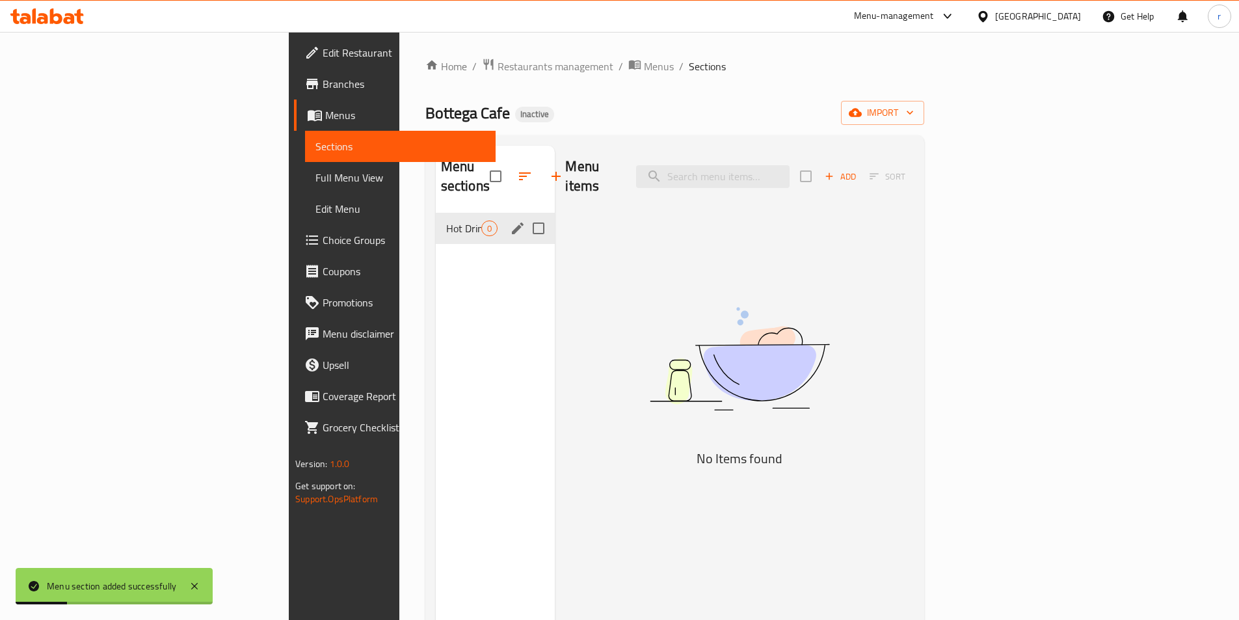
click at [508, 218] on button "edit" at bounding box center [518, 228] width 20 height 20
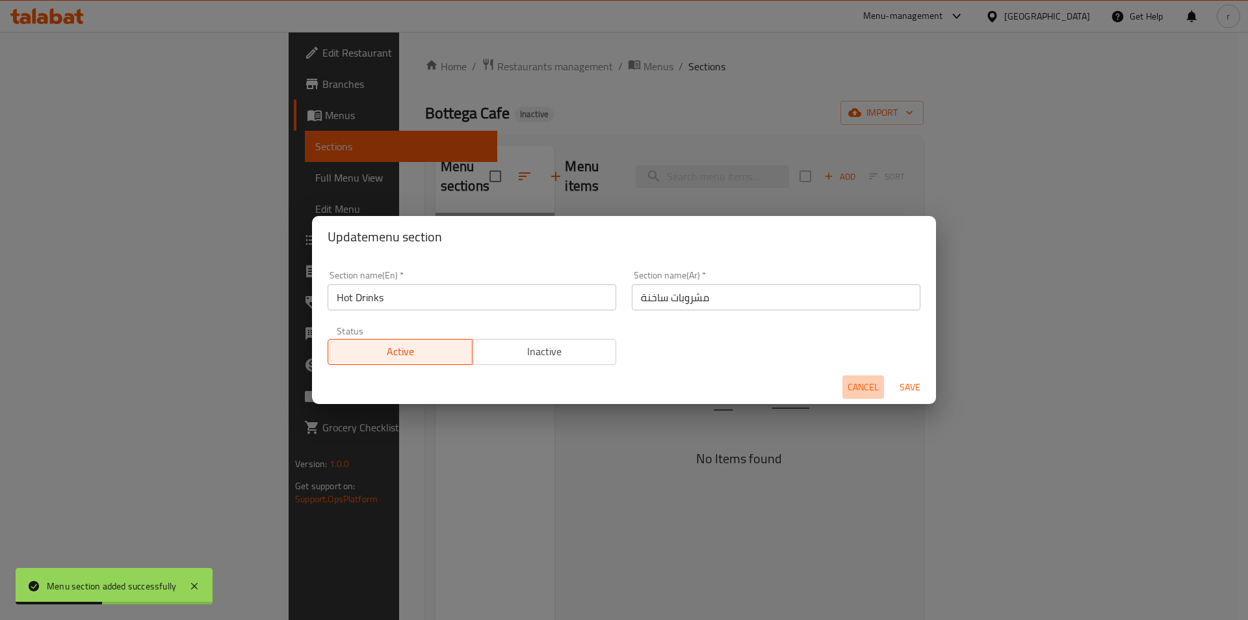
click at [861, 384] on span "Cancel" at bounding box center [863, 387] width 31 height 16
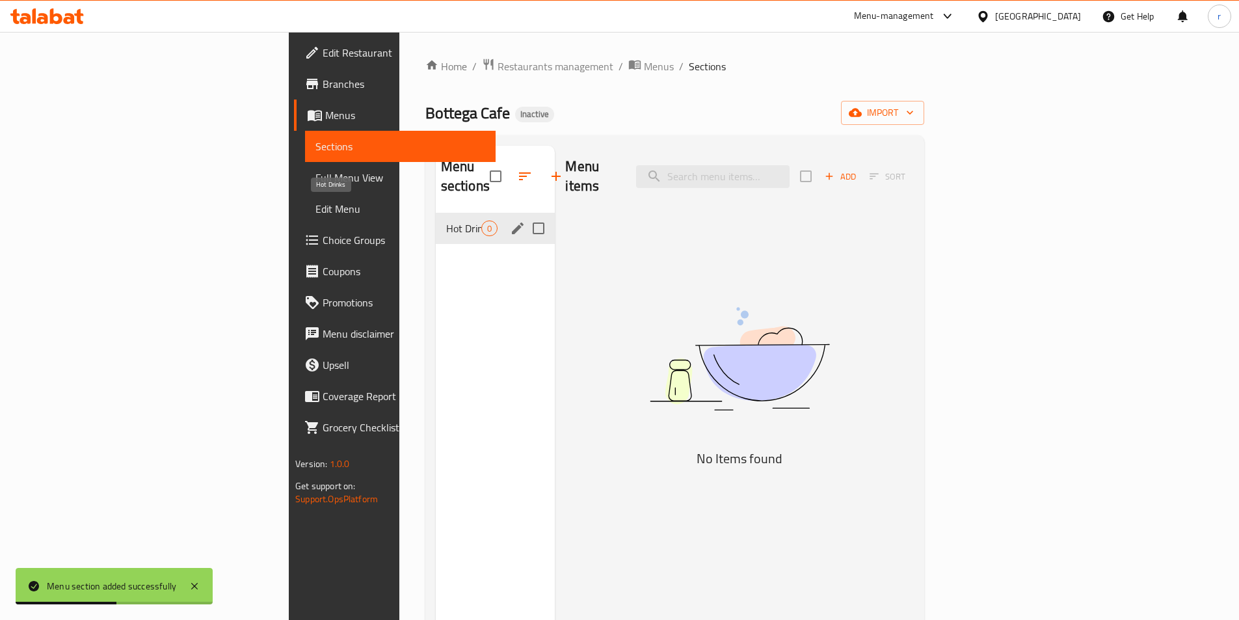
click at [446, 220] on span "Hot Drinks" at bounding box center [464, 228] width 36 height 16
click at [436, 213] on div "Hot Drinks 0" at bounding box center [496, 228] width 120 height 31
click at [512, 222] on icon "edit" at bounding box center [518, 228] width 12 height 12
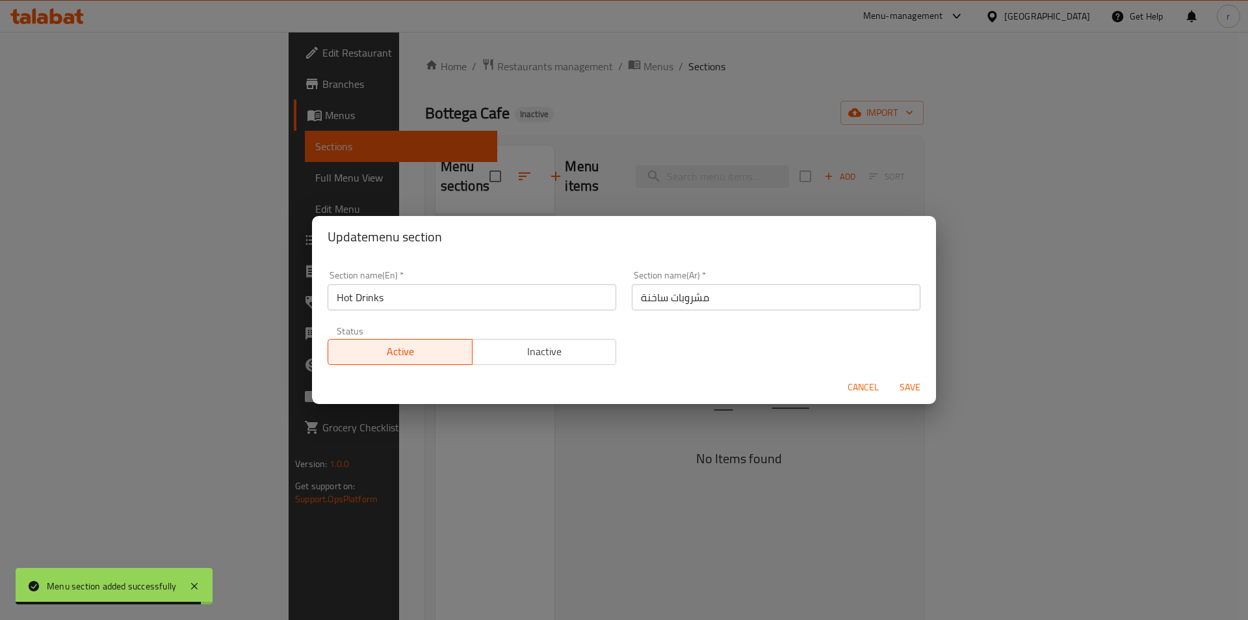
click at [313, 211] on div "Update menu section Section name(En)   * Hot Drinks Section name(En) * Section …" at bounding box center [624, 310] width 1248 height 620
click at [853, 387] on span "Cancel" at bounding box center [863, 387] width 31 height 16
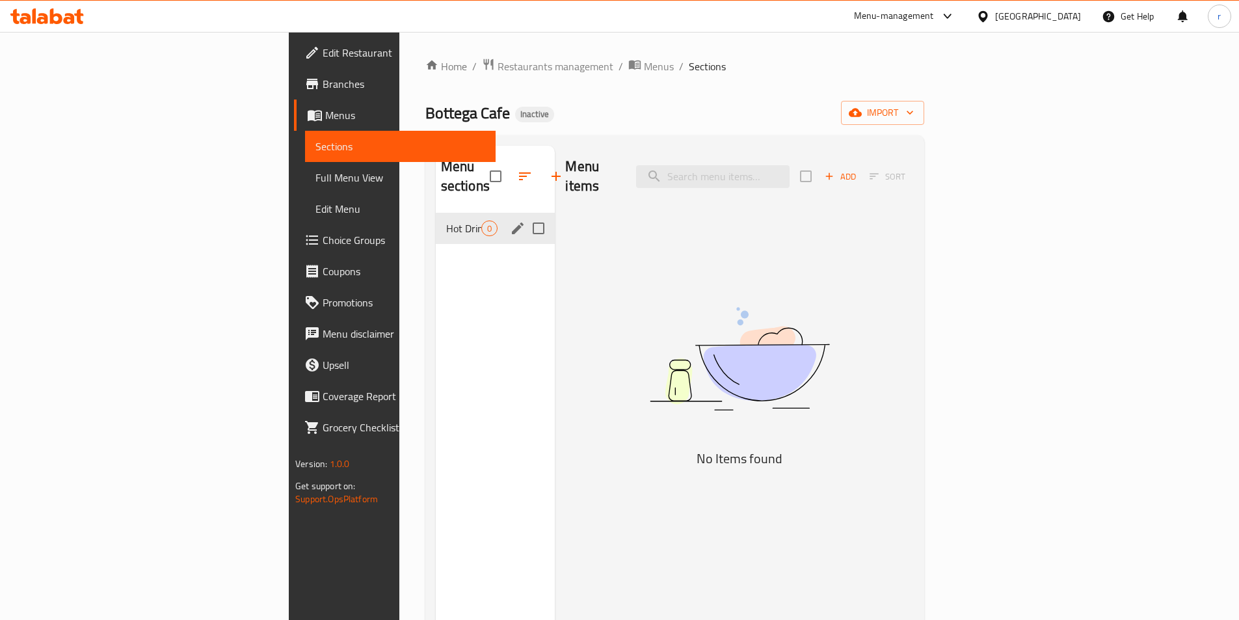
click at [525, 215] on input "Menu sections" at bounding box center [538, 228] width 27 height 27
checkbox input "true"
click at [436, 261] on div "Menu sections 1 Hot Drinks 0" at bounding box center [496, 456] width 120 height 620
click at [611, 200] on div "Menu items Add Sort No Items found" at bounding box center [734, 456] width 358 height 620
click at [482, 164] on input "checkbox" at bounding box center [495, 176] width 27 height 27
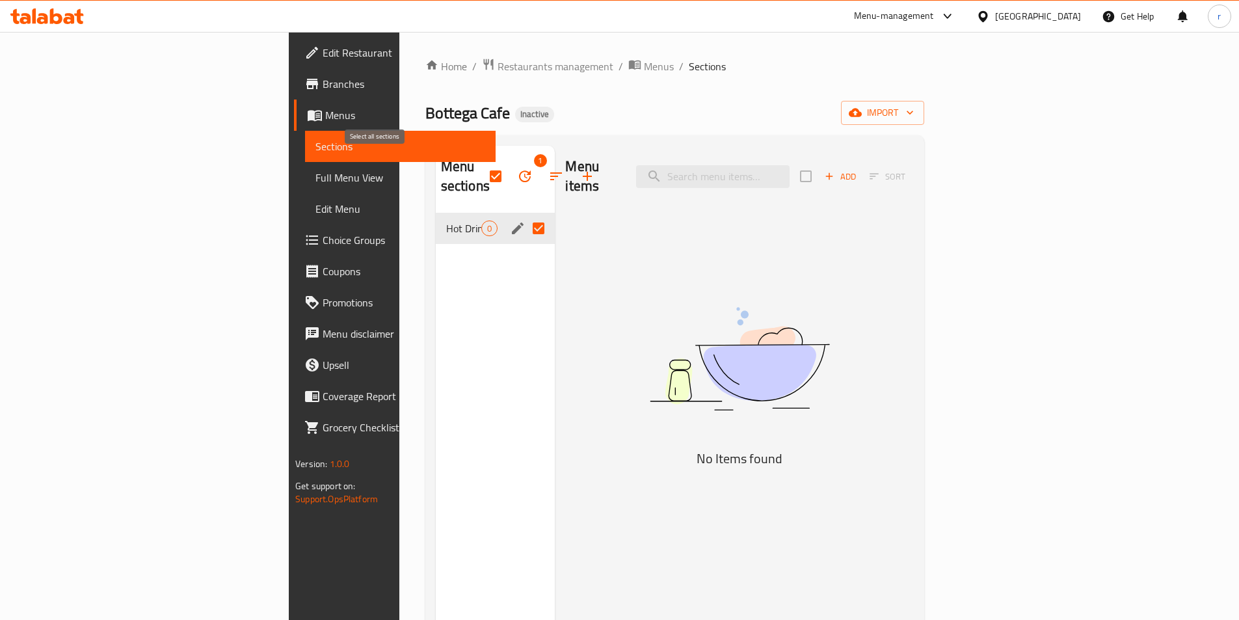
checkbox input "false"
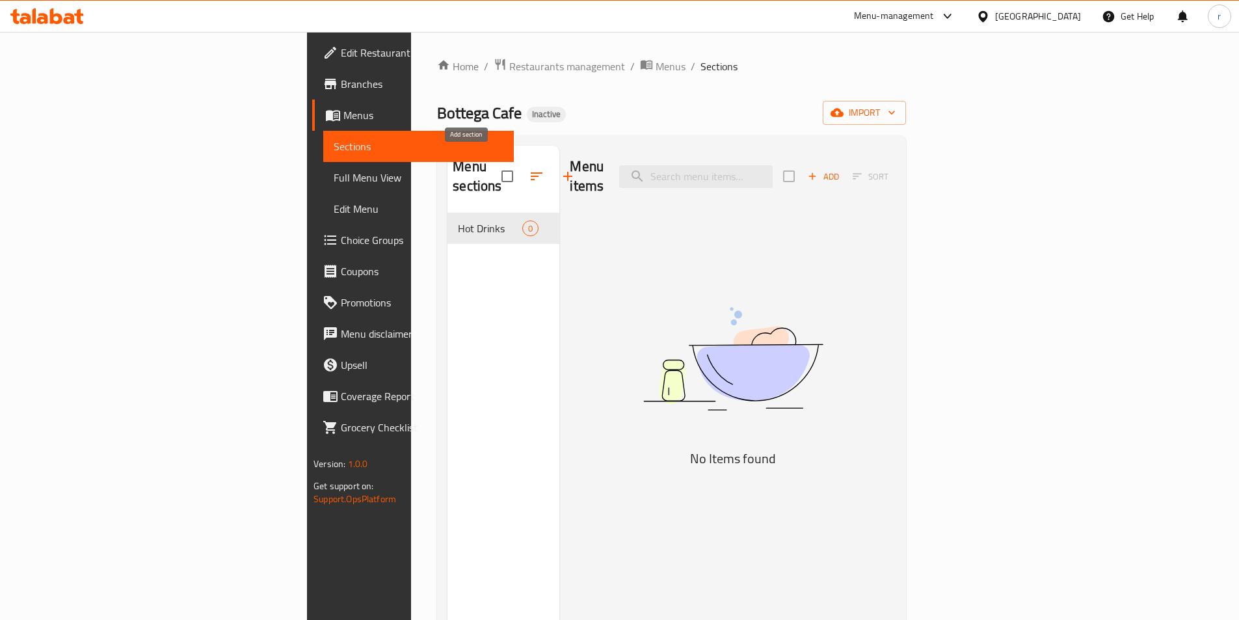
click at [560, 170] on icon "button" at bounding box center [568, 176] width 16 height 16
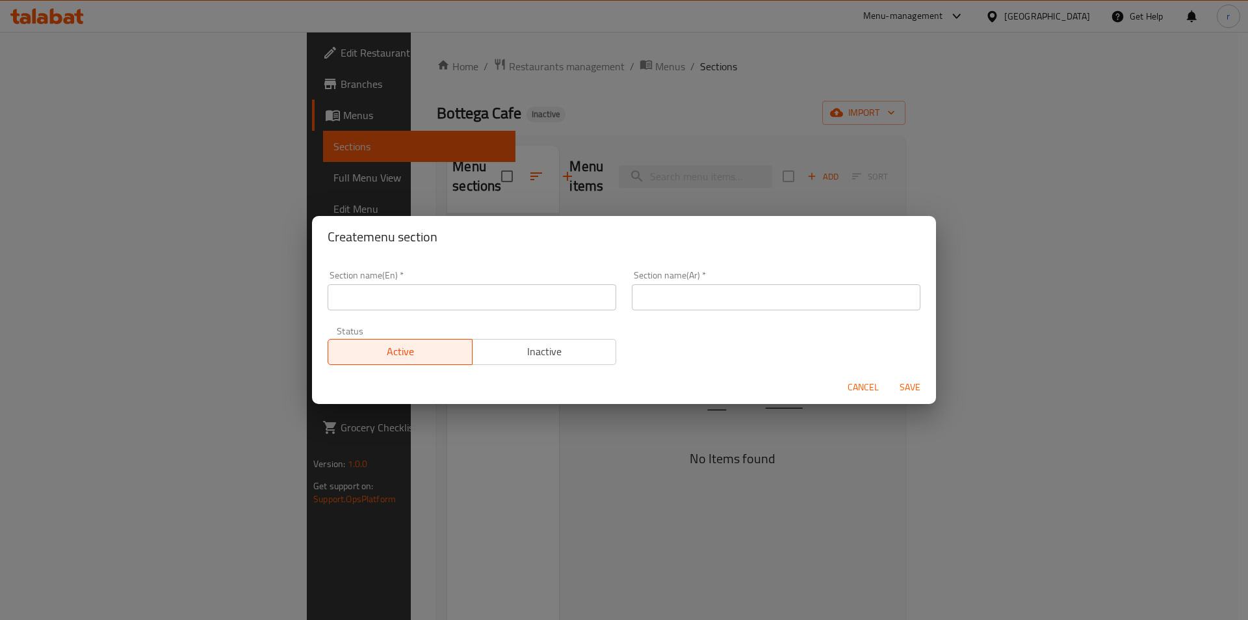
click at [861, 387] on span "Cancel" at bounding box center [863, 387] width 31 height 16
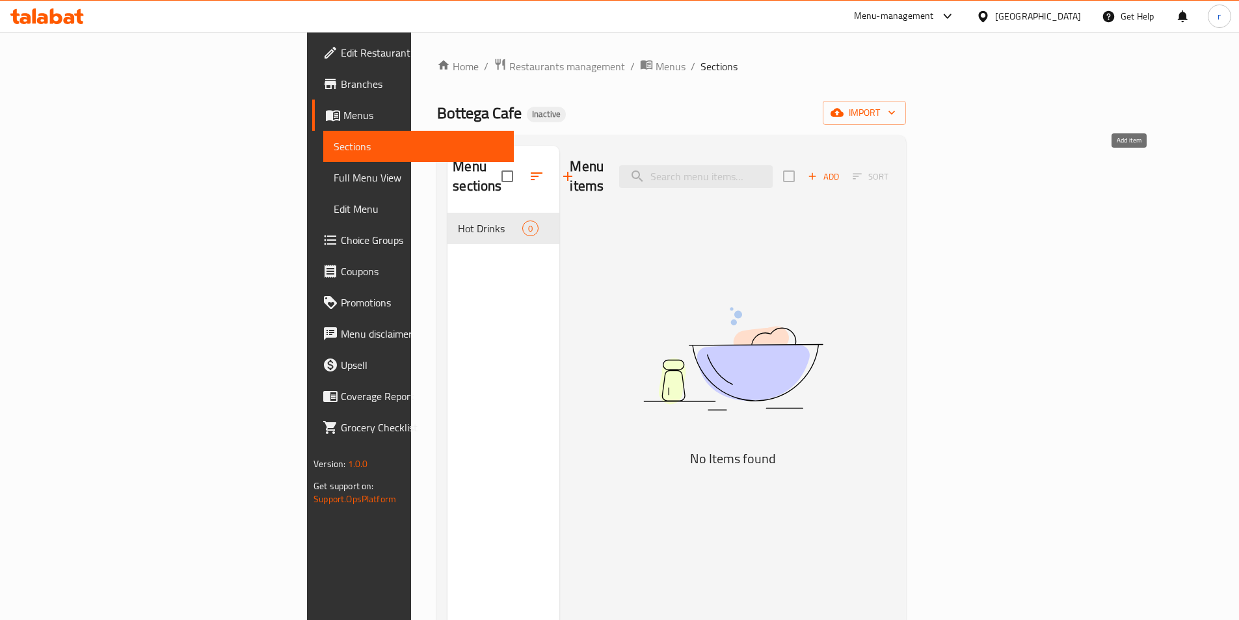
click at [841, 169] on span "Add" at bounding box center [823, 176] width 35 height 15
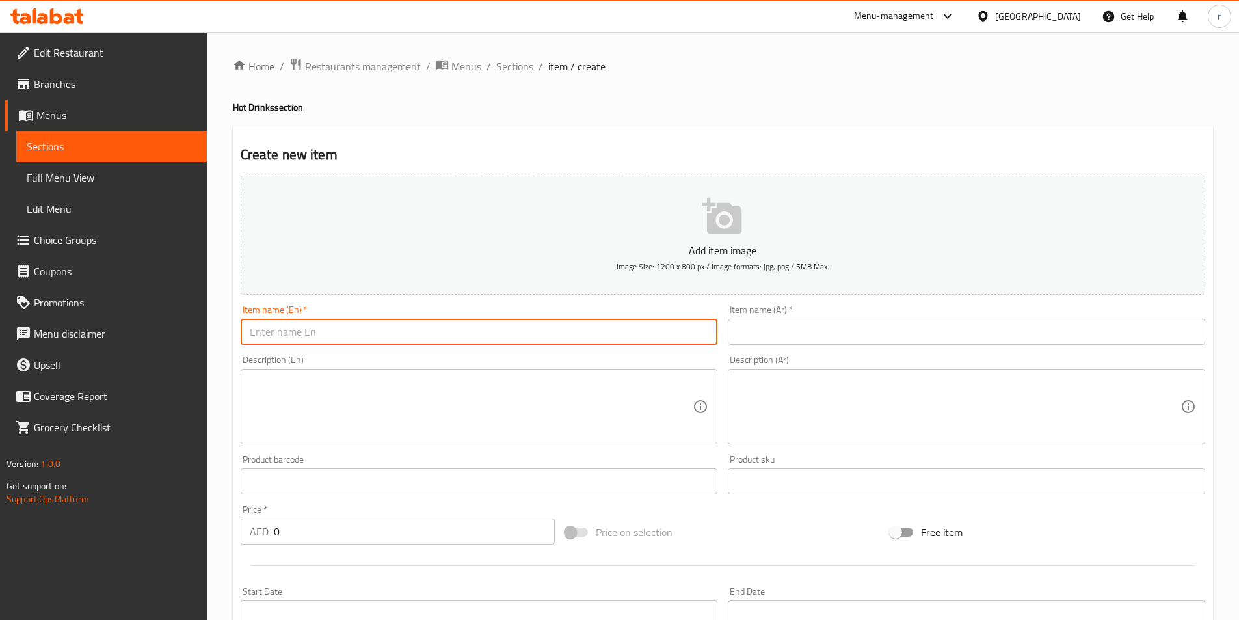
click at [310, 339] on input "text" at bounding box center [479, 332] width 477 height 26
paste input "Espresso"
type input "Espresso"
click at [755, 337] on input "text" at bounding box center [966, 332] width 477 height 26
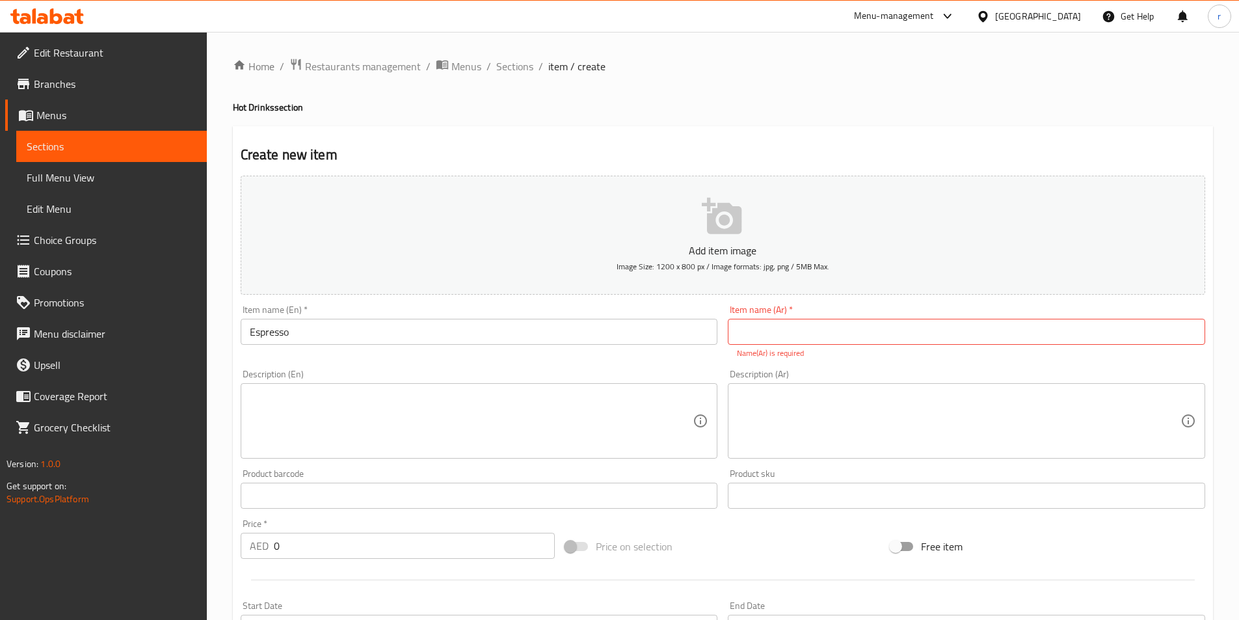
click at [760, 315] on div "Item name (Ar)   * Item name (Ar) * Name(Ar) is required" at bounding box center [966, 332] width 477 height 54
click at [761, 328] on input "text" at bounding box center [966, 332] width 477 height 26
paste input "إسبرسو"
type input "إسبرسو"
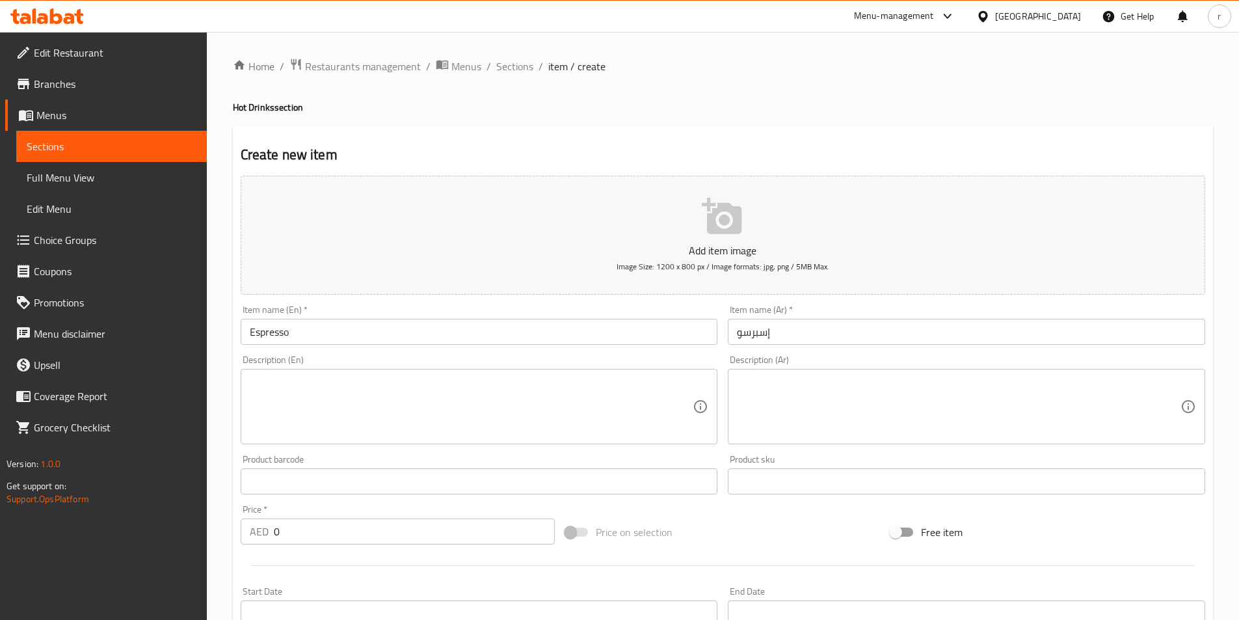
click at [394, 391] on textarea at bounding box center [471, 407] width 443 height 62
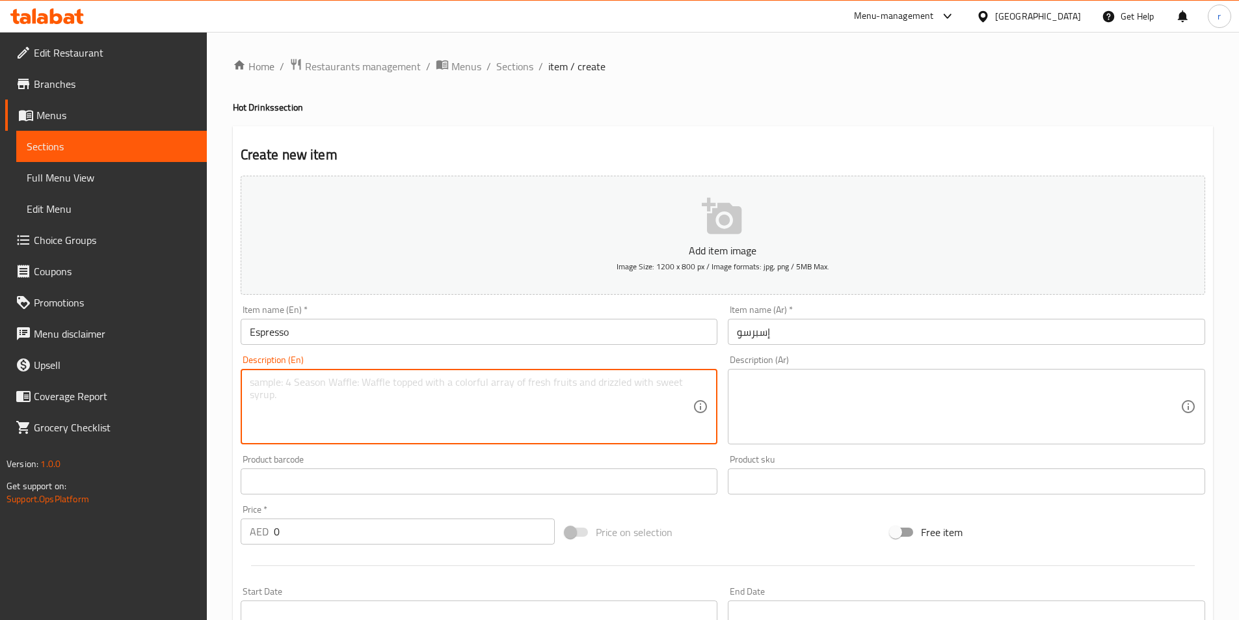
paste textarea "Strong, rich Italian-style single shot of coffee with bold flavor and creamy te…"
type textarea "Strong, rich Italian-style single shot of coffee with bold flavor and creamy te…"
click at [824, 401] on textarea at bounding box center [958, 407] width 443 height 62
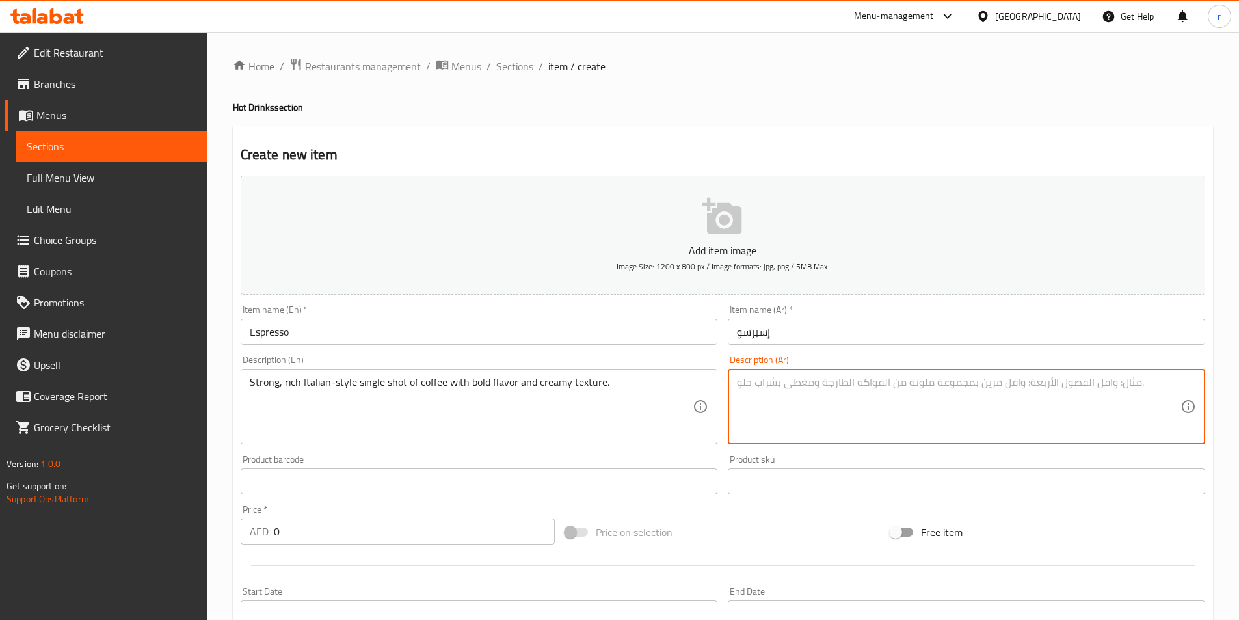
paste textarea "جرعة واحدة قوية وغنية من القهوة على الطريقة الإيطالية مع نكهة جريئة وملمس كريمي."
drag, startPoint x: 863, startPoint y: 383, endPoint x: 835, endPoint y: 386, distance: 28.7
click at [835, 386] on textarea "جرعة واحدة قوية وغنية من القهوة على الطريقة الإيطالية مع نكهة جريئة وملمس كريمي." at bounding box center [958, 407] width 443 height 62
drag, startPoint x: 841, startPoint y: 387, endPoint x: 852, endPoint y: 389, distance: 11.8
click at [842, 387] on textarea "جرعة واحدة قوية وغنية من القهوة على الطريقة الإيطالية مع نكهة جريئة وملمس كريمي." at bounding box center [958, 407] width 443 height 62
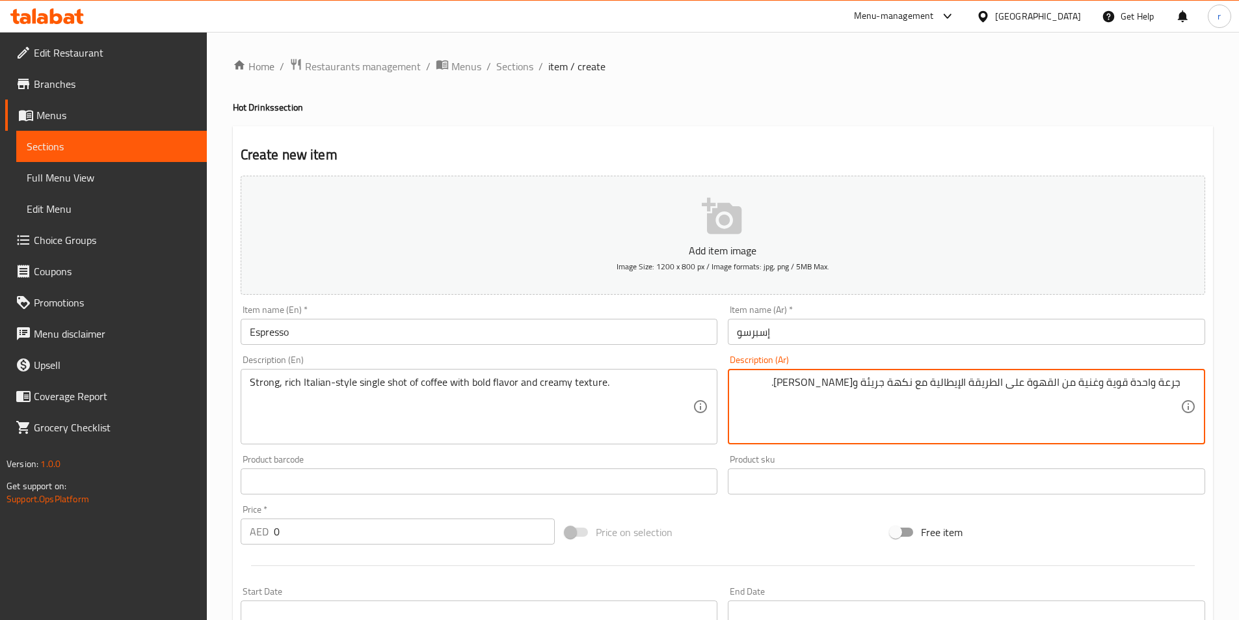
click at [855, 383] on textarea "جرعة واحدة قوية وغنية من القهوة على الطريقة الإيطالية مع نكهة جريئة وملمس كريمي." at bounding box center [958, 407] width 443 height 62
click at [855, 382] on textarea "جرعة واحدة قوية وغنية من القهوة على الطريقة الإيطالية مع نكهة جريئة وملمس كريمي." at bounding box center [958, 407] width 443 height 62
drag, startPoint x: 838, startPoint y: 386, endPoint x: 862, endPoint y: 386, distance: 24.1
click at [862, 386] on textarea "جرعة واحدة قوية وغنية من القهوة على الطريقة الإيطالية مع نكهة جريئة وملمس كريمي." at bounding box center [958, 407] width 443 height 62
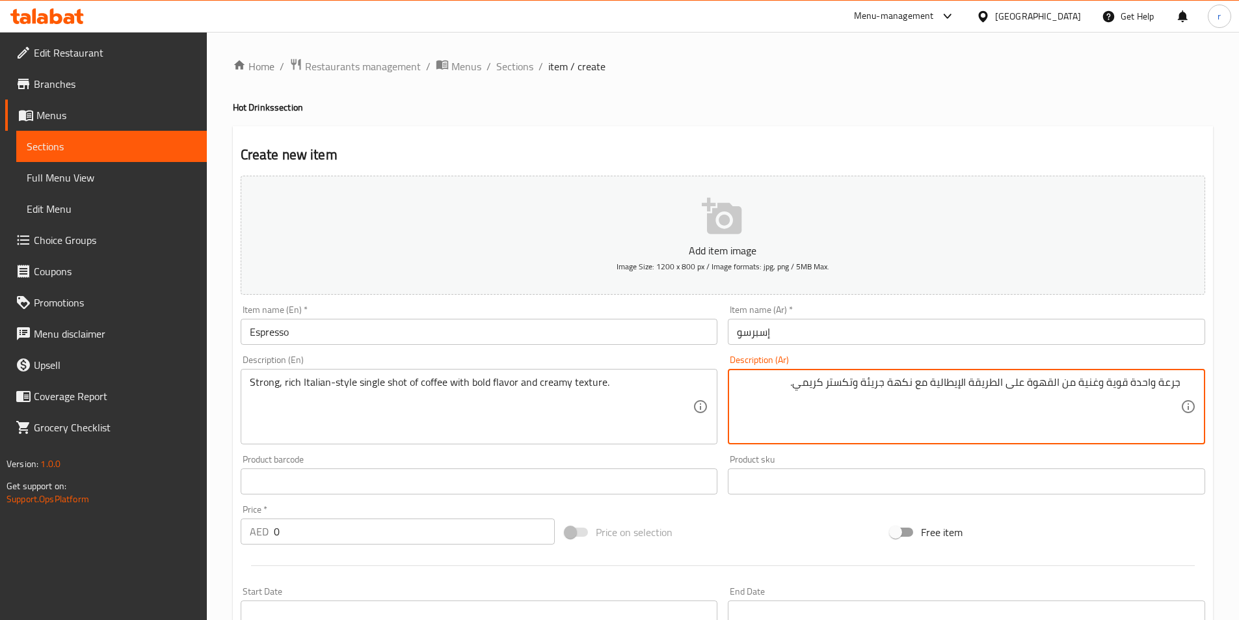
click at [784, 393] on textarea "جرعة واحدة قوية وغنية من القهوة على الطريقة الإيطالية مع نكهة جريئة وتكستر كريم…" at bounding box center [958, 407] width 443 height 62
type textarea "جرعة واحدة قوية وغنية من القهوة على الطريقة الإيطالية مع نكهة جريئة وتكستر كريم…"
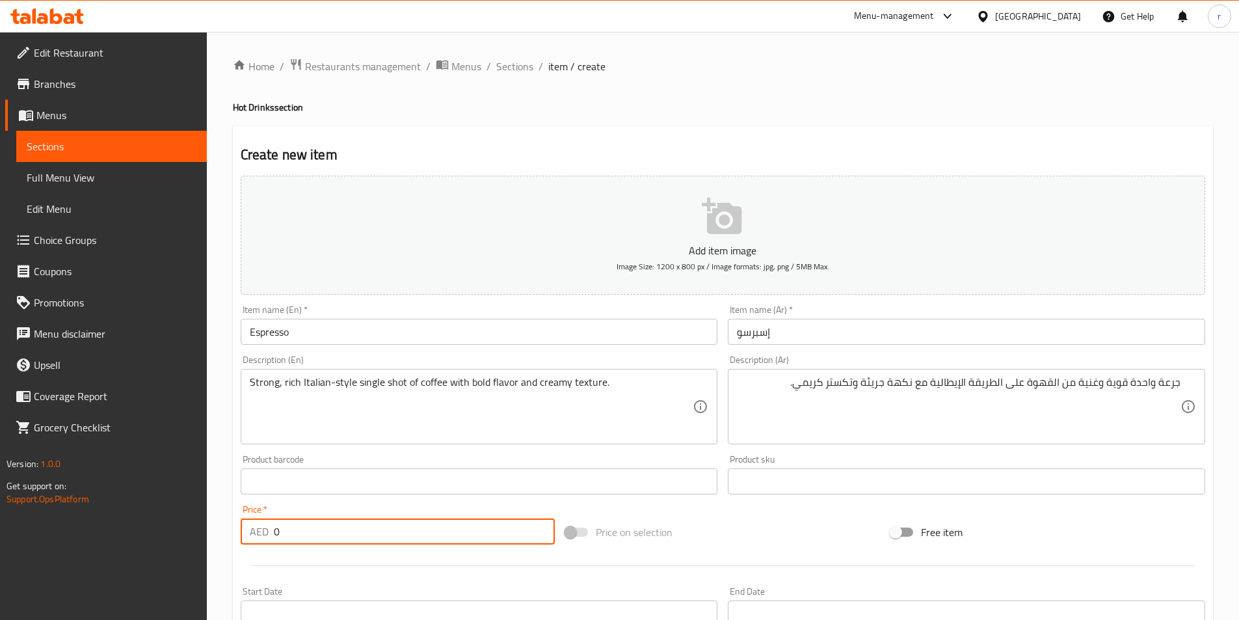
drag, startPoint x: 293, startPoint y: 522, endPoint x: 248, endPoint y: 531, distance: 45.0
click at [248, 531] on div "AED 0 Price *" at bounding box center [398, 531] width 315 height 26
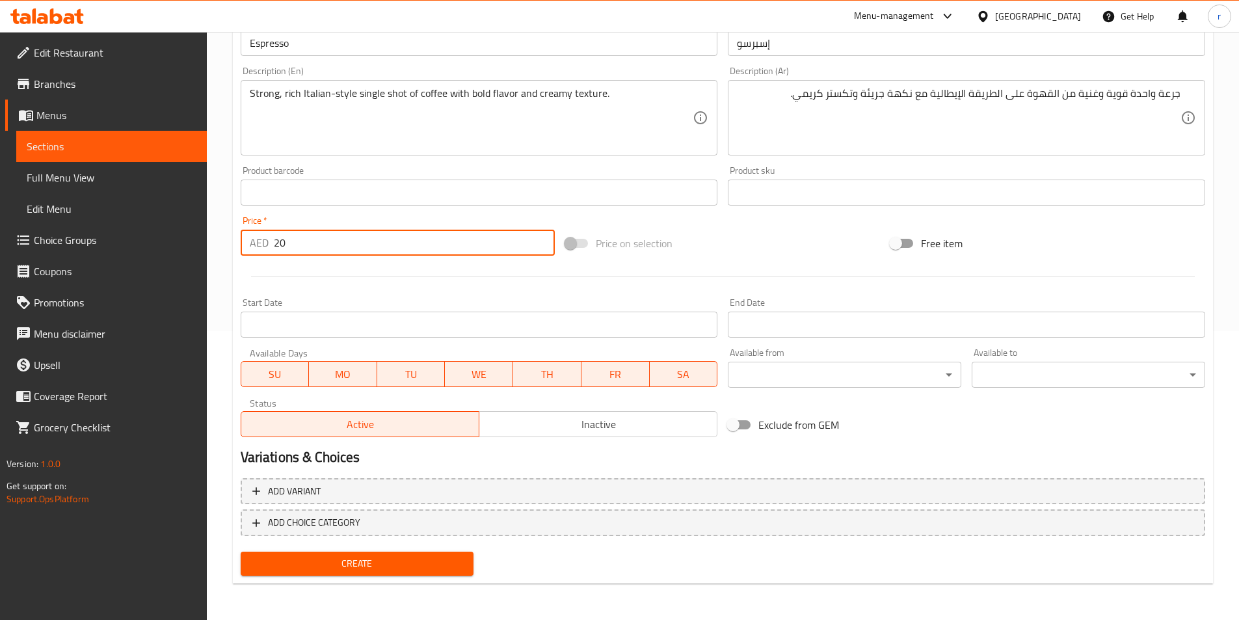
type input "20"
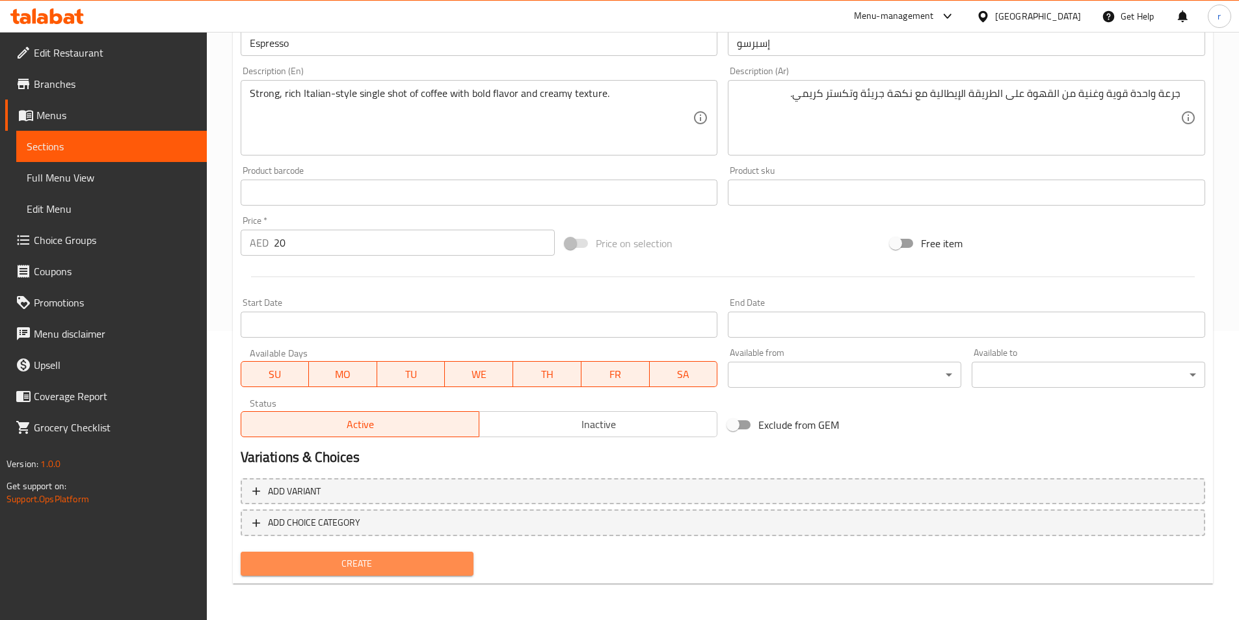
click at [415, 562] on span "Create" at bounding box center [357, 563] width 213 height 16
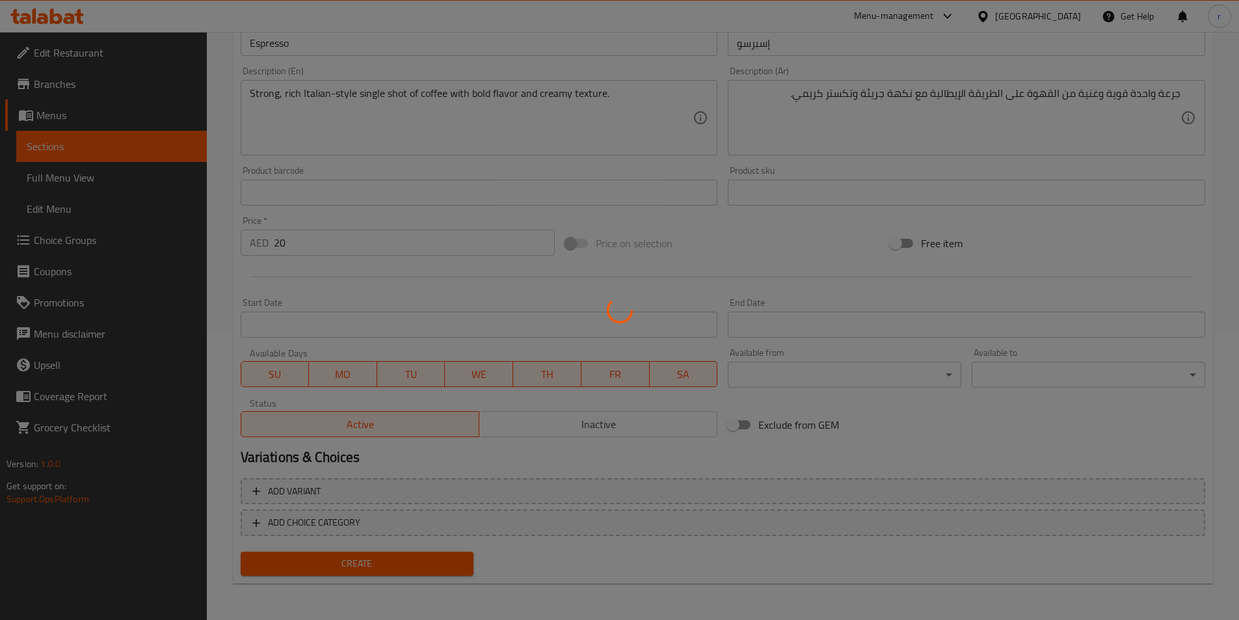
type input "0"
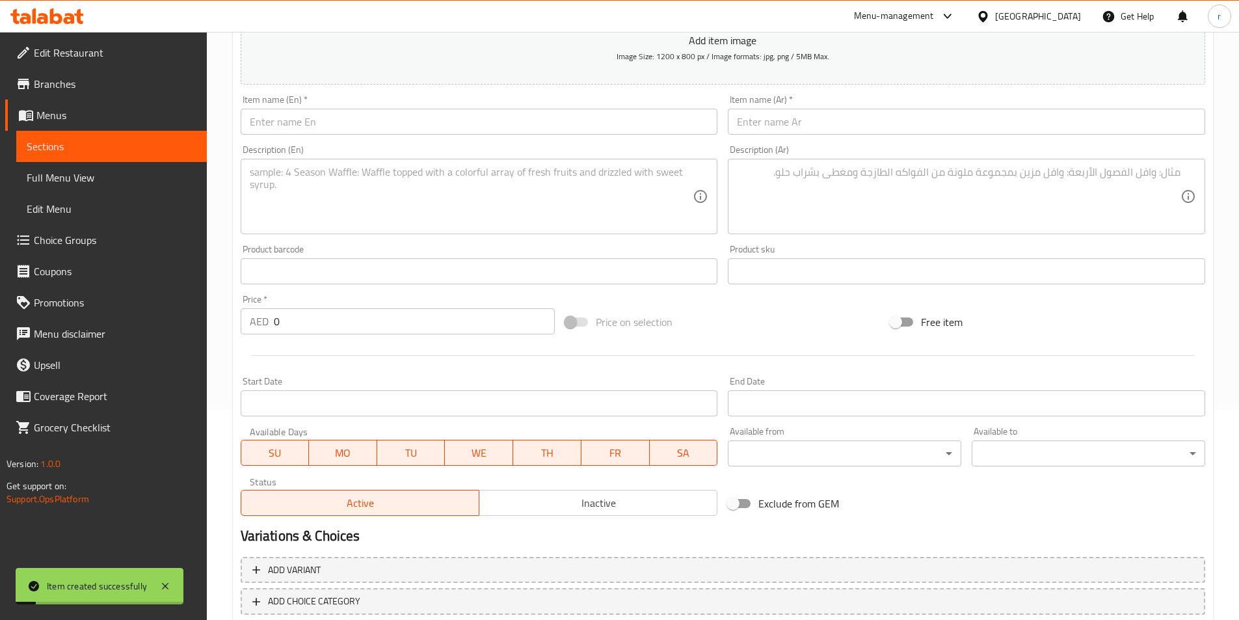
scroll to position [94, 0]
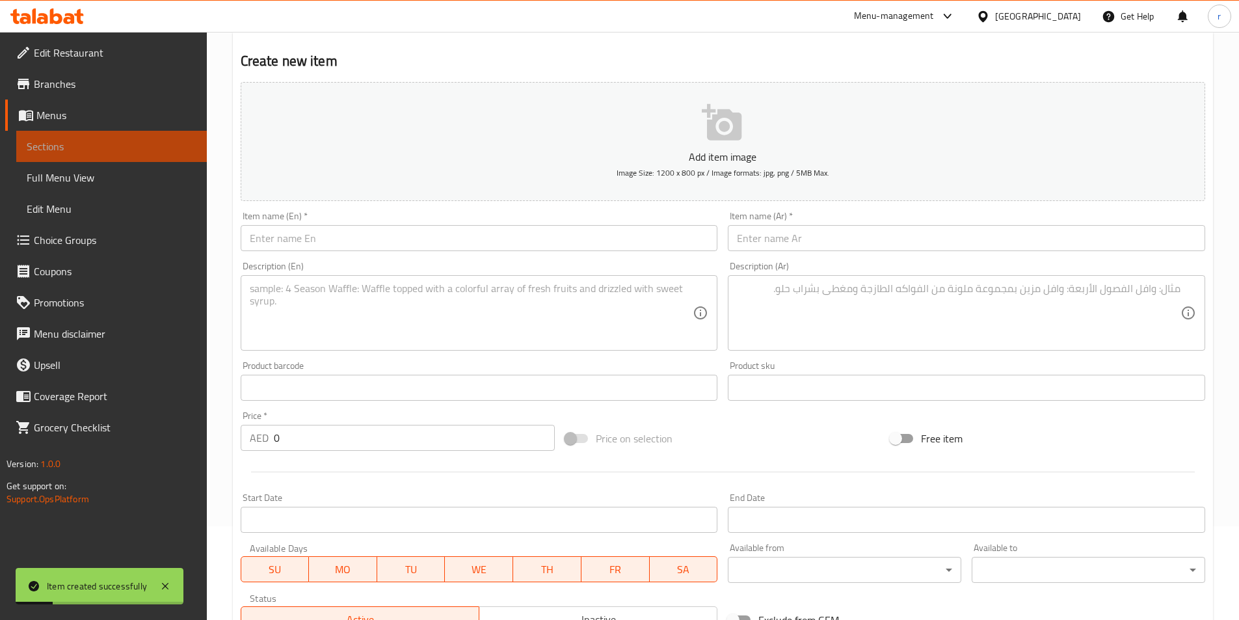
click at [145, 151] on span "Sections" at bounding box center [112, 146] width 170 height 16
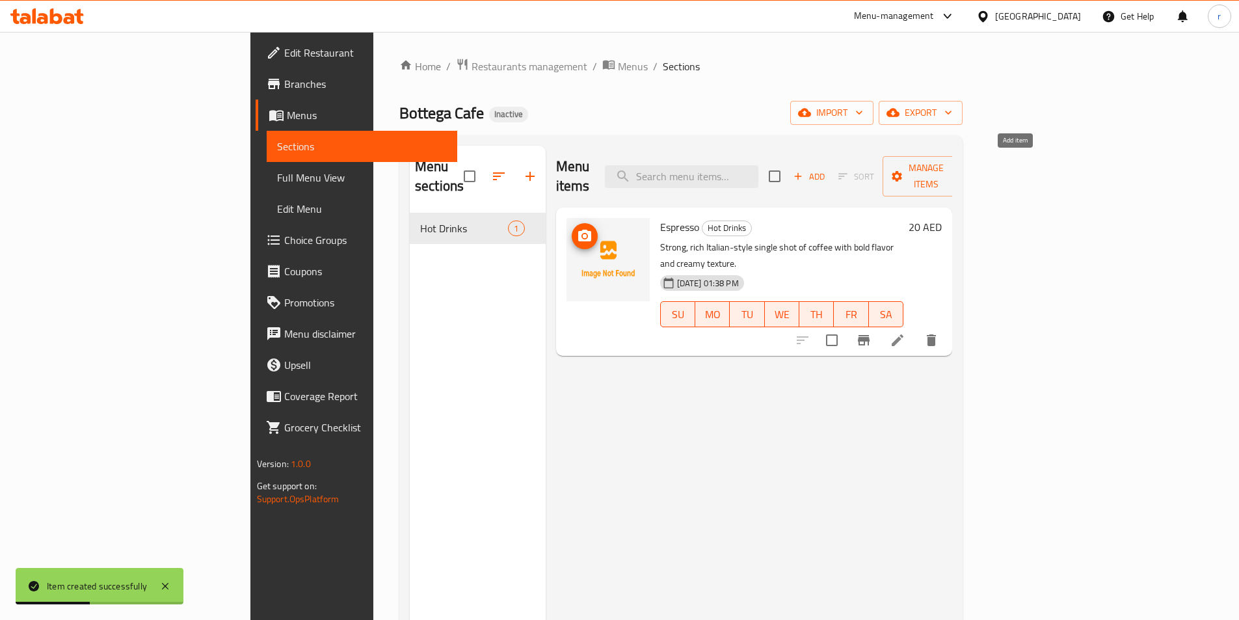
click at [802, 173] on icon "button" at bounding box center [798, 176] width 7 height 7
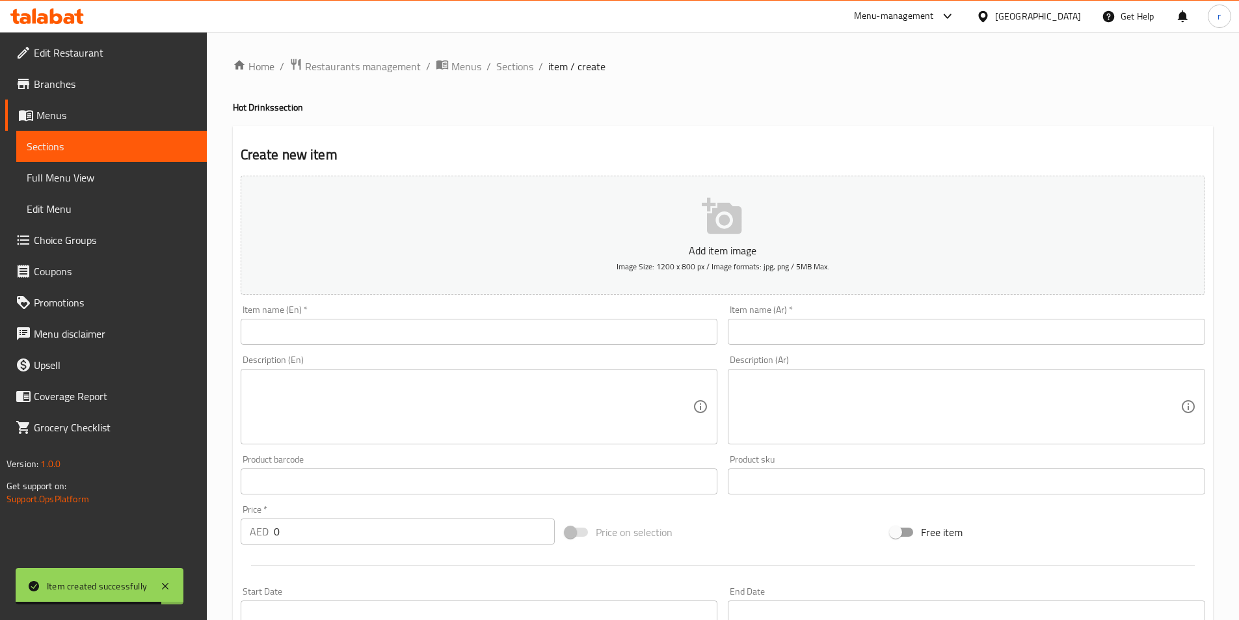
click at [309, 334] on input "text" at bounding box center [479, 332] width 477 height 26
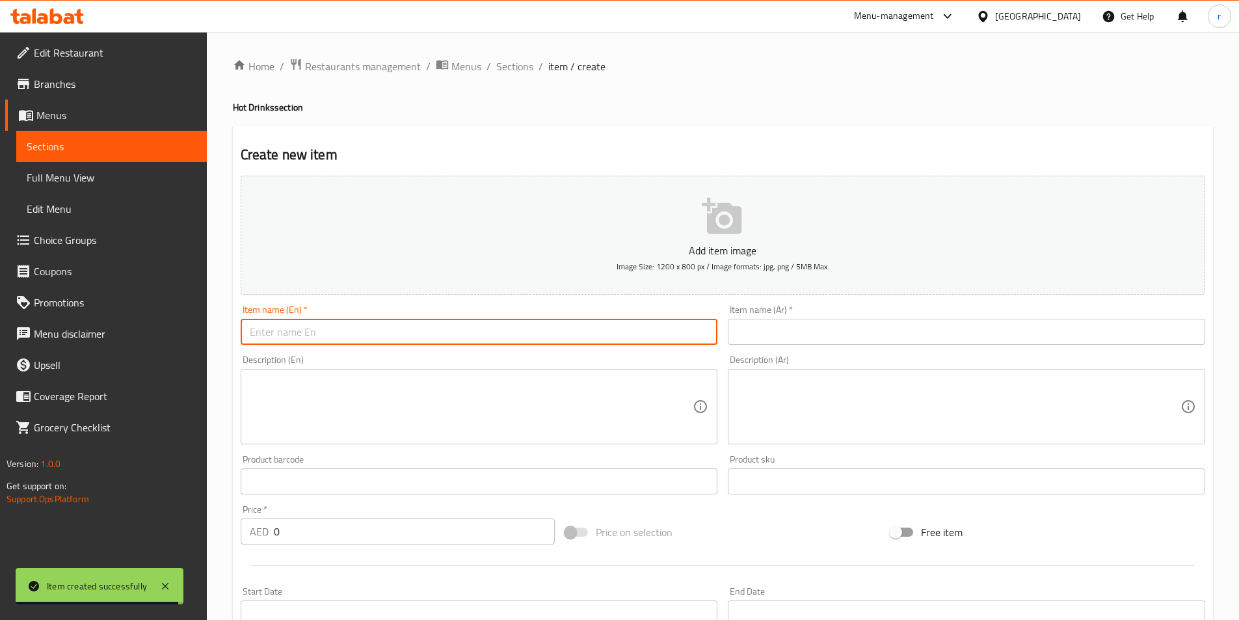
paste input "Macchiato"
type input "Macchiato"
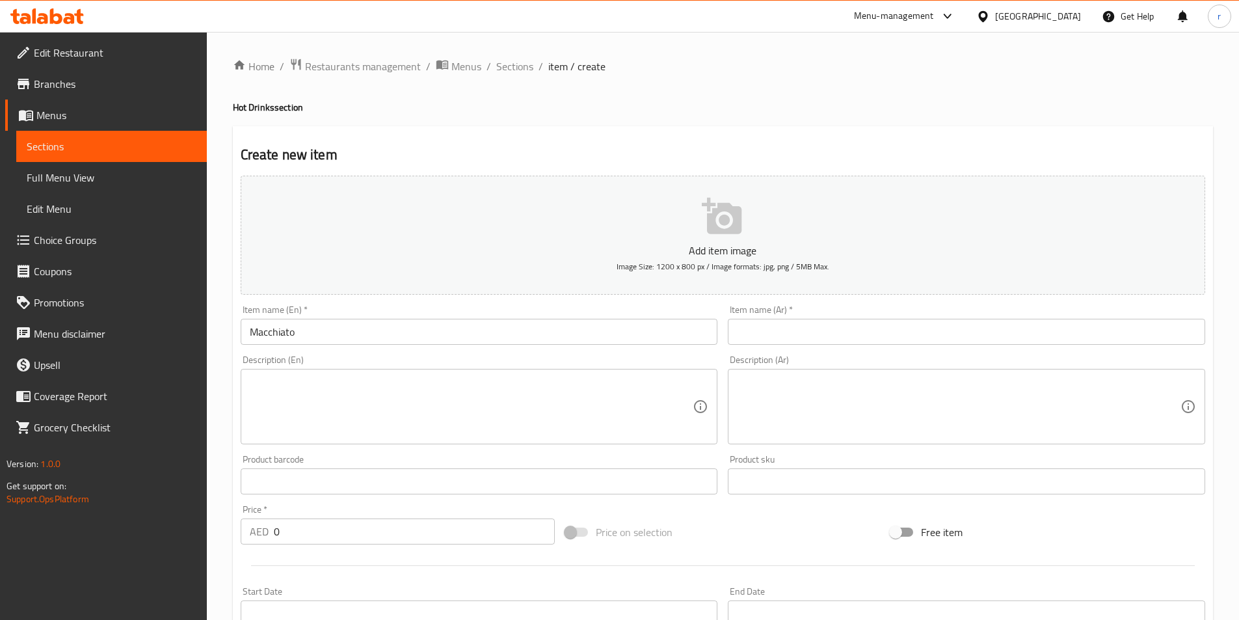
click at [478, 401] on textarea at bounding box center [471, 407] width 443 height 62
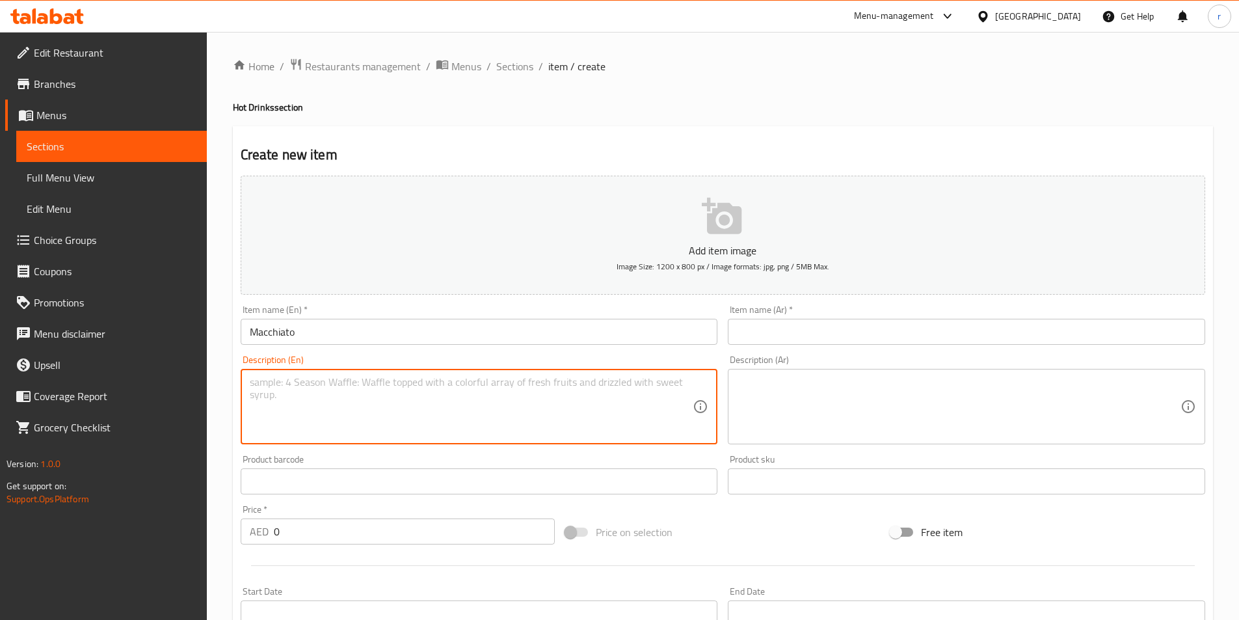
paste textarea "Strong, rich Italian-style single shot of coffee with bold flavor and creamy te…"
type textarea "Strong, rich Italian-style single shot of coffee with bold flavor and creamy te…"
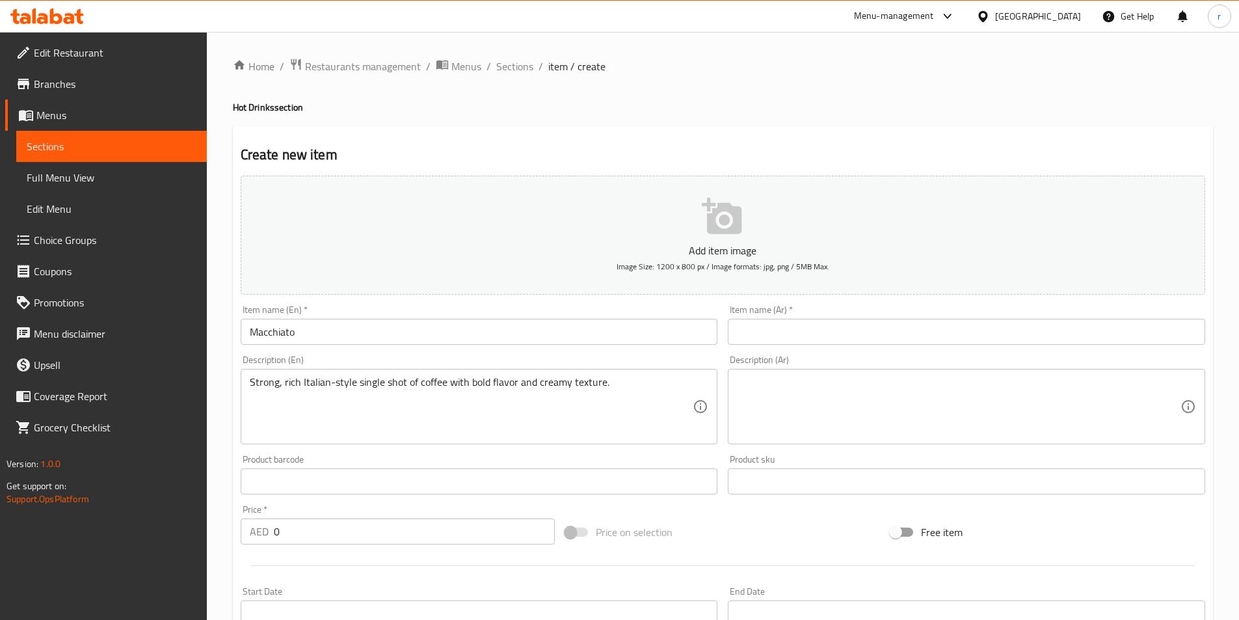
click at [781, 335] on input "text" at bounding box center [966, 332] width 477 height 26
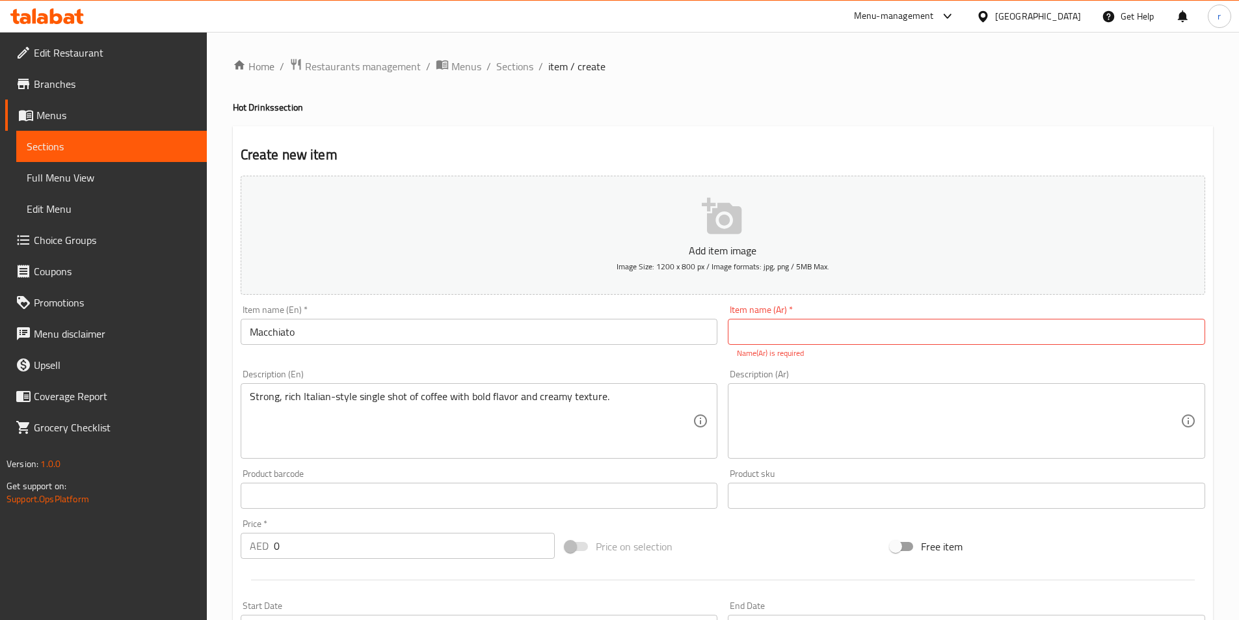
click at [787, 337] on input "text" at bounding box center [966, 332] width 477 height 26
paste input "مكياتو"
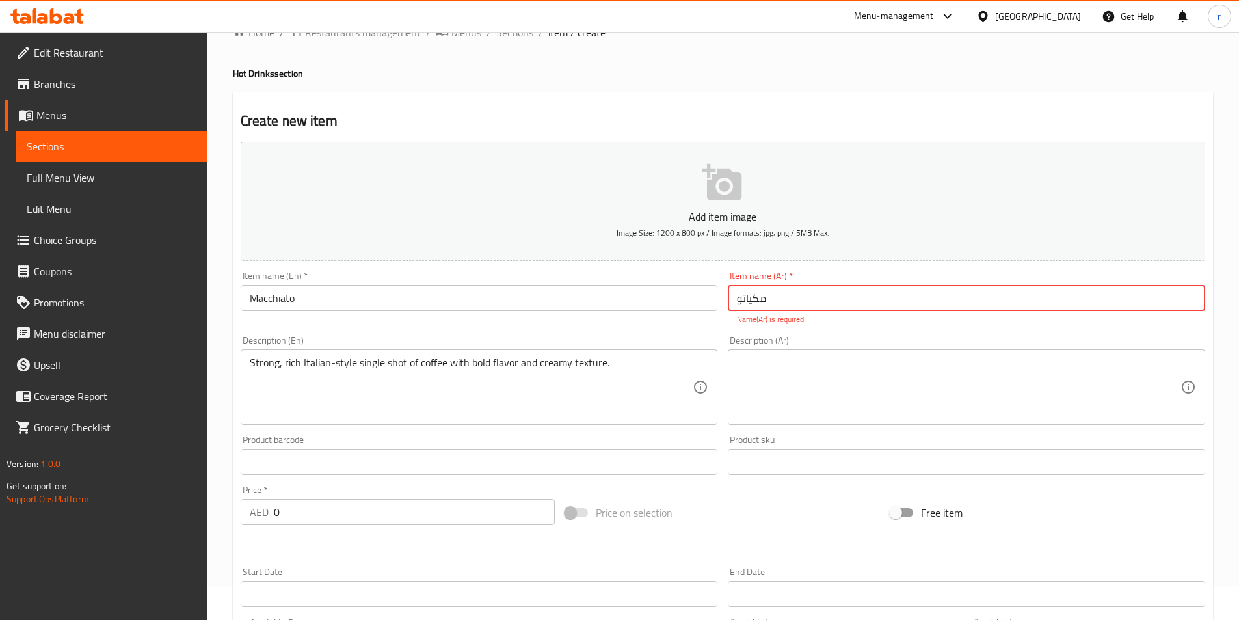
scroll to position [65, 0]
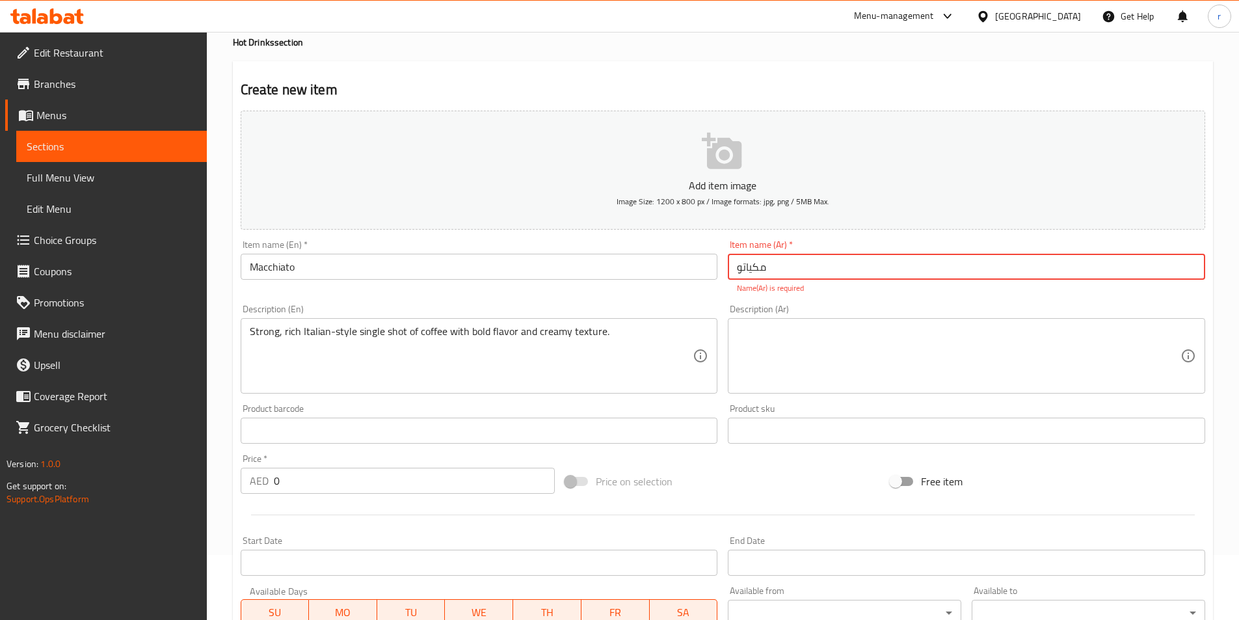
type input "مكياتو"
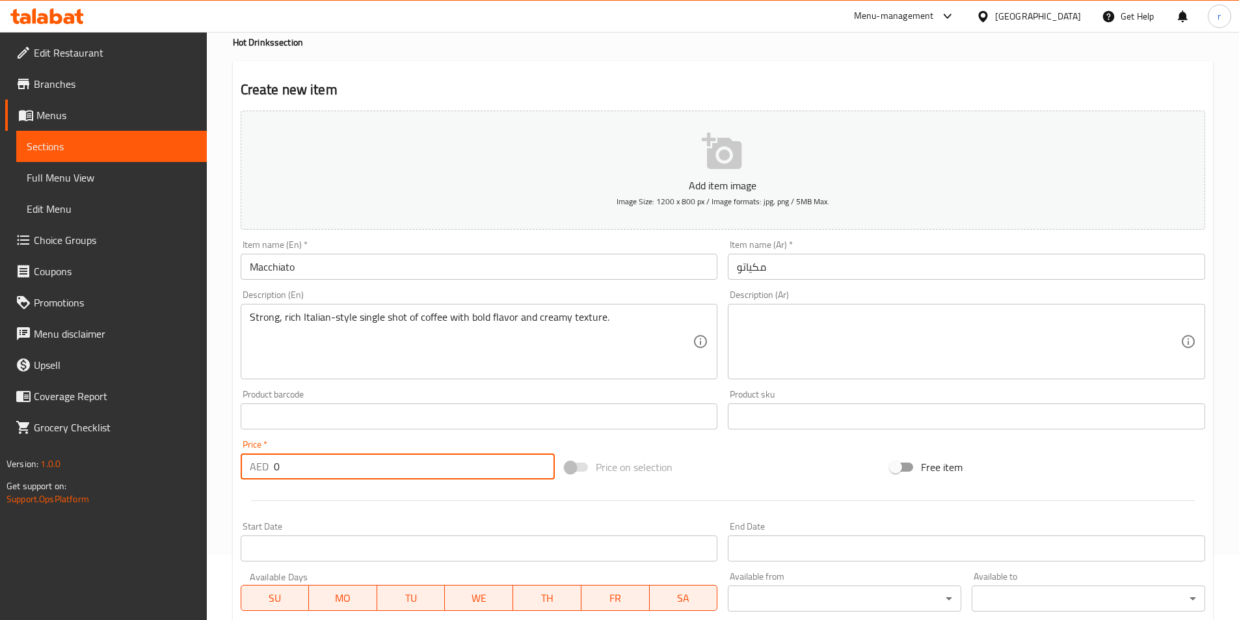
drag, startPoint x: 283, startPoint y: 479, endPoint x: 257, endPoint y: 480, distance: 26.0
click at [257, 480] on div "Price   * AED 0 Price *" at bounding box center [397, 459] width 325 height 50
type input "22"
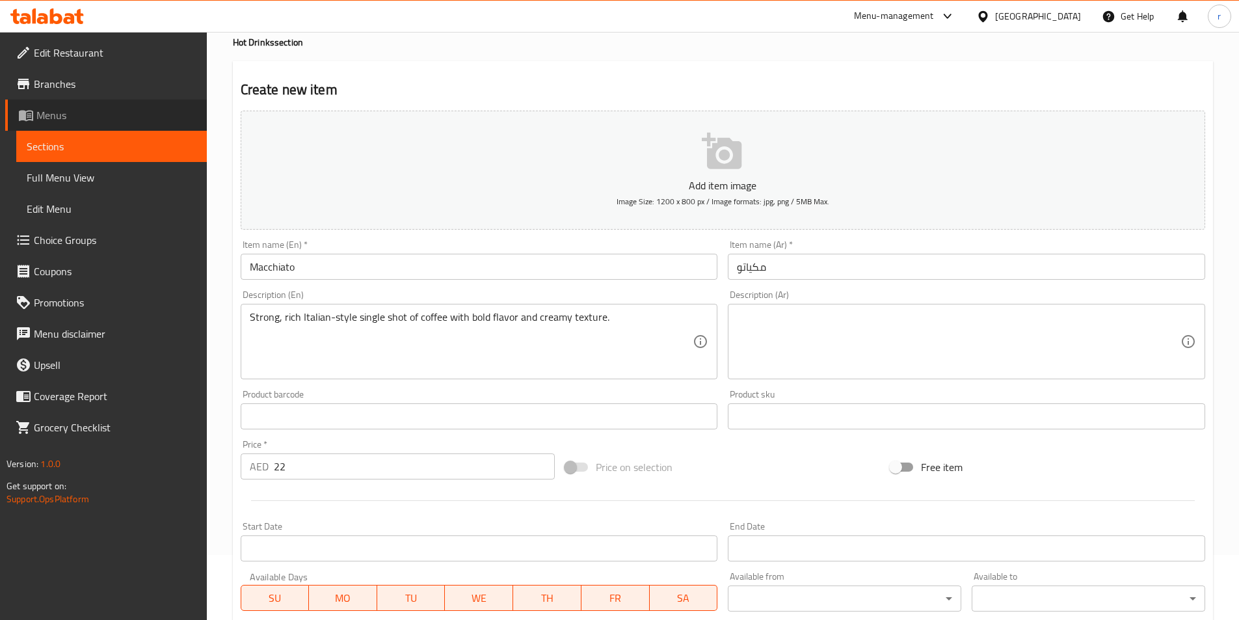
click at [66, 114] on span "Menus" at bounding box center [116, 115] width 160 height 16
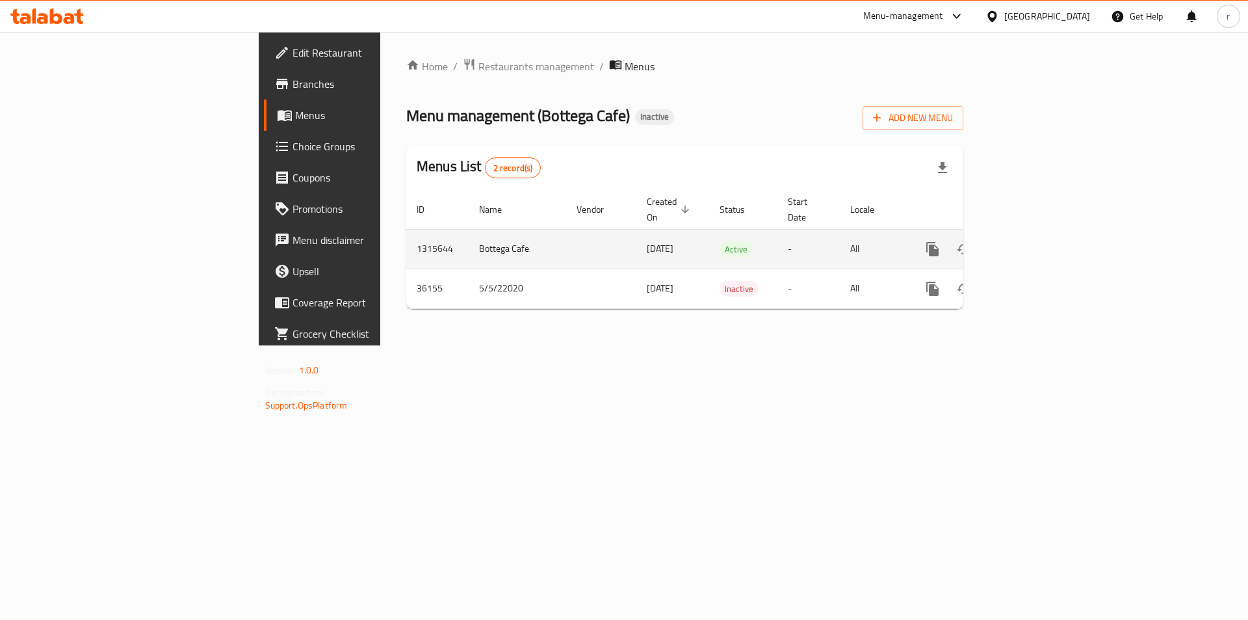
click at [840, 245] on td "-" at bounding box center [809, 249] width 62 height 40
click at [1034, 241] on icon "enhanced table" at bounding box center [1027, 249] width 16 height 16
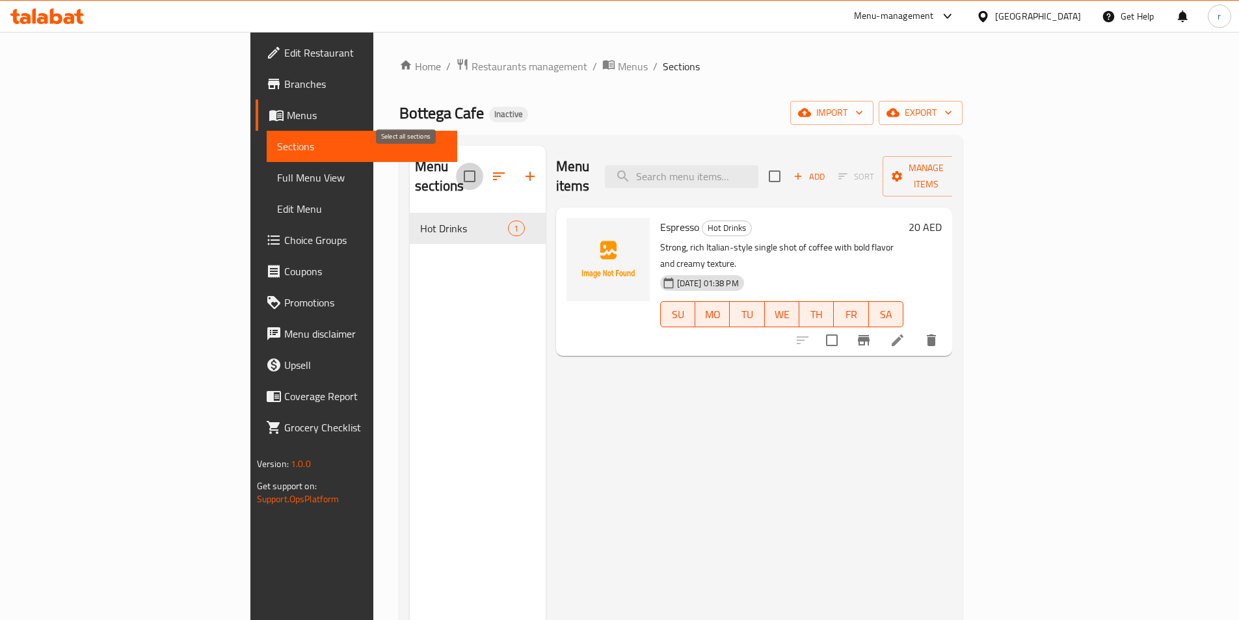
click at [456, 170] on input "checkbox" at bounding box center [469, 176] width 27 height 27
checkbox input "true"
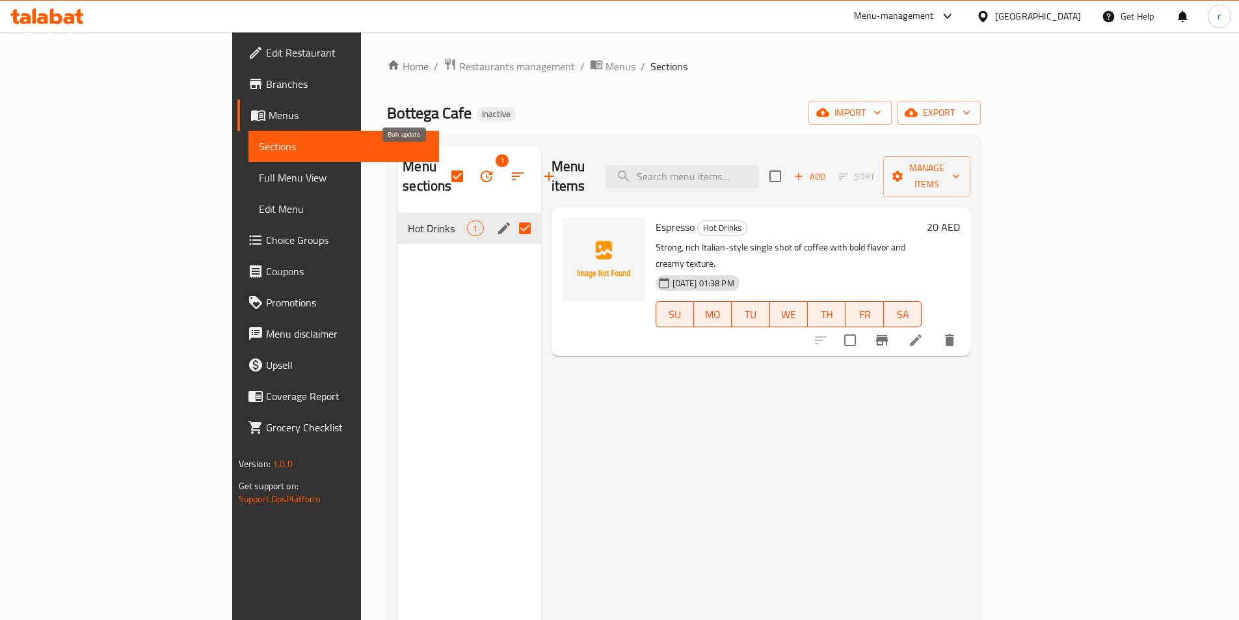
click at [479, 168] on icon "button" at bounding box center [487, 176] width 16 height 16
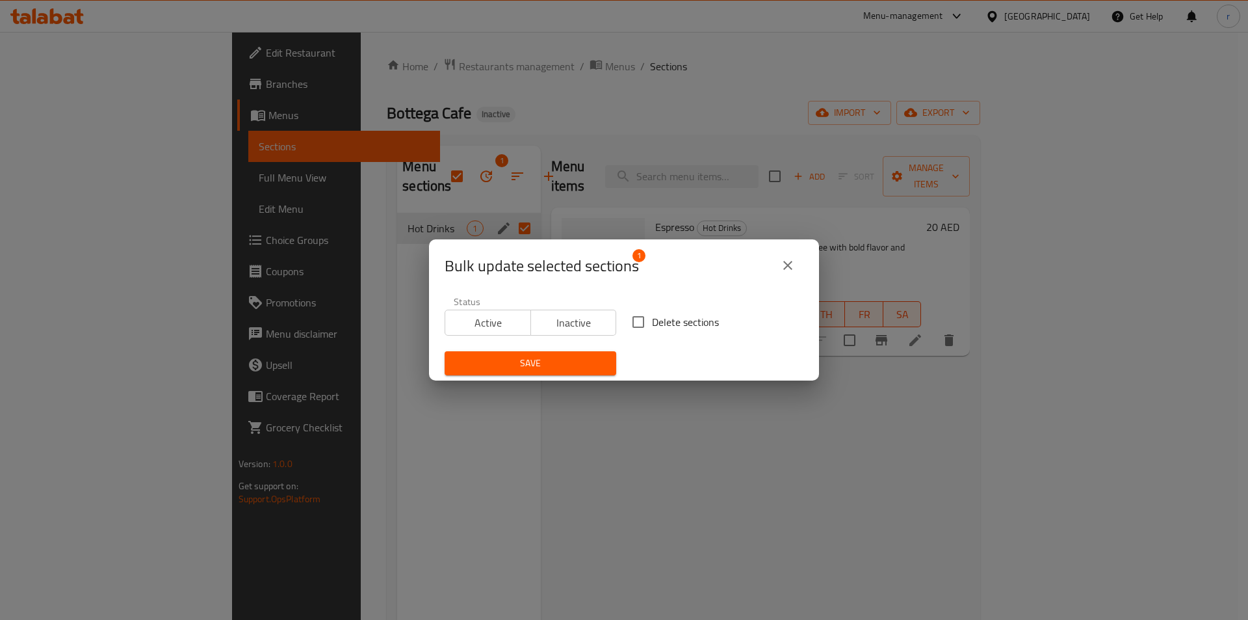
click at [638, 313] on input "Delete sections" at bounding box center [638, 321] width 27 height 27
checkbox input "true"
click at [564, 353] on button "Save" at bounding box center [531, 363] width 172 height 24
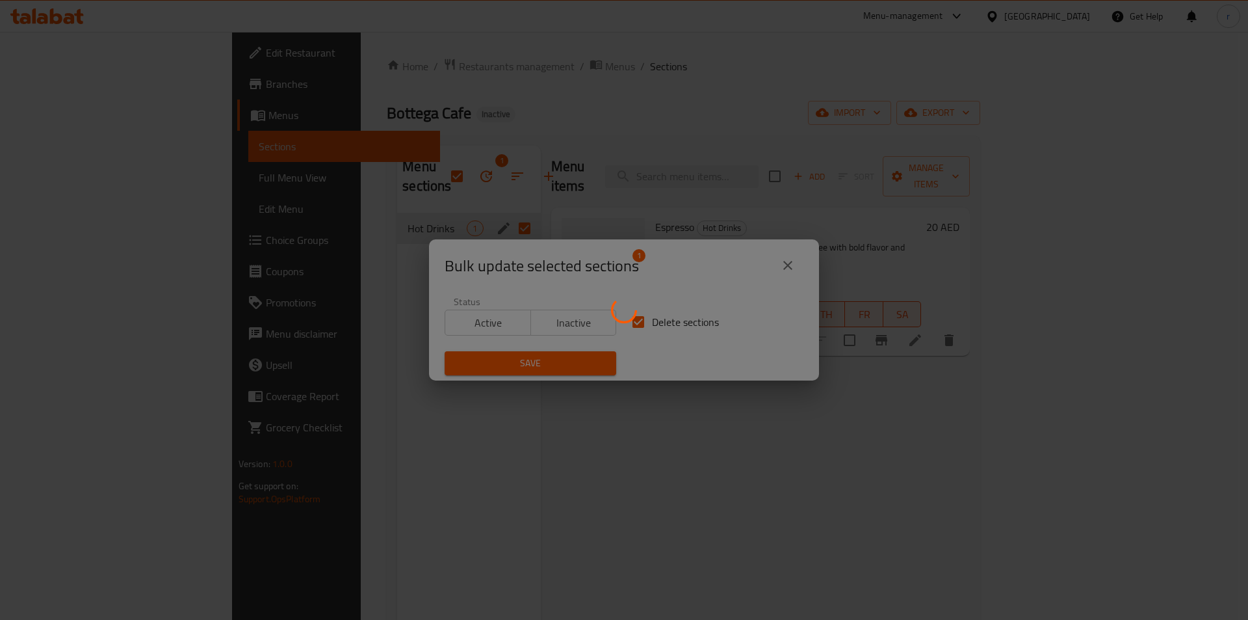
checkbox input "false"
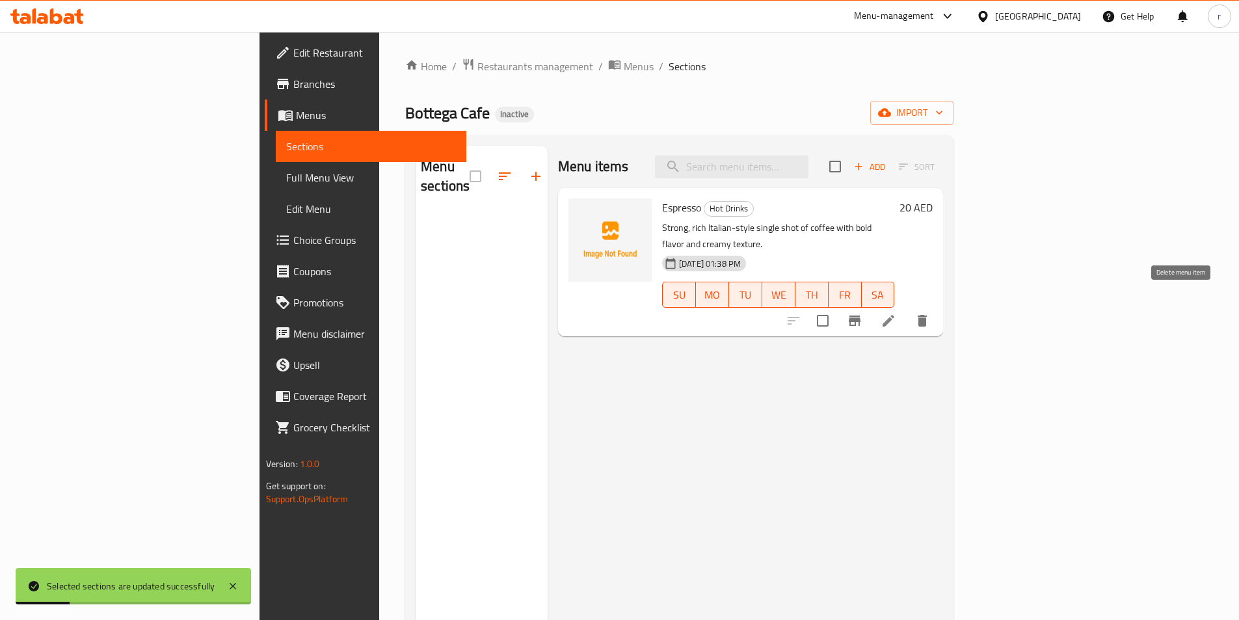
click at [926, 315] on icon "delete" at bounding box center [921, 321] width 9 height 12
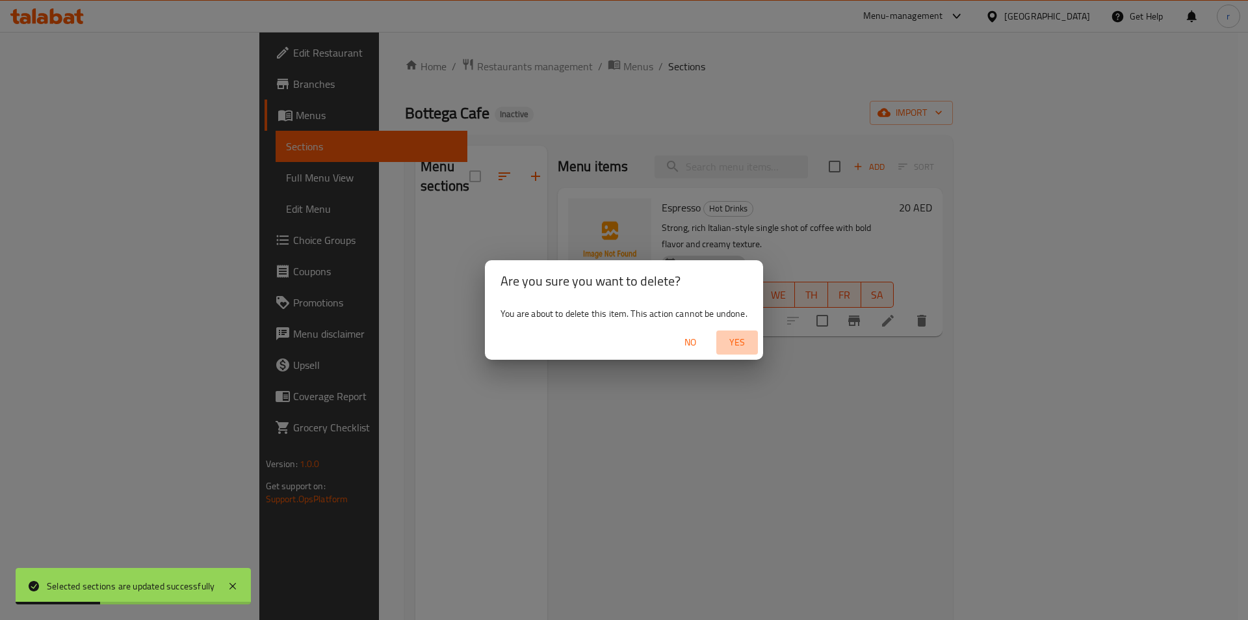
click at [737, 342] on span "Yes" at bounding box center [737, 342] width 31 height 16
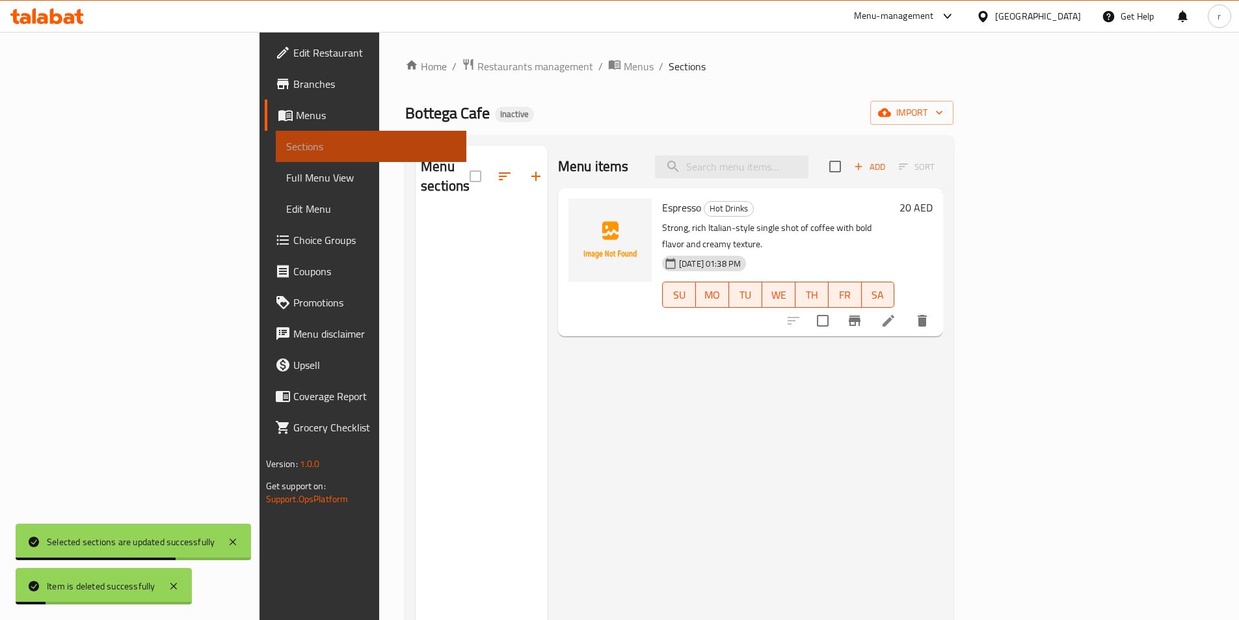
click at [286, 145] on span "Sections" at bounding box center [371, 146] width 170 height 16
click at [296, 116] on span "Menus" at bounding box center [376, 115] width 160 height 16
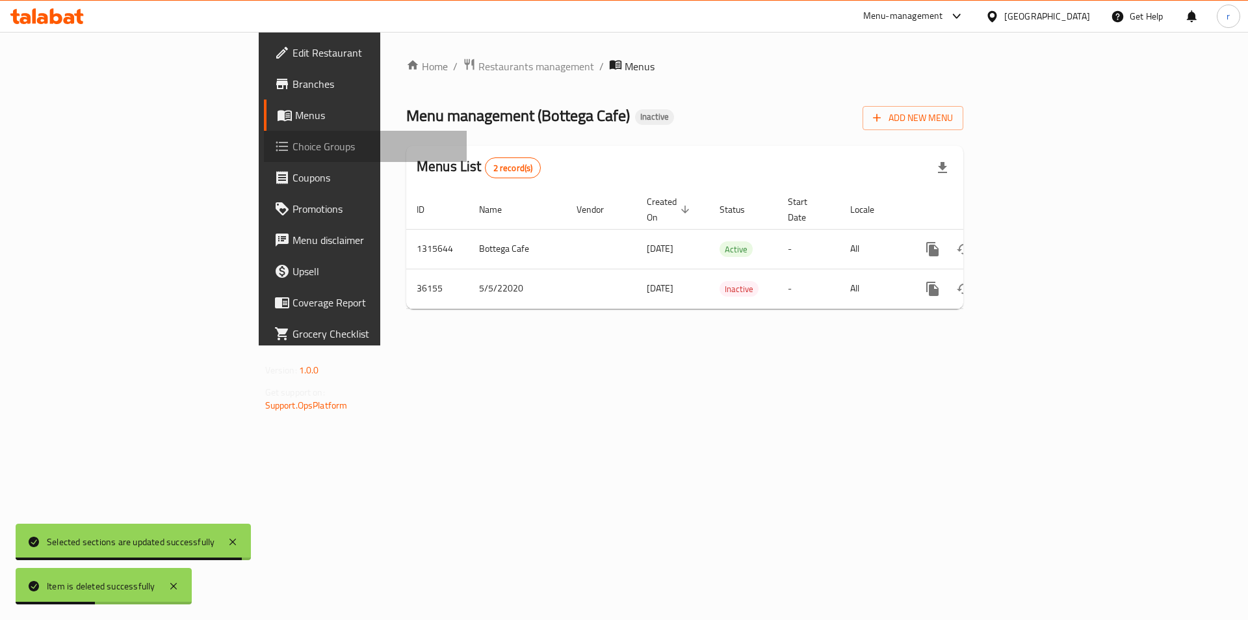
click at [293, 146] on span "Choice Groups" at bounding box center [375, 146] width 164 height 16
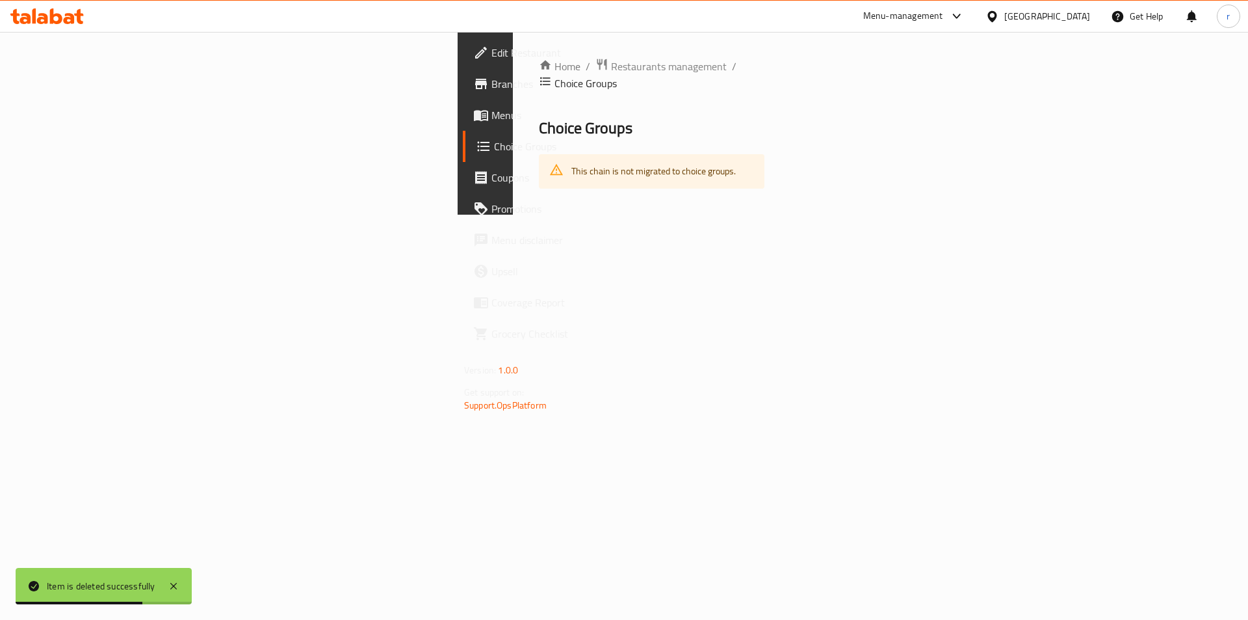
click at [463, 125] on link "Menus" at bounding box center [565, 114] width 204 height 31
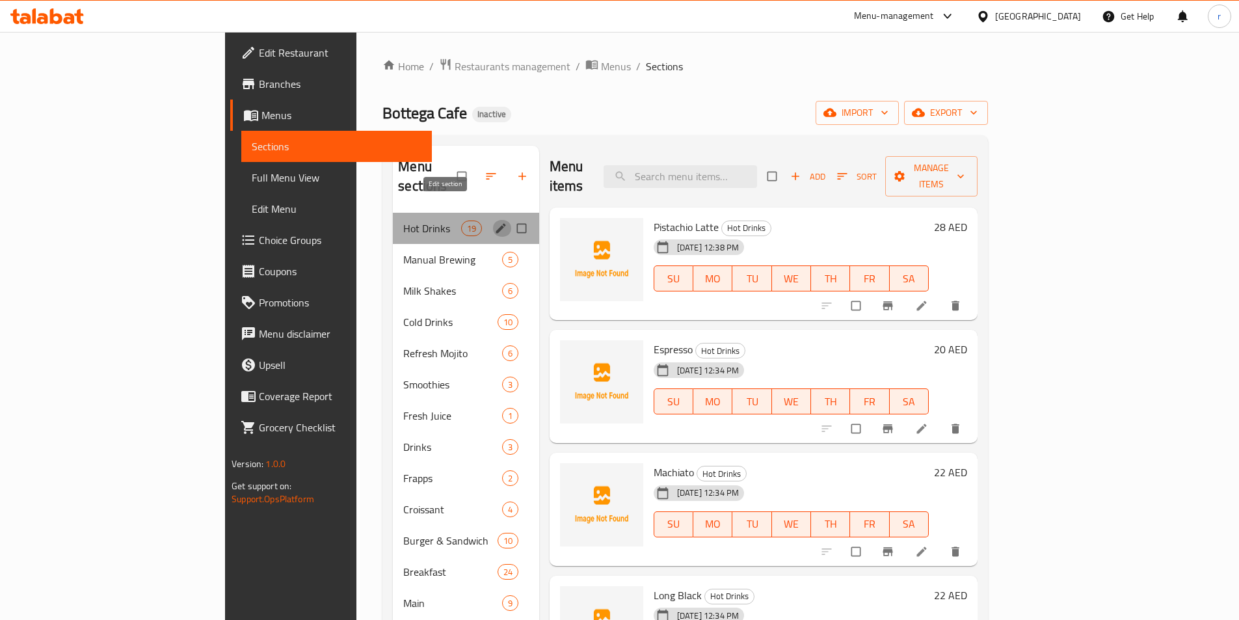
click at [495, 223] on icon "edit" at bounding box center [500, 228] width 10 height 10
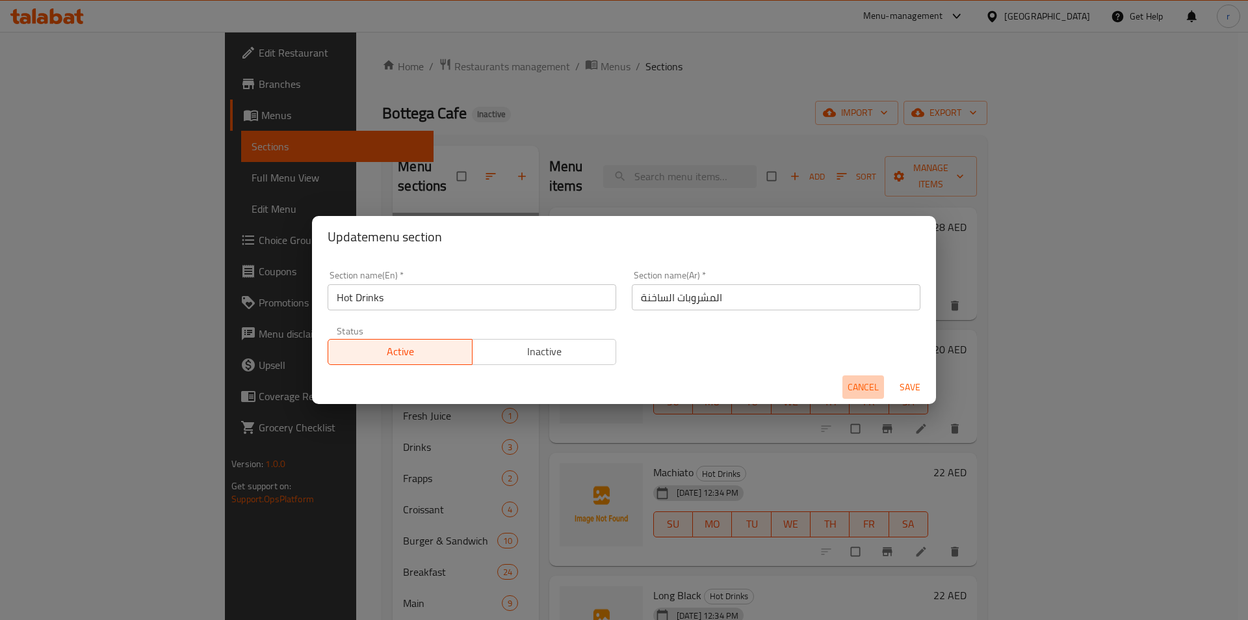
click at [864, 382] on span "Cancel" at bounding box center [863, 387] width 31 height 16
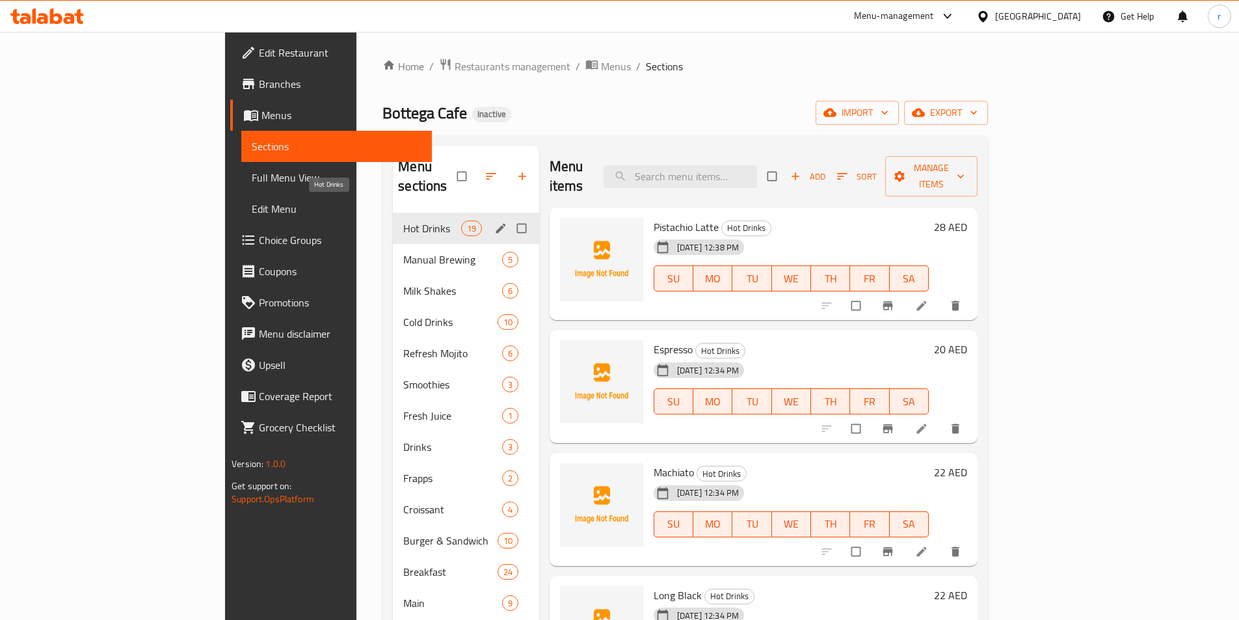
click at [403, 220] on span "Hot Drinks" at bounding box center [431, 228] width 57 height 16
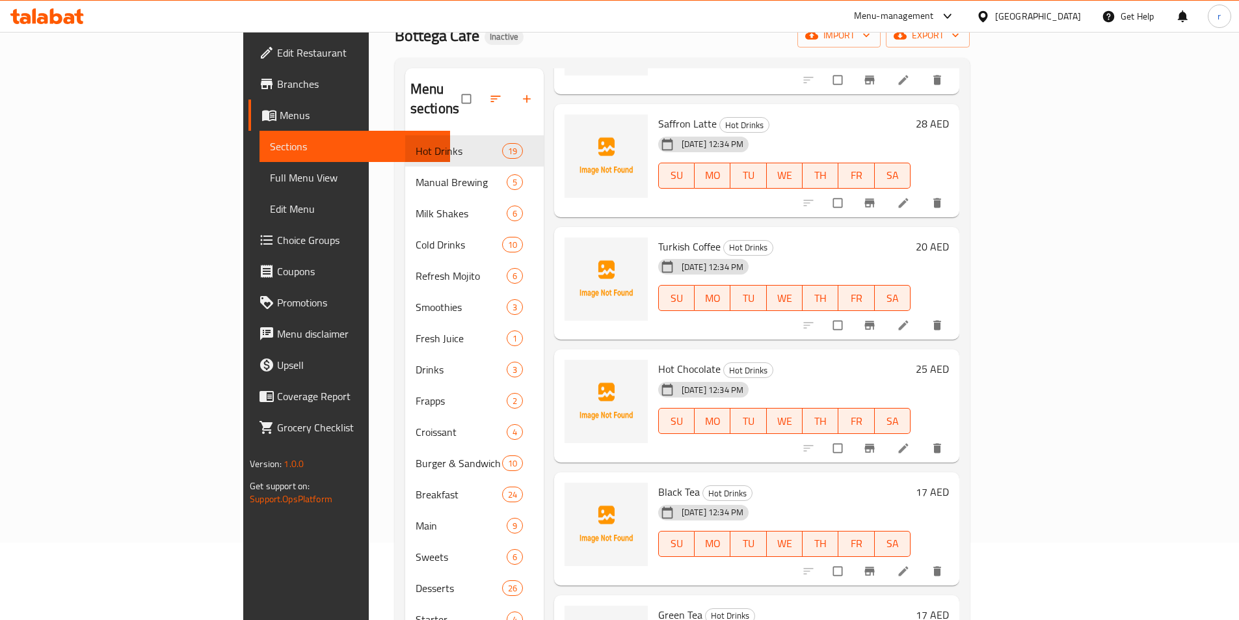
scroll to position [182, 0]
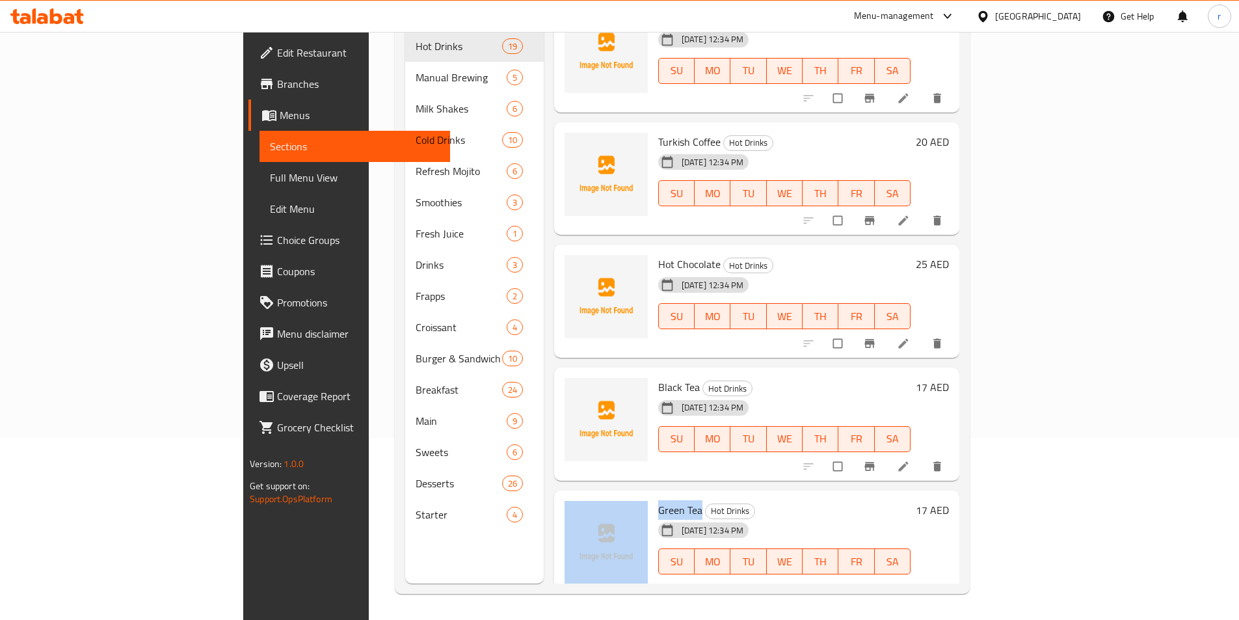
drag, startPoint x: 639, startPoint y: 490, endPoint x: 591, endPoint y: 493, distance: 48.2
click at [591, 495] on div "Green Tea Hot Drinks 03-10-2025 12:34 PM SU MO TU WE TH FR SA 17 AED" at bounding box center [756, 546] width 395 height 103
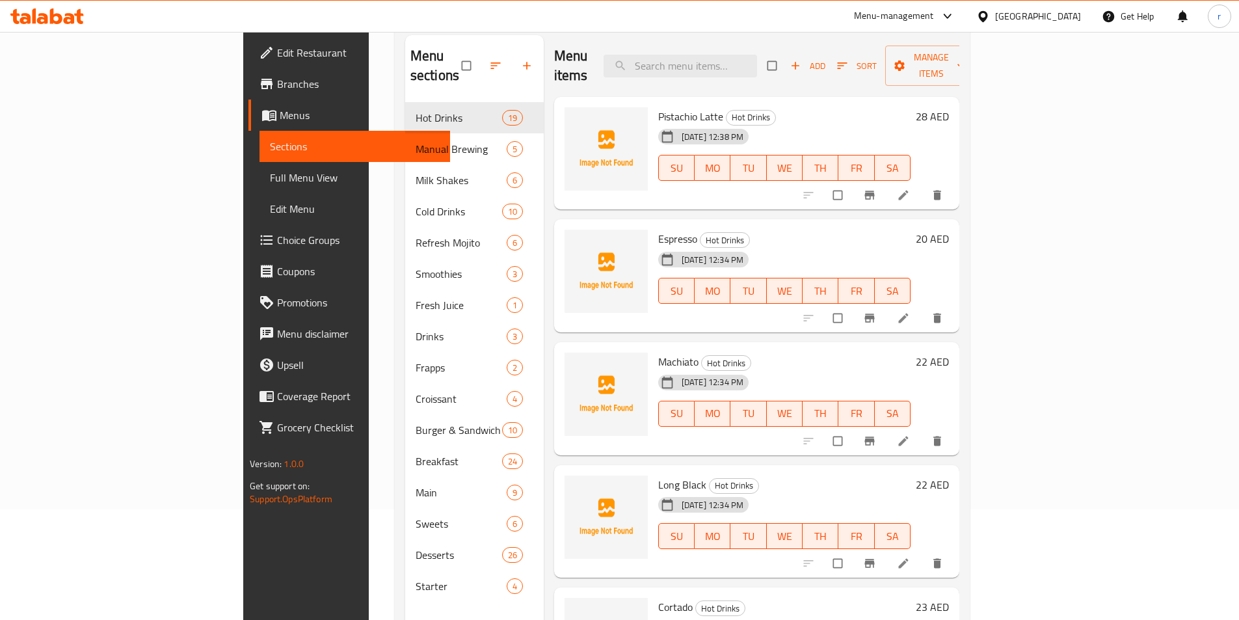
scroll to position [0, 0]
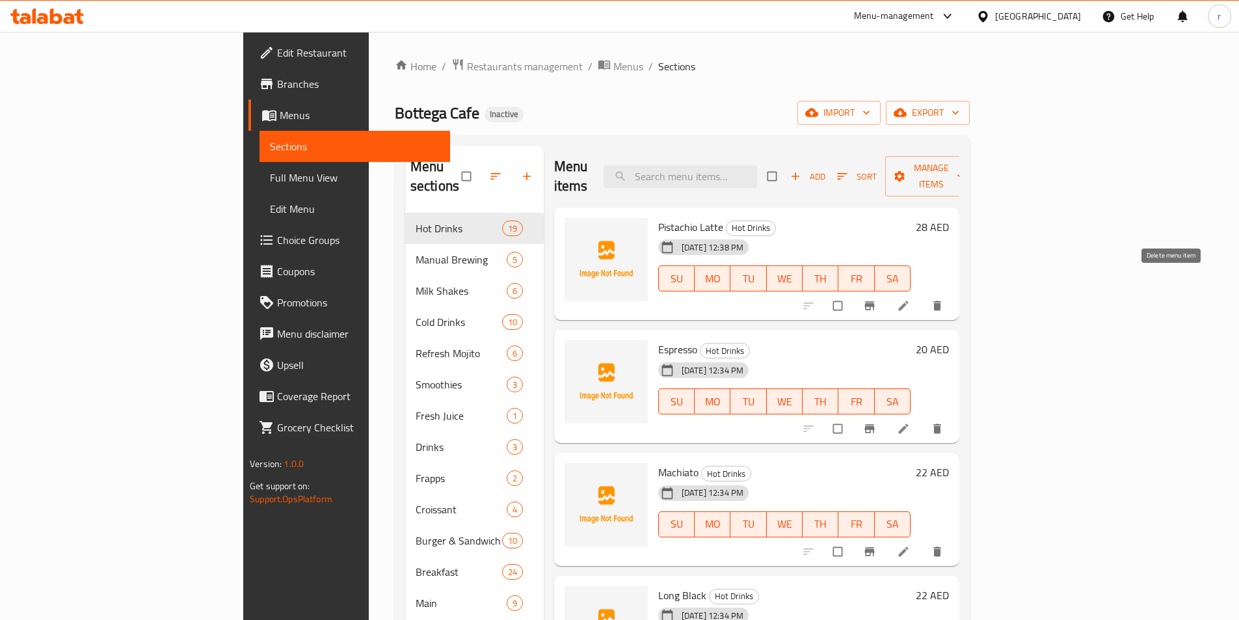
click at [941, 301] on icon "delete" at bounding box center [937, 306] width 8 height 10
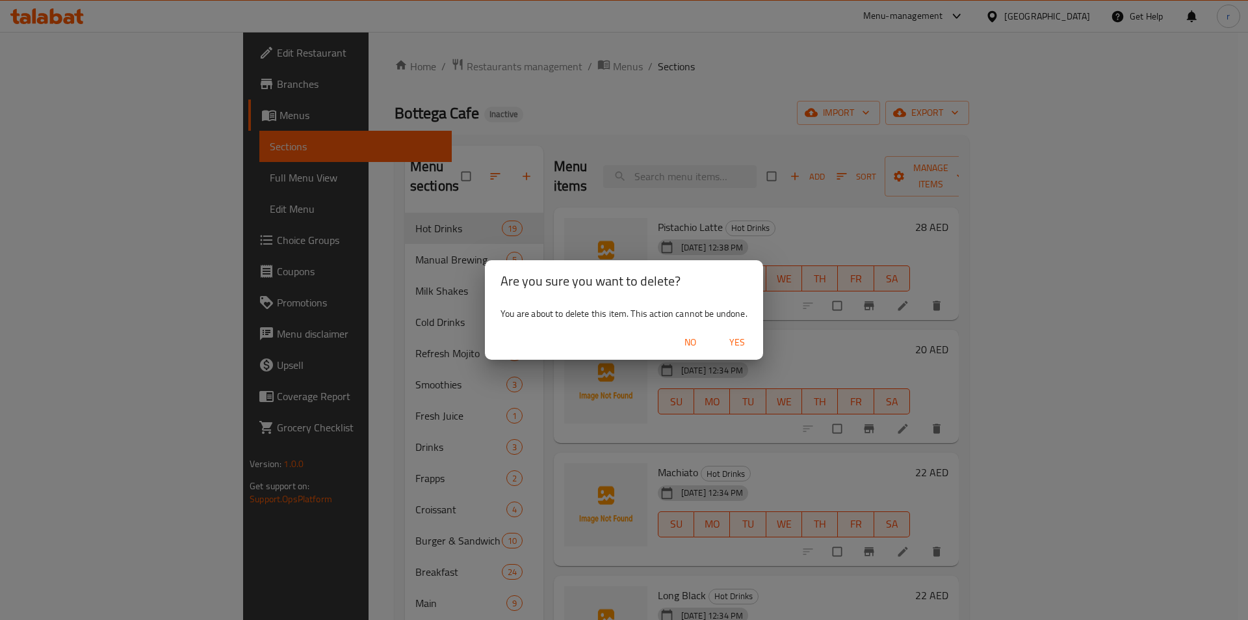
click at [738, 343] on span "Yes" at bounding box center [737, 342] width 31 height 16
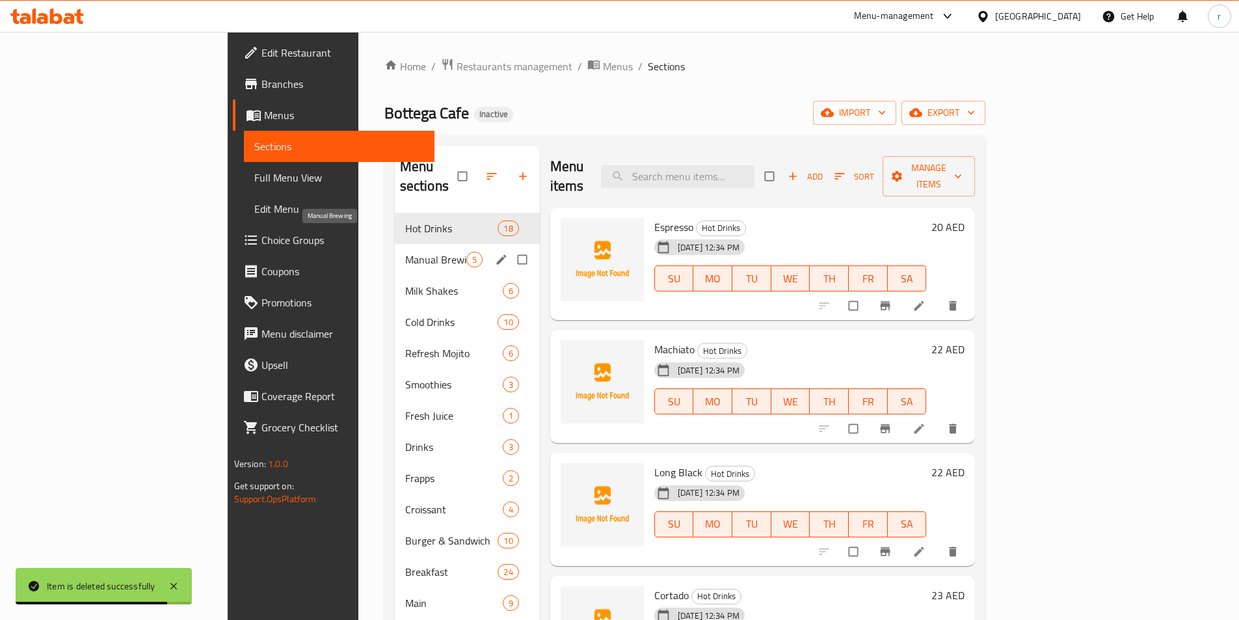
click at [405, 252] on span "Manual Brewing" at bounding box center [435, 260] width 61 height 16
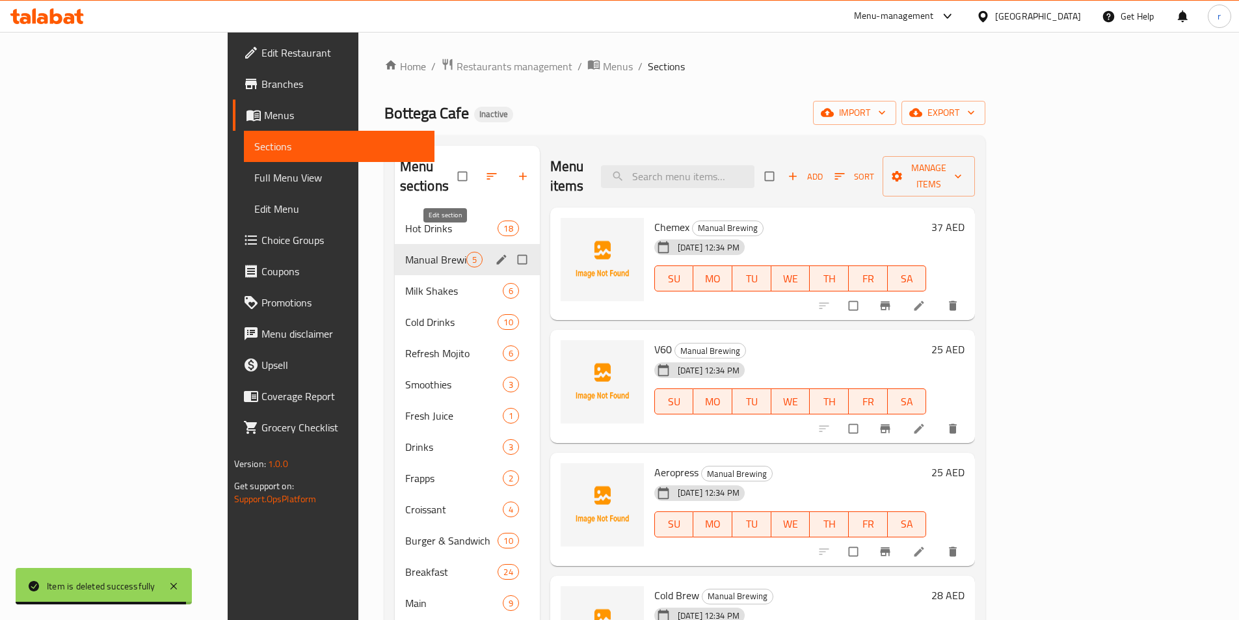
click at [496, 254] on icon "edit" at bounding box center [501, 259] width 10 height 10
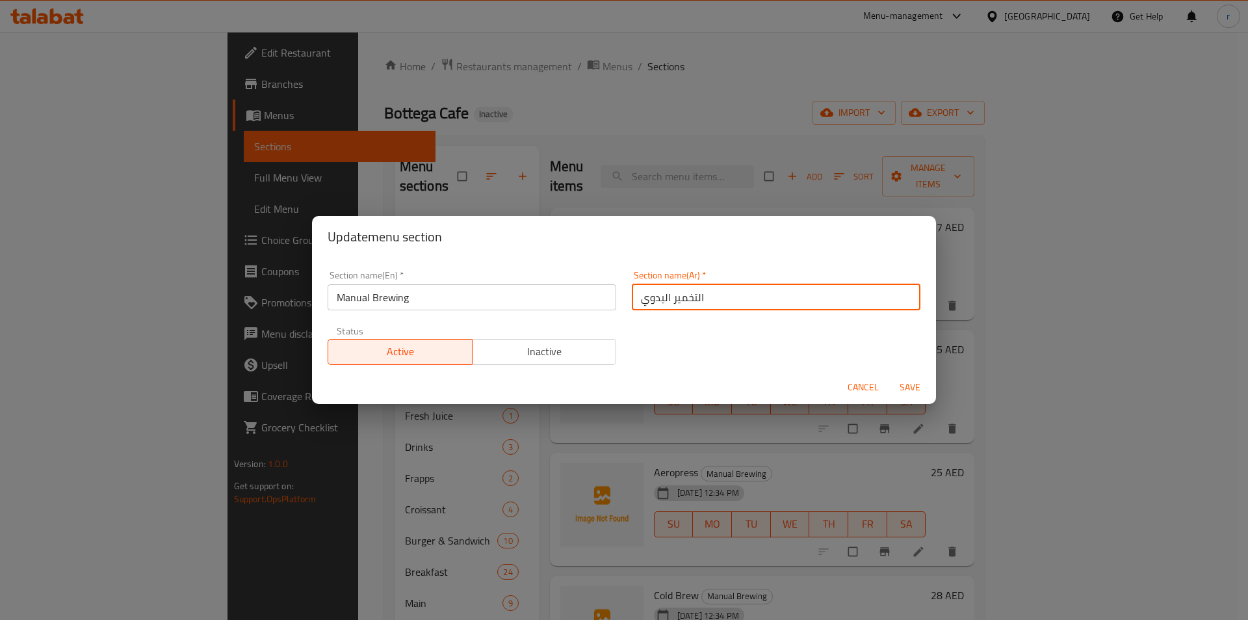
drag, startPoint x: 713, startPoint y: 301, endPoint x: 614, endPoint y: 309, distance: 99.2
click at [614, 309] on div "Section name(En)   * Manual Brewing Section name(En) * Section name(Ar)   * الت…" at bounding box center [624, 318] width 609 height 110
type input "مانوال بروينج"
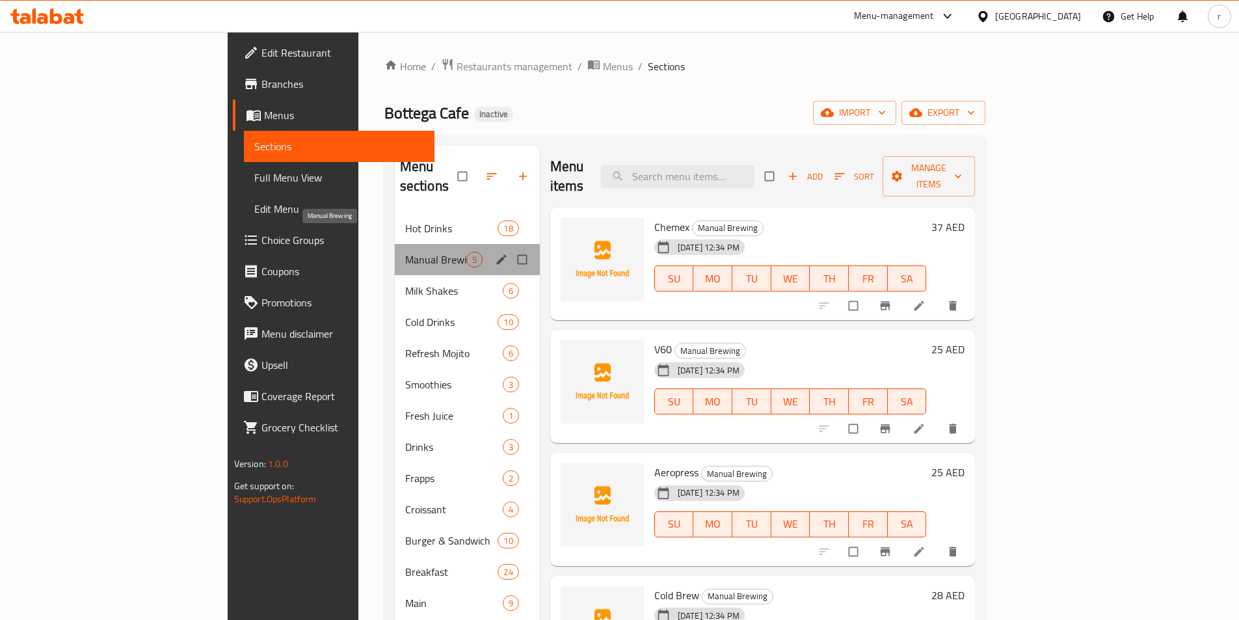
click at [405, 252] on span "Manual Brewing" at bounding box center [435, 260] width 61 height 16
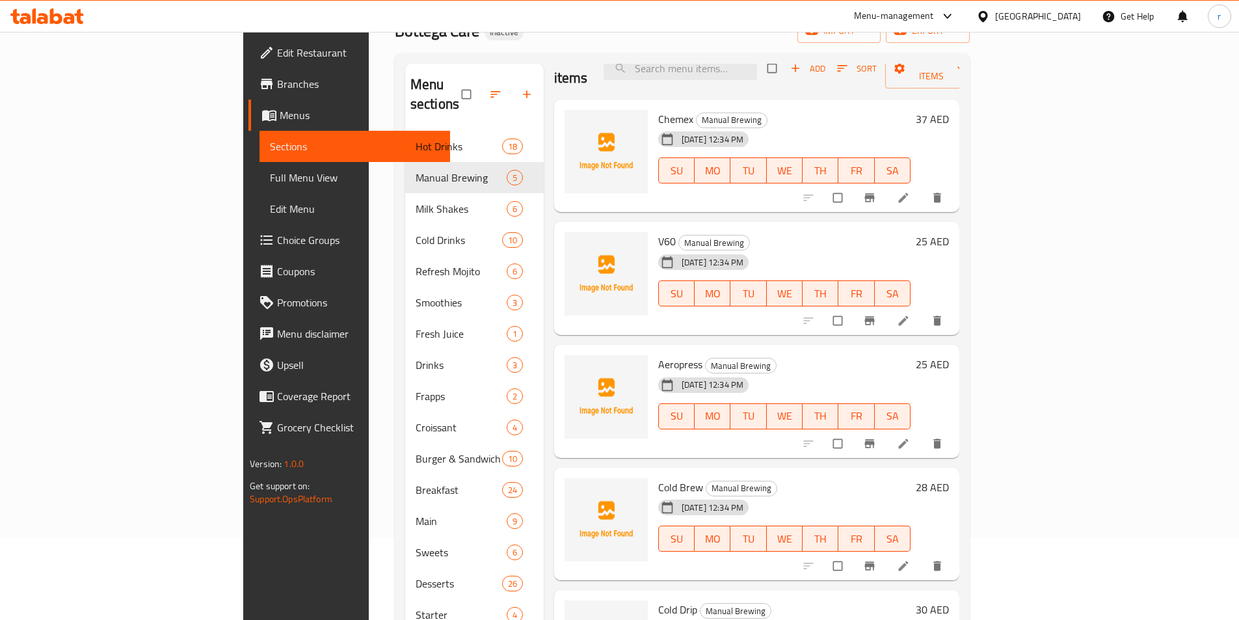
scroll to position [130, 0]
